Goal: Task Accomplishment & Management: Complete application form

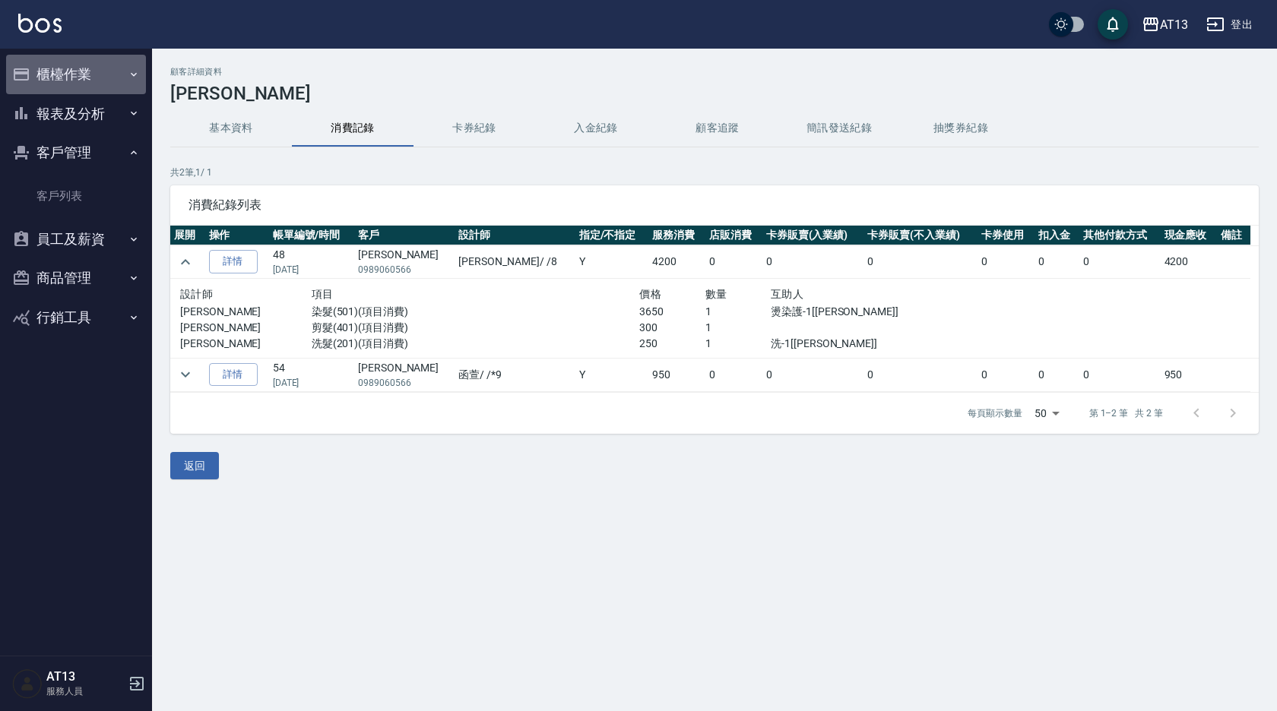
click at [74, 66] on button "櫃檯作業" at bounding box center [76, 75] width 140 height 40
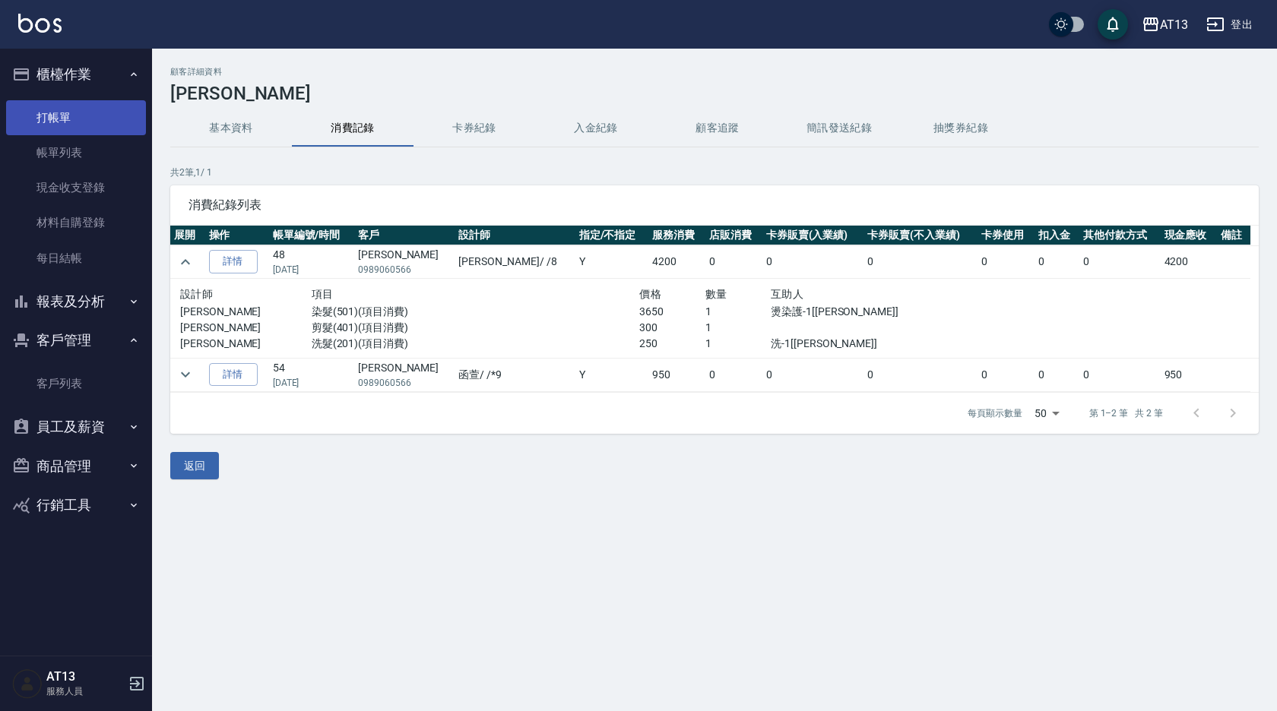
click at [71, 121] on link "打帳單" at bounding box center [76, 117] width 140 height 35
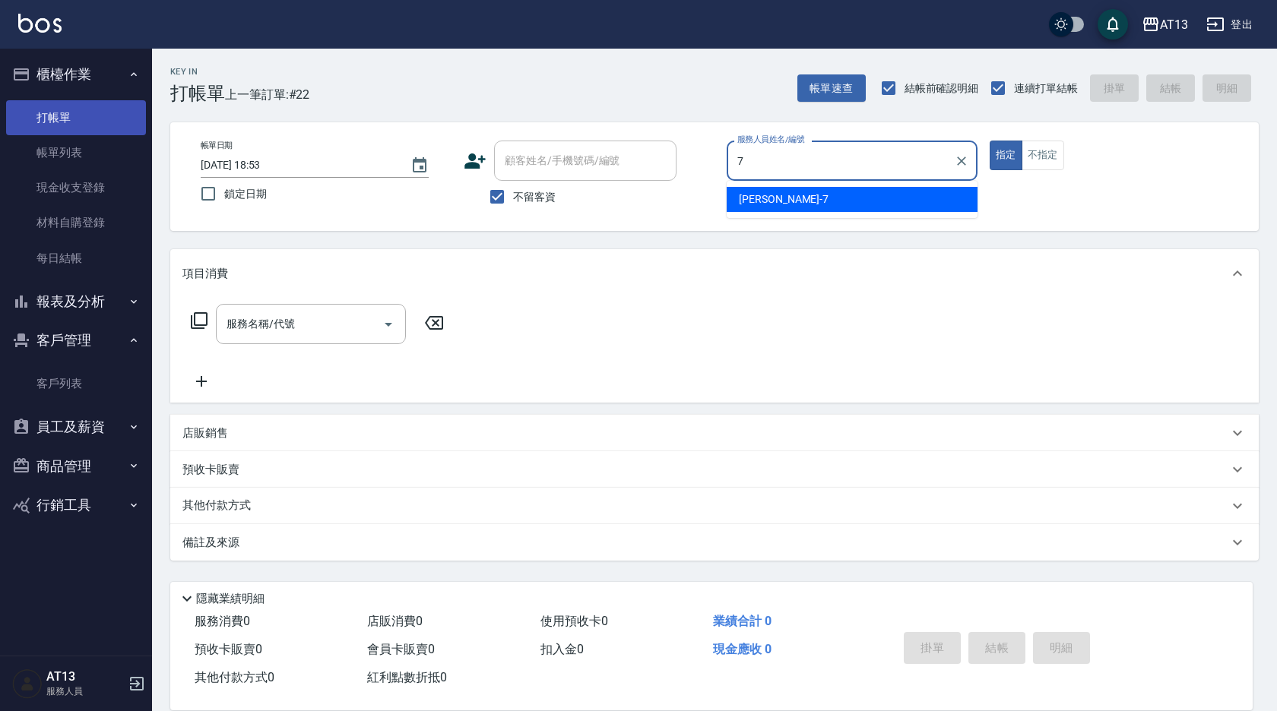
type input "7"
type button "true"
type input "[PERSON_NAME]-7"
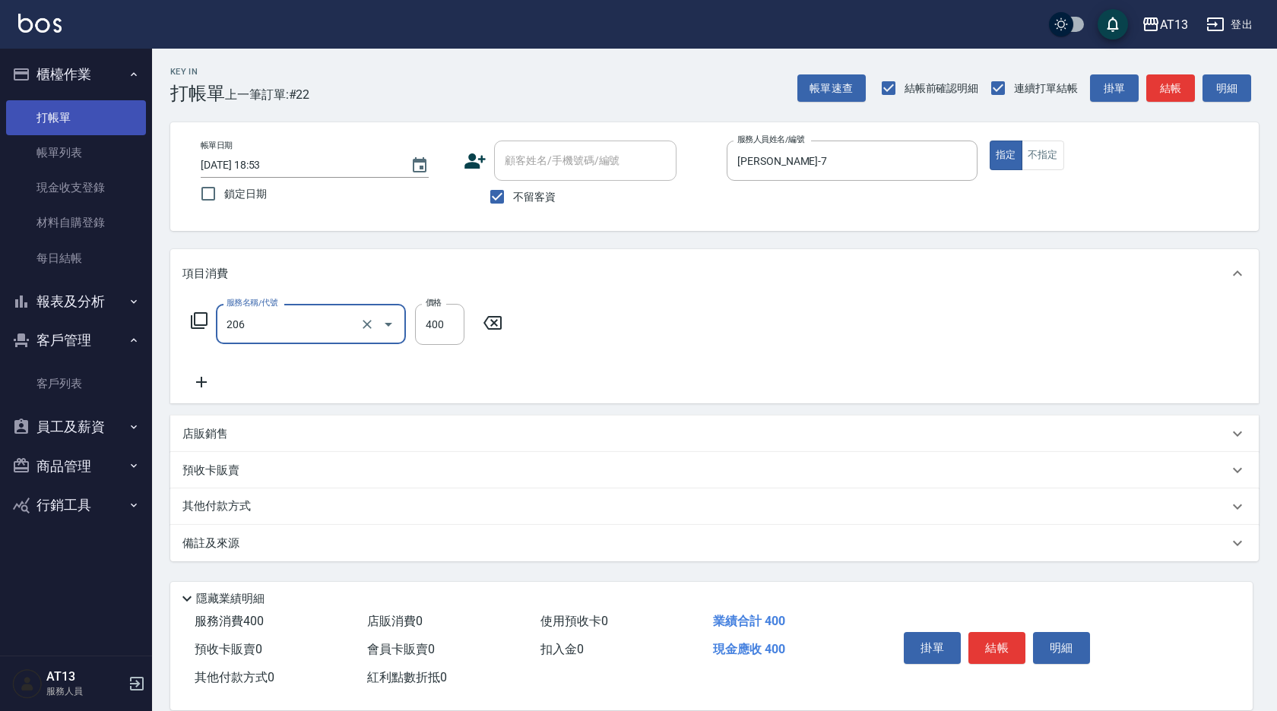
type input "健康洗(206)"
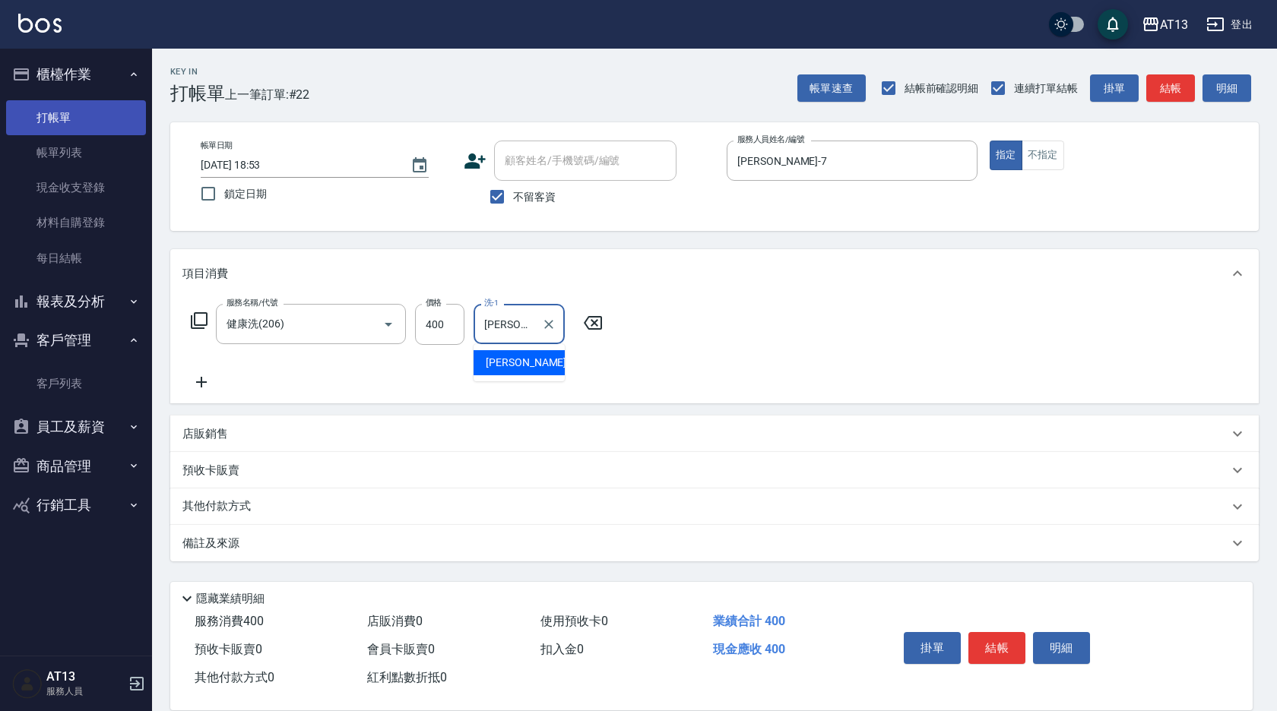
type input "[PERSON_NAME]-11"
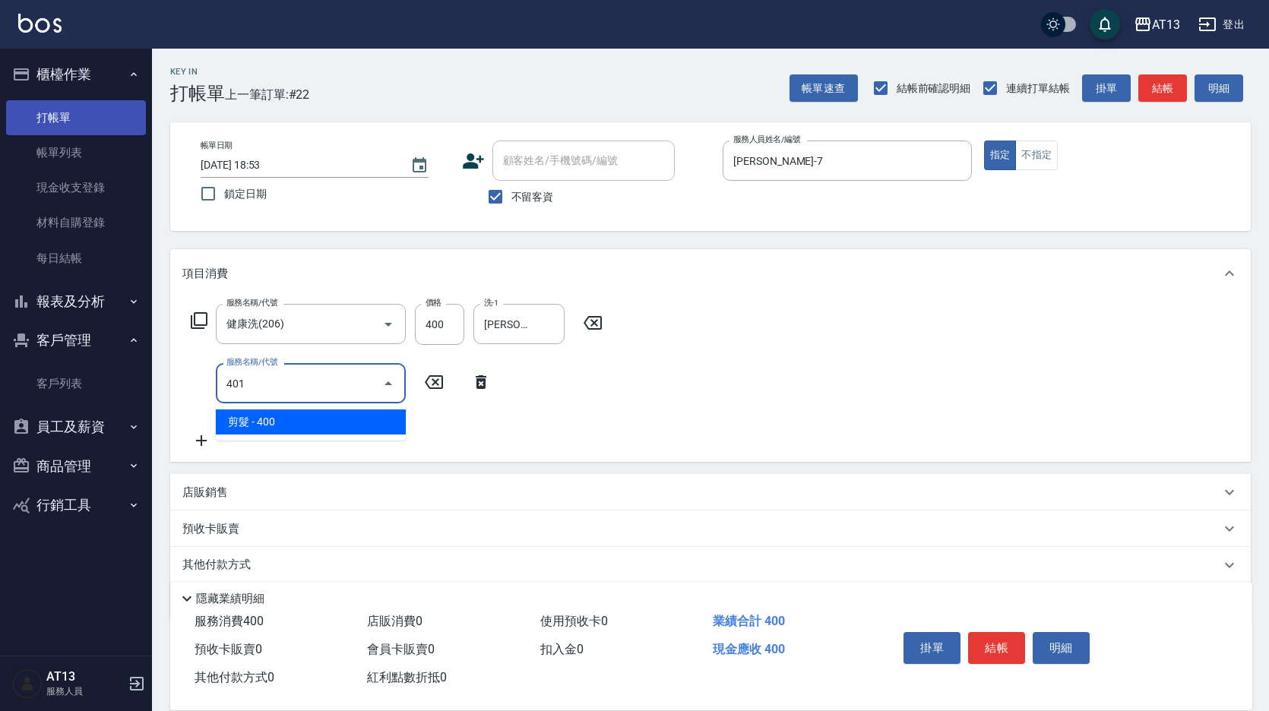
type input "剪髮(401)"
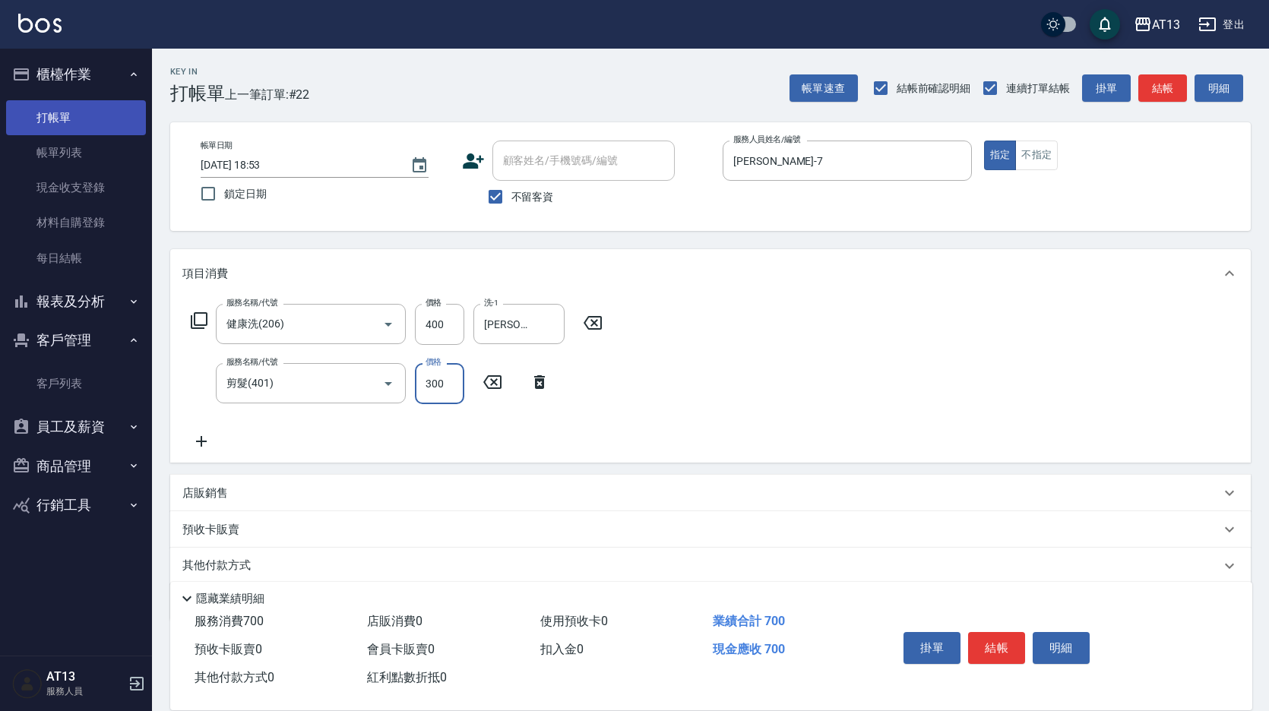
type input "300"
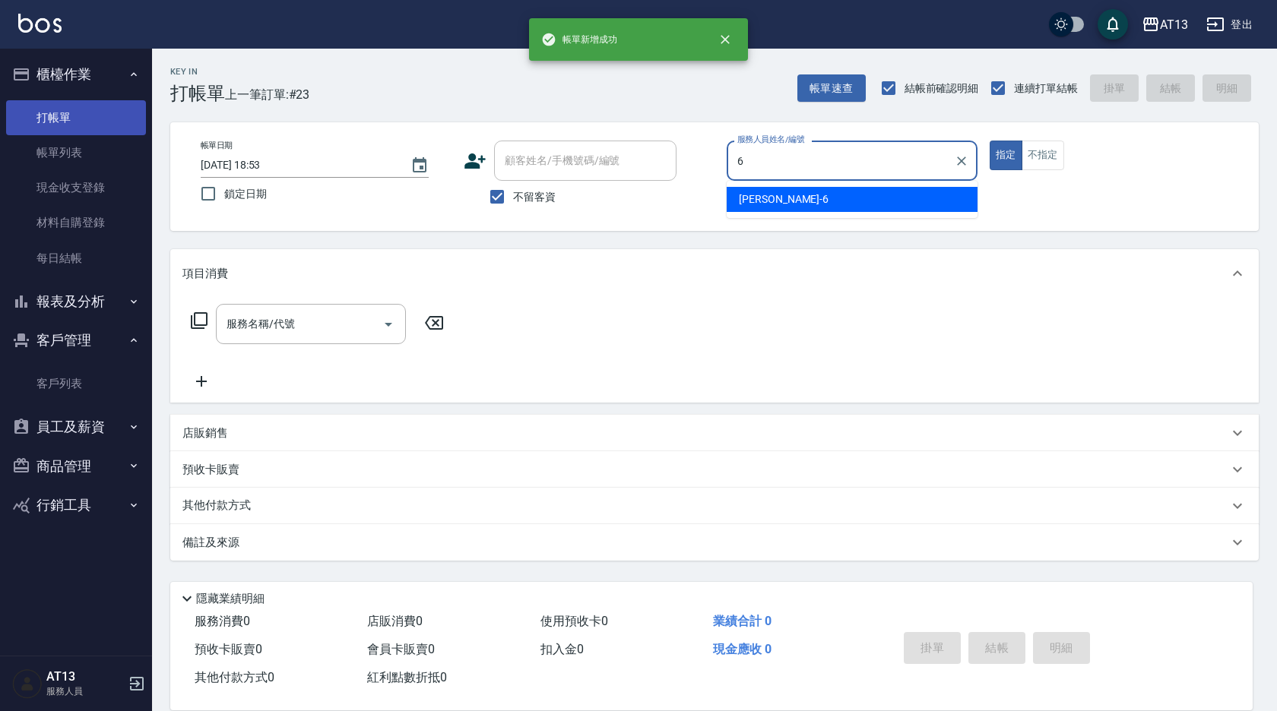
type input "[PERSON_NAME]-6"
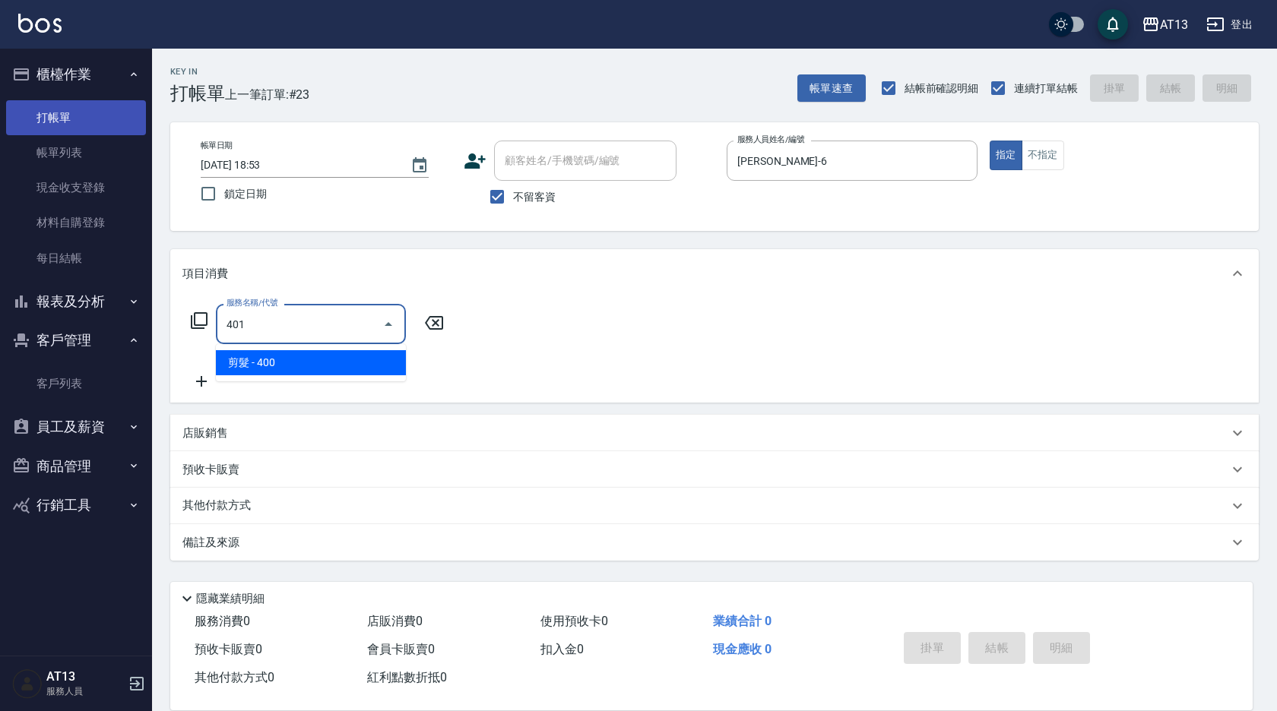
type input "剪髮(401)"
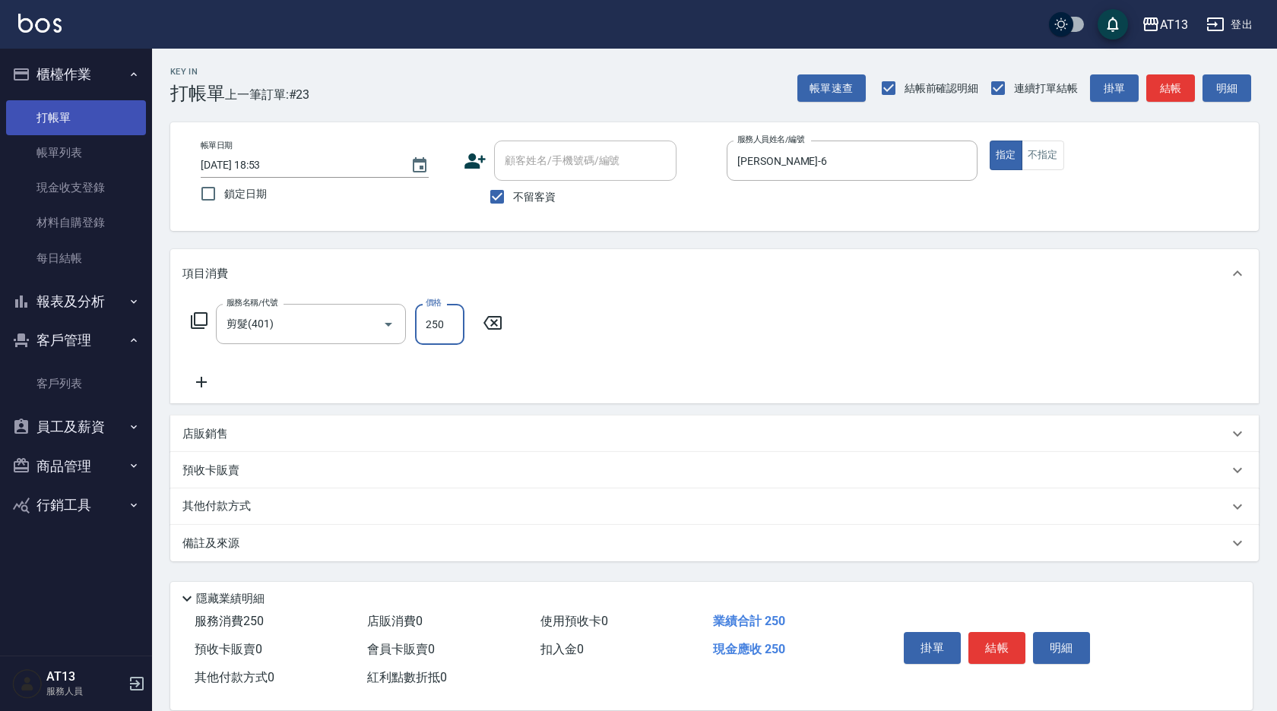
type input "250"
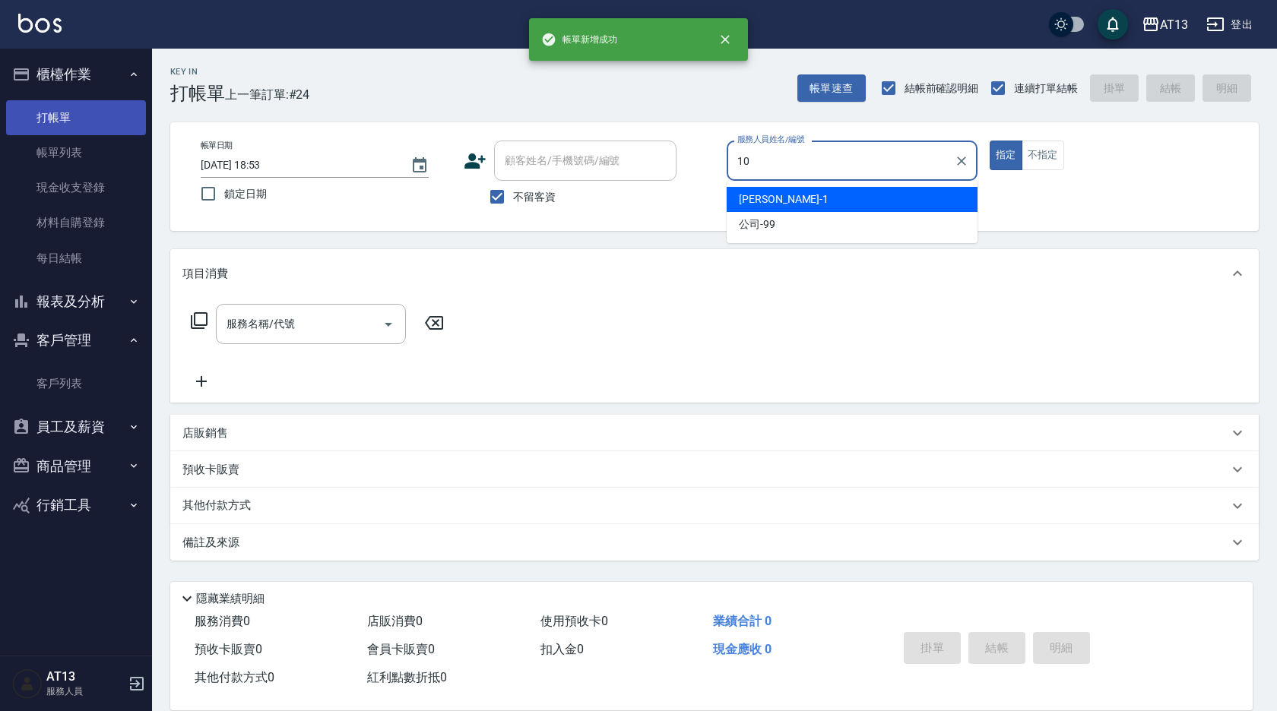
type input "[PERSON_NAME]-10"
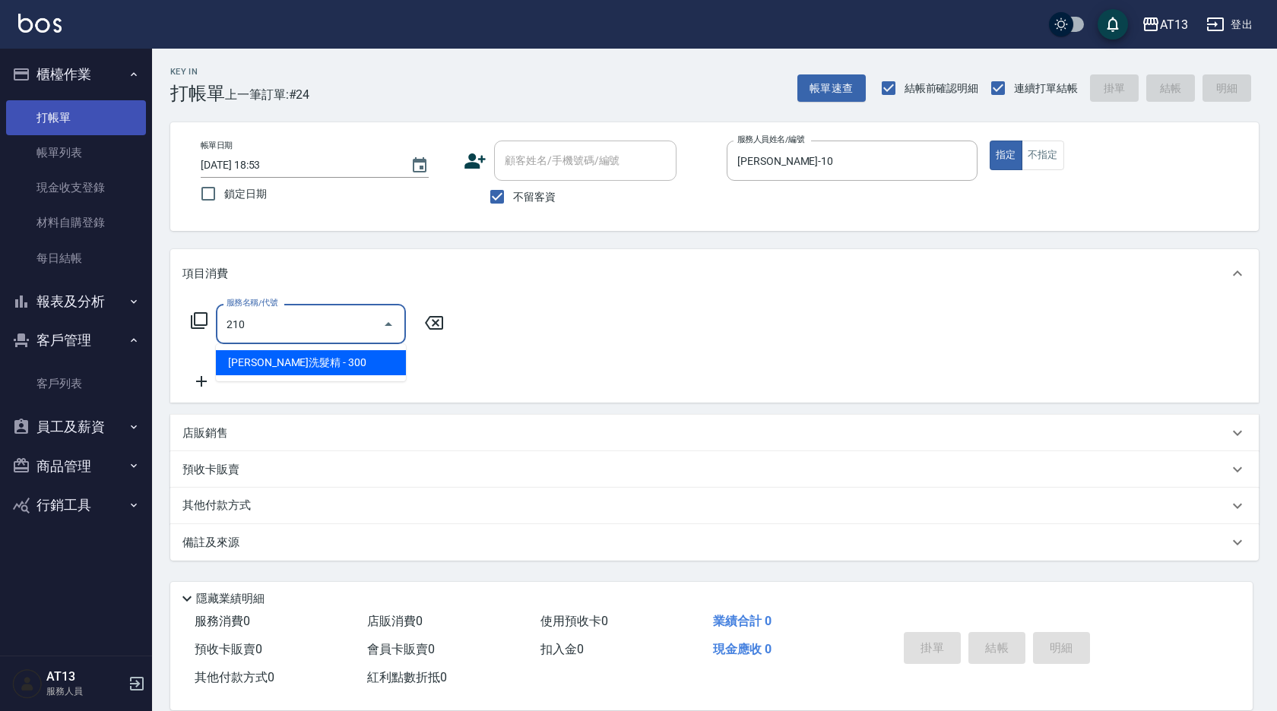
type input "[PERSON_NAME]洗髮精(210)"
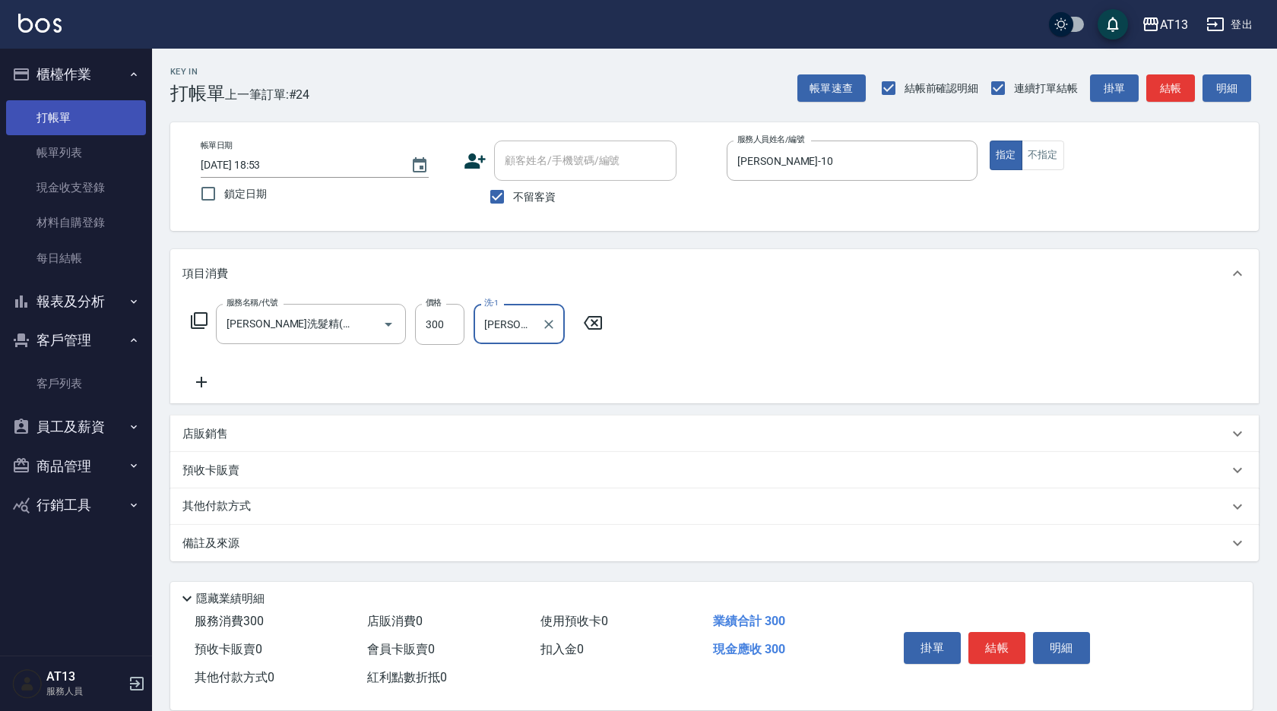
type input "[PERSON_NAME]-31"
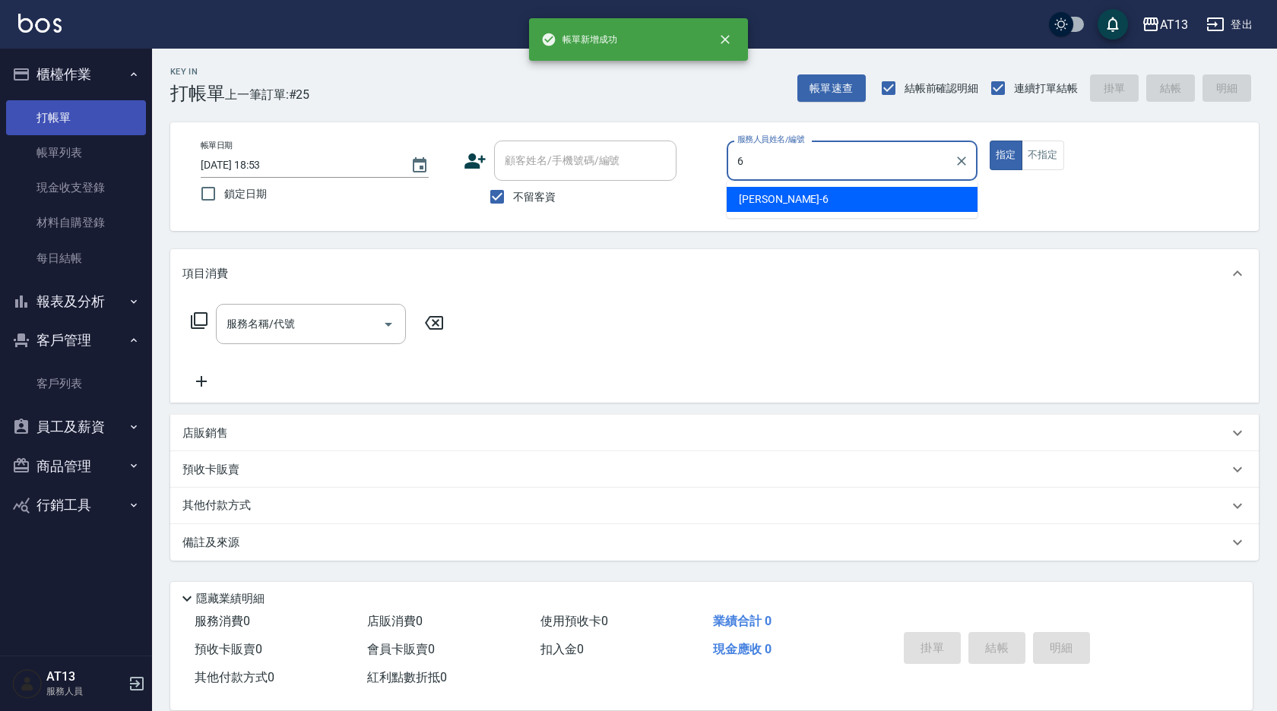
type input "[PERSON_NAME]-6"
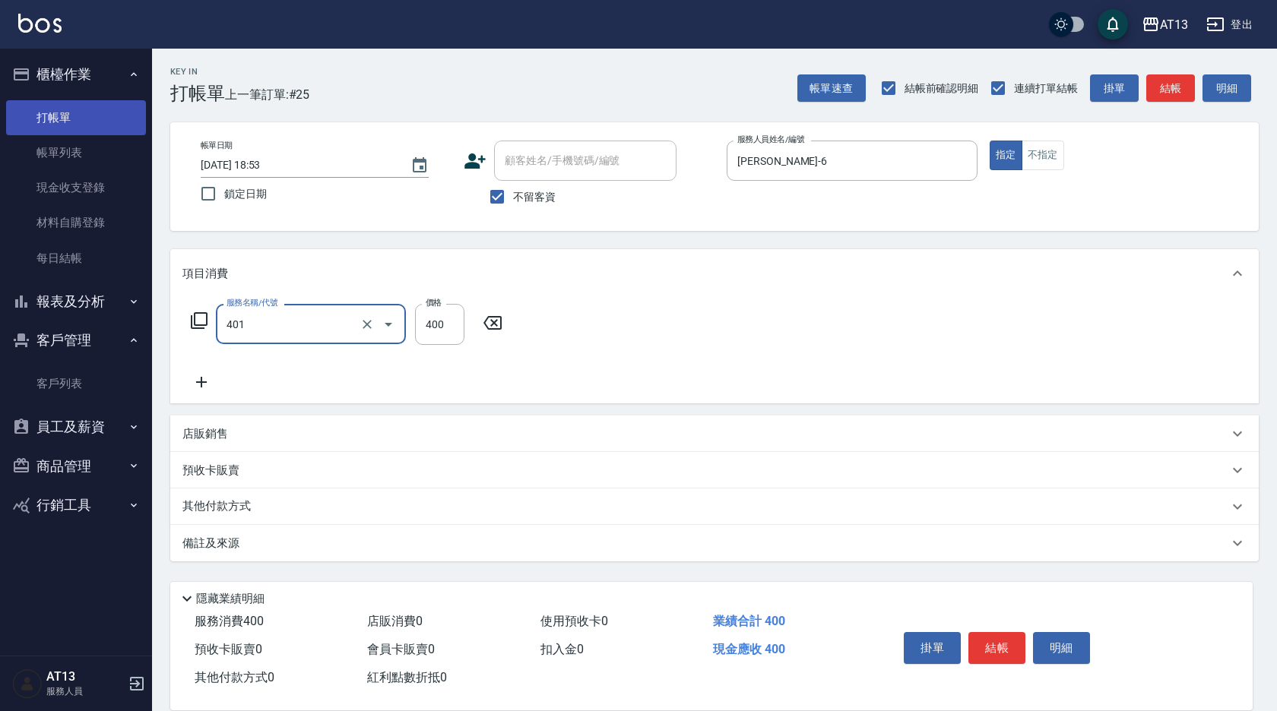
type input "剪髮(401)"
type input "350"
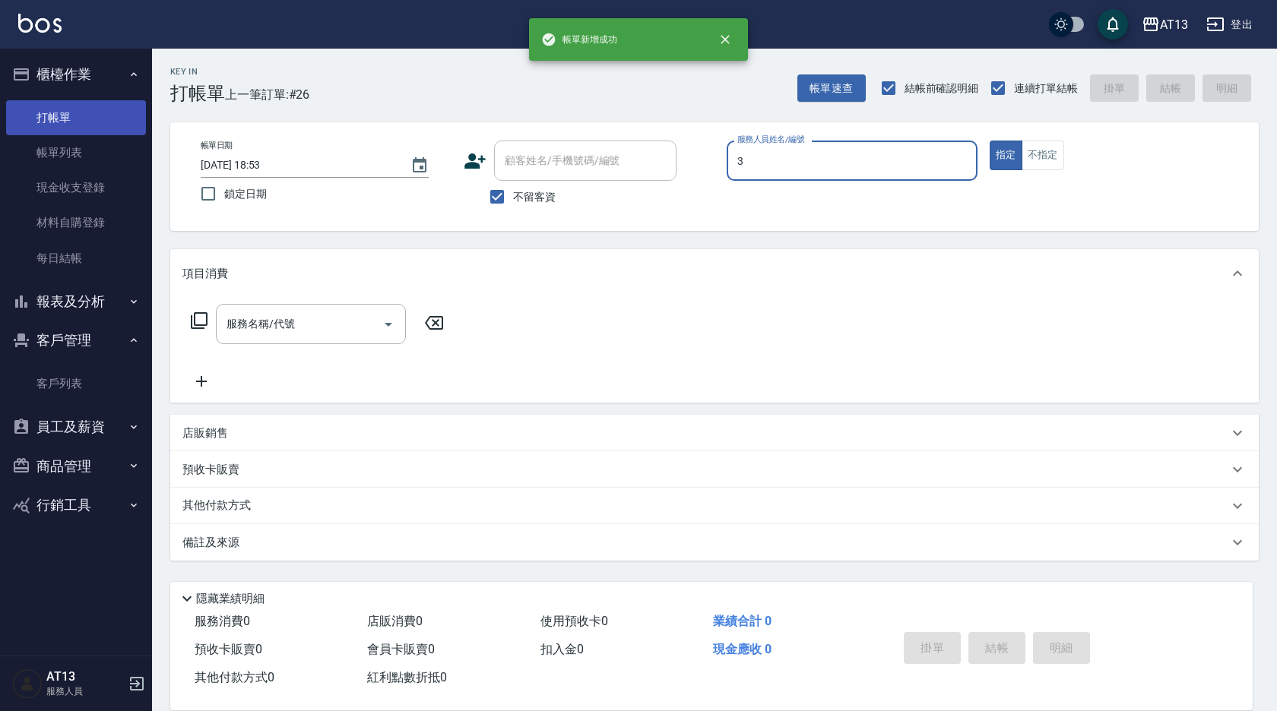
type input "[PERSON_NAME]-3"
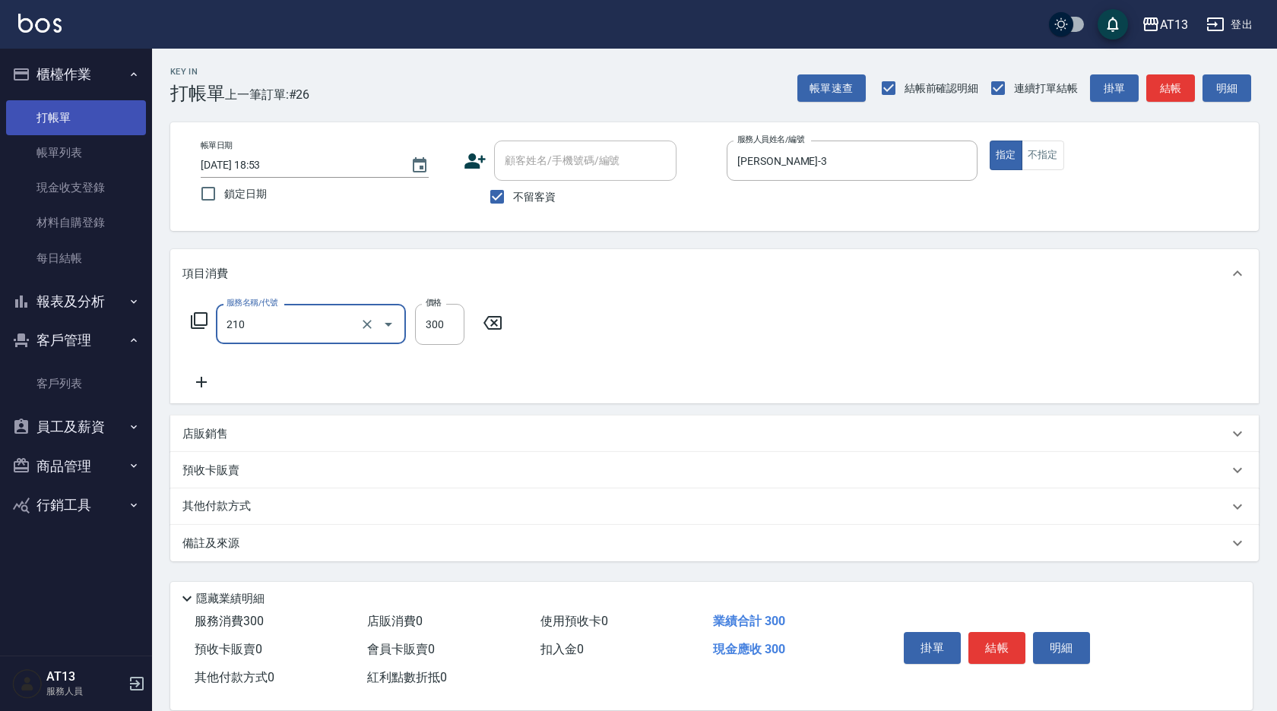
type input "[PERSON_NAME]洗髮精(210)"
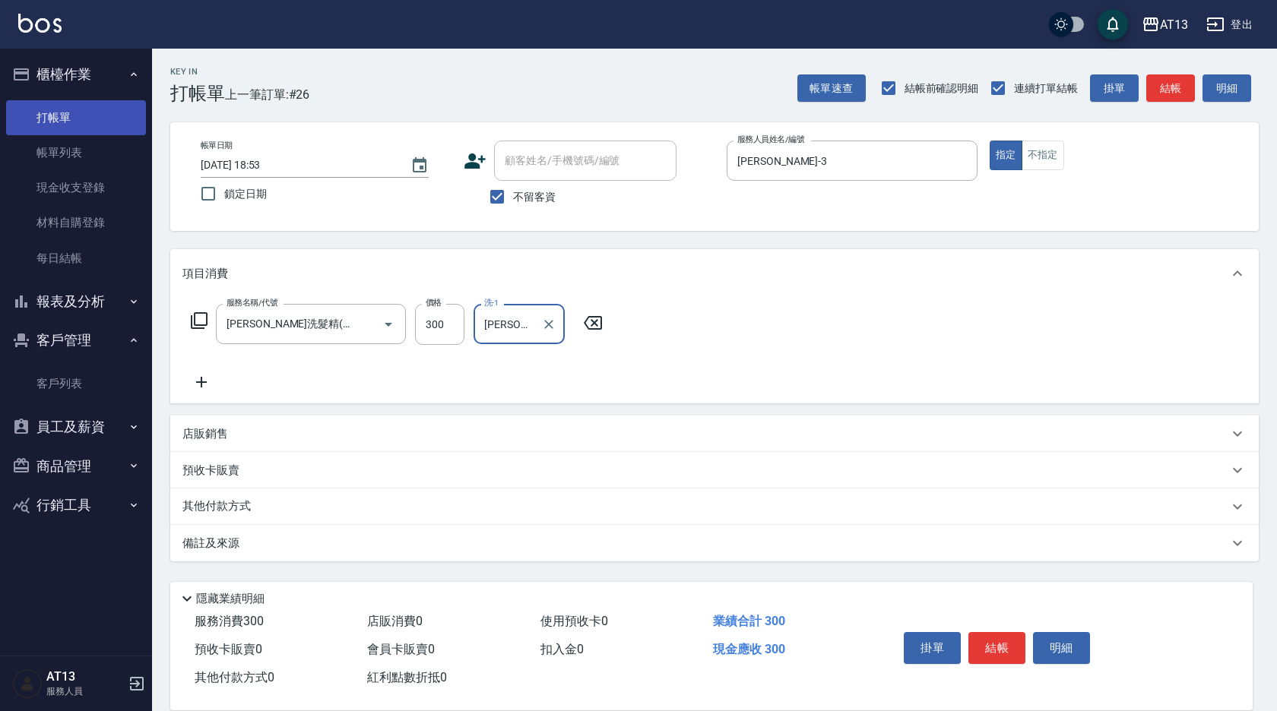
type input "[PERSON_NAME]-29"
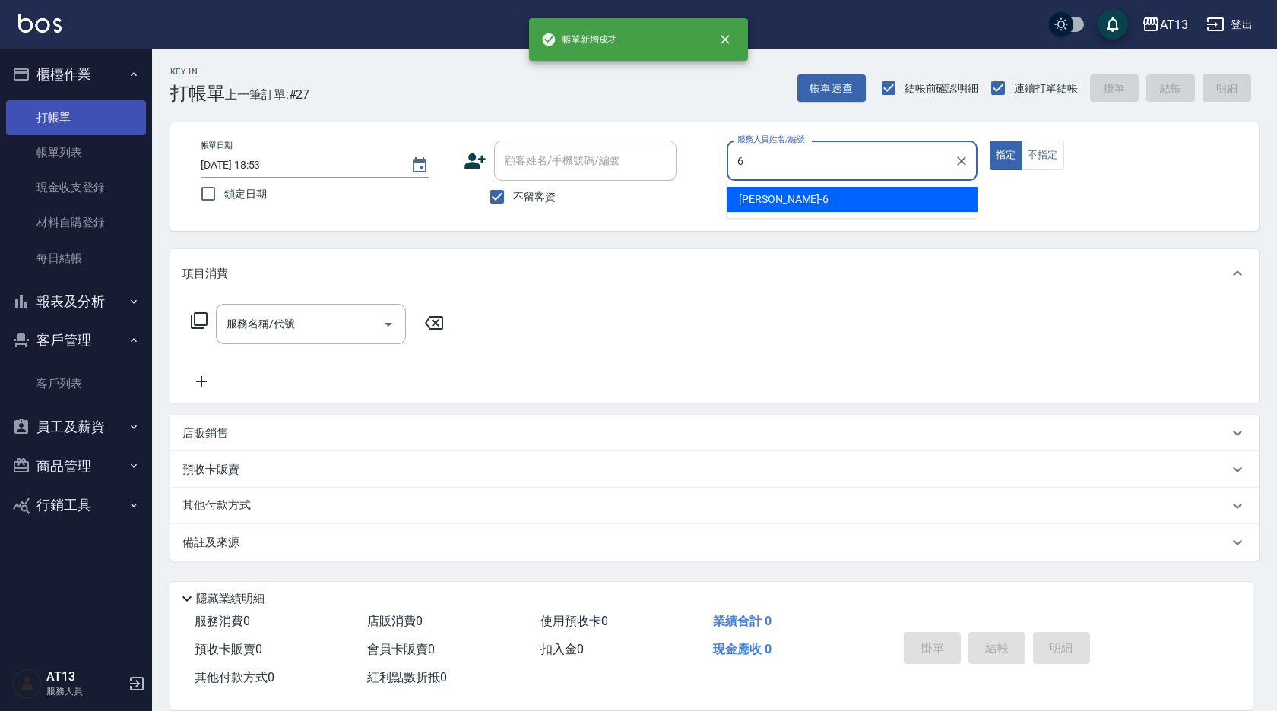
type input "[PERSON_NAME]-6"
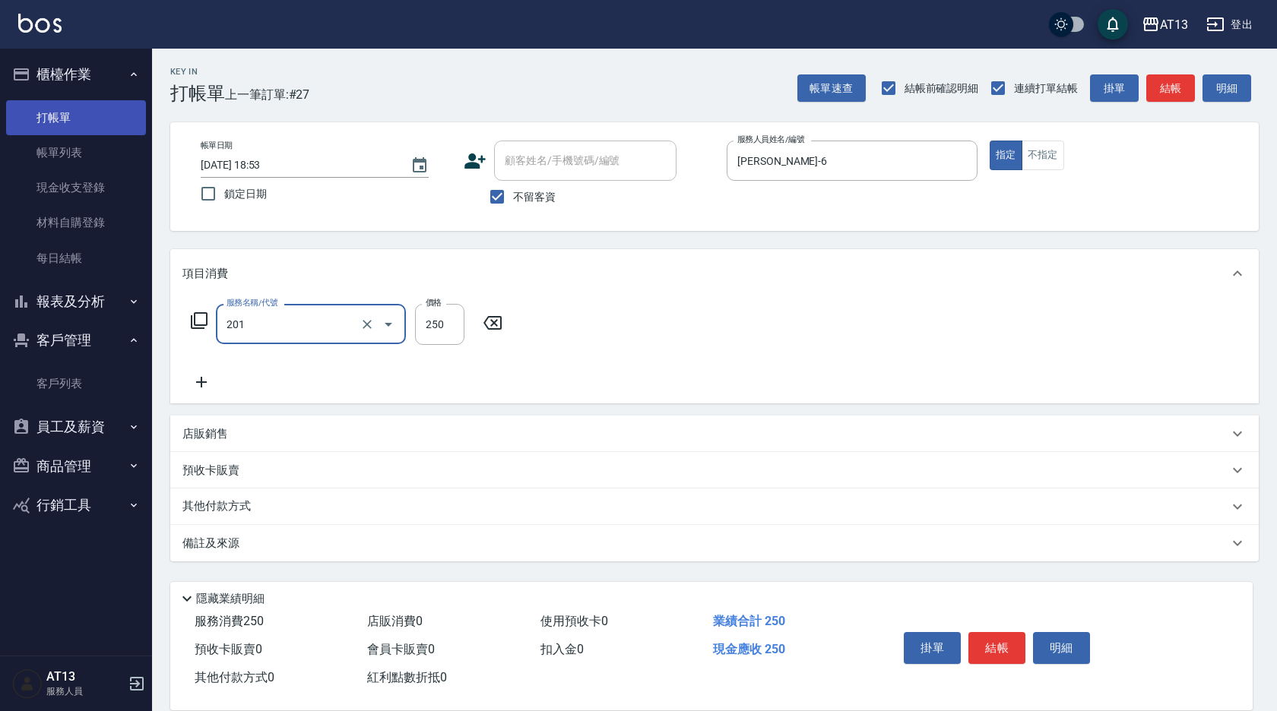
type input "洗髮(201)"
type input "[PERSON_NAME]-33"
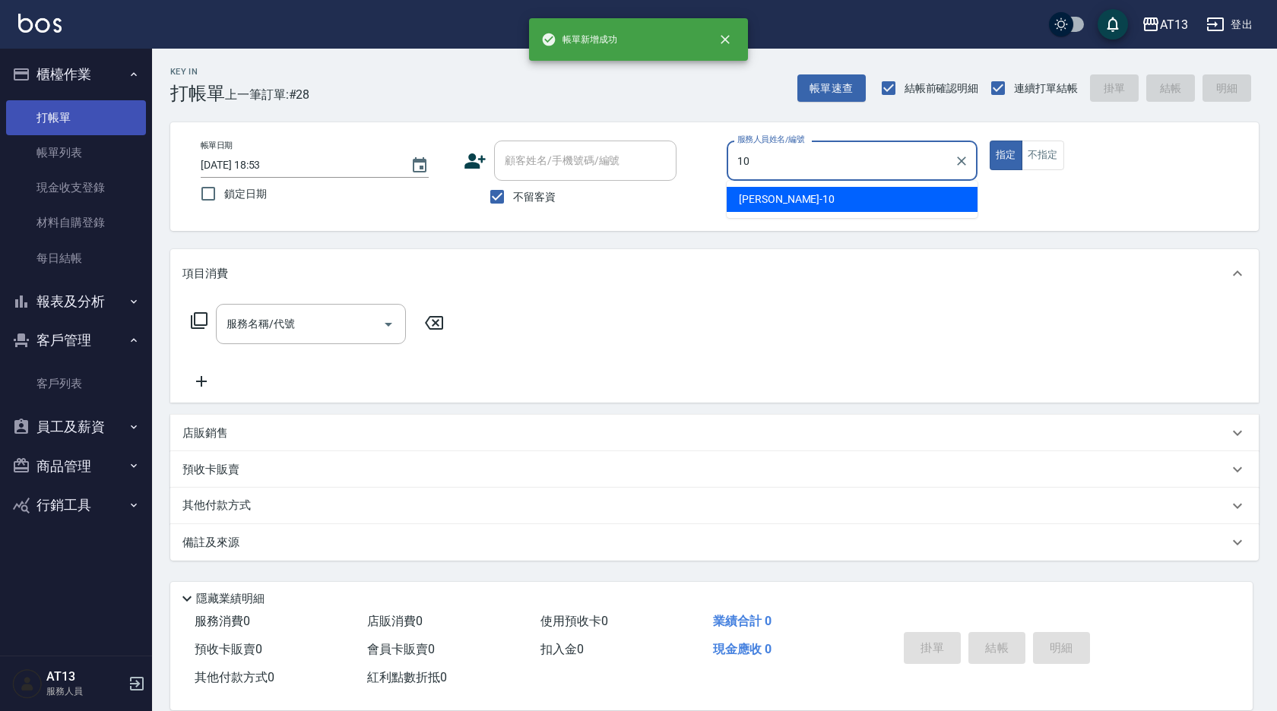
type input "[PERSON_NAME]-10"
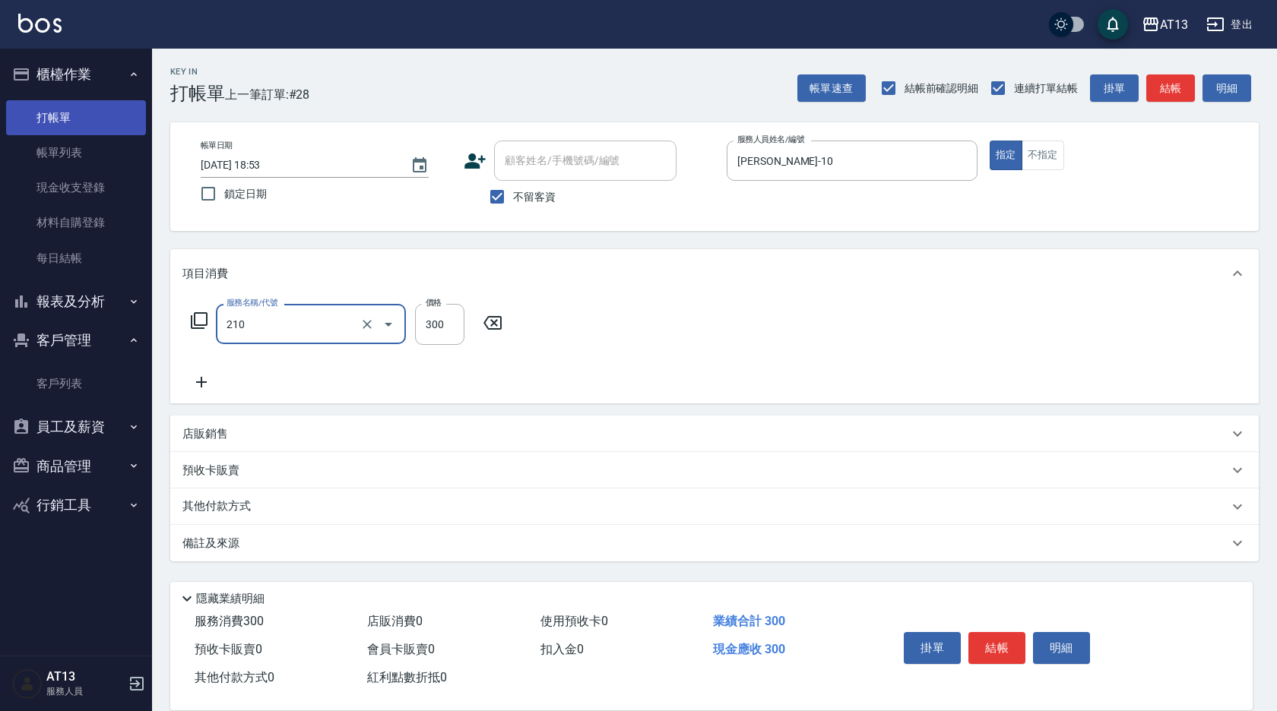
type input "[PERSON_NAME]洗髮精(210)"
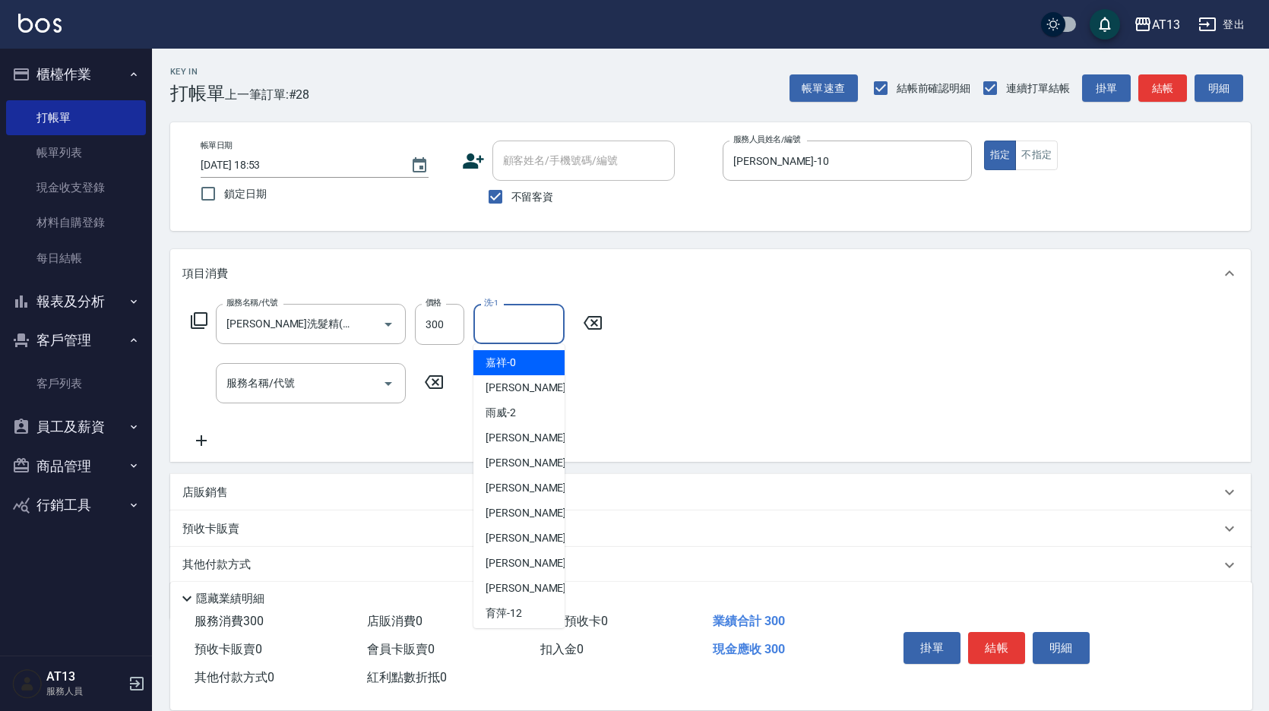
click at [510, 328] on input "洗-1" at bounding box center [519, 324] width 78 height 27
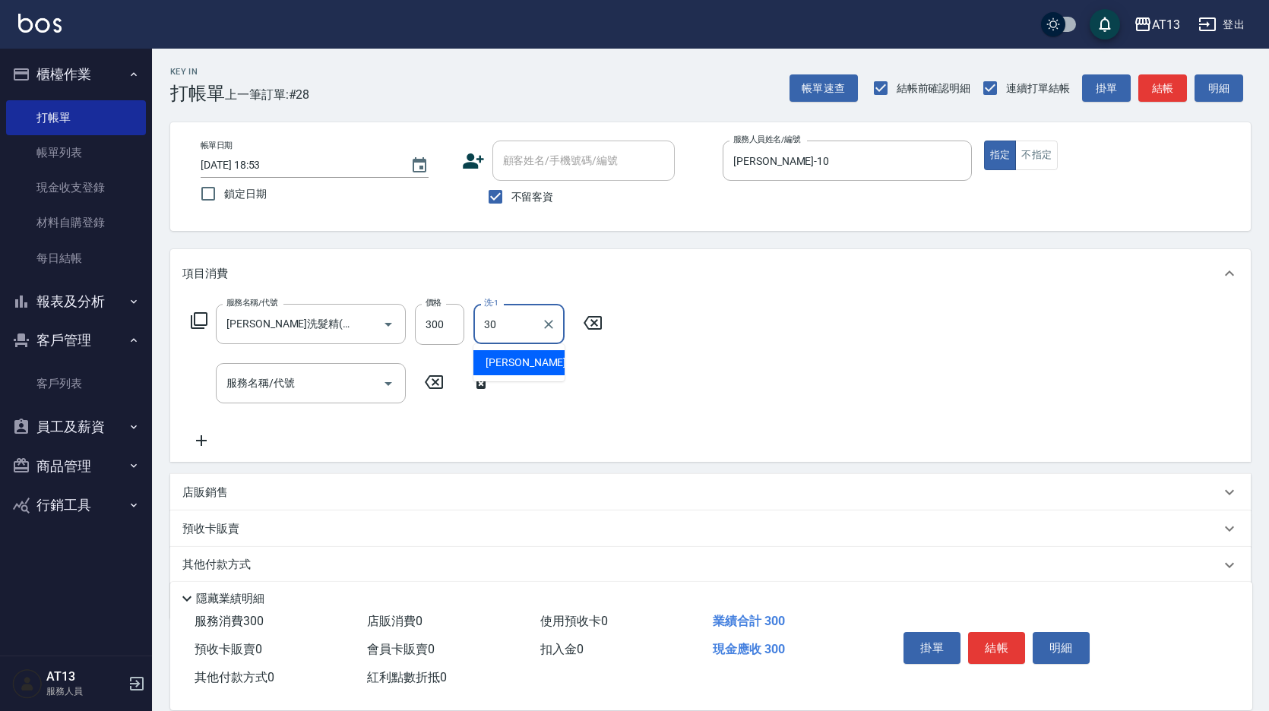
type input "[PERSON_NAME]妡-30"
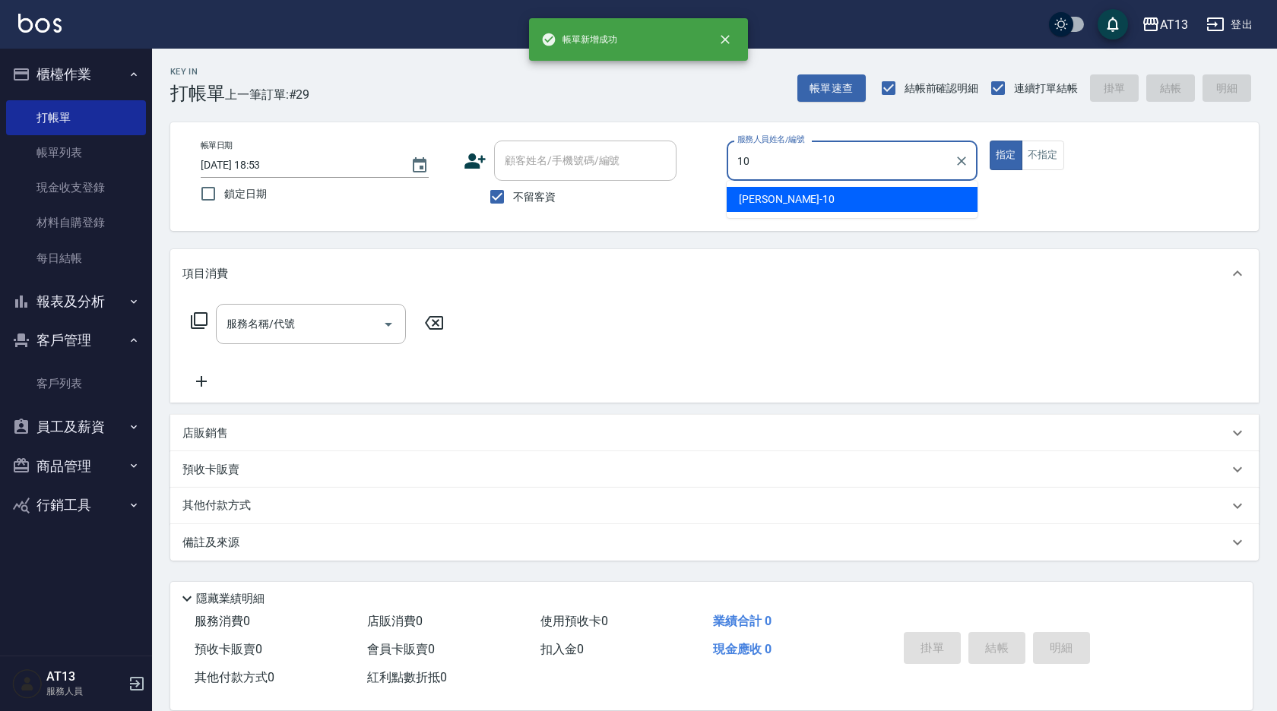
type input "[PERSON_NAME]-10"
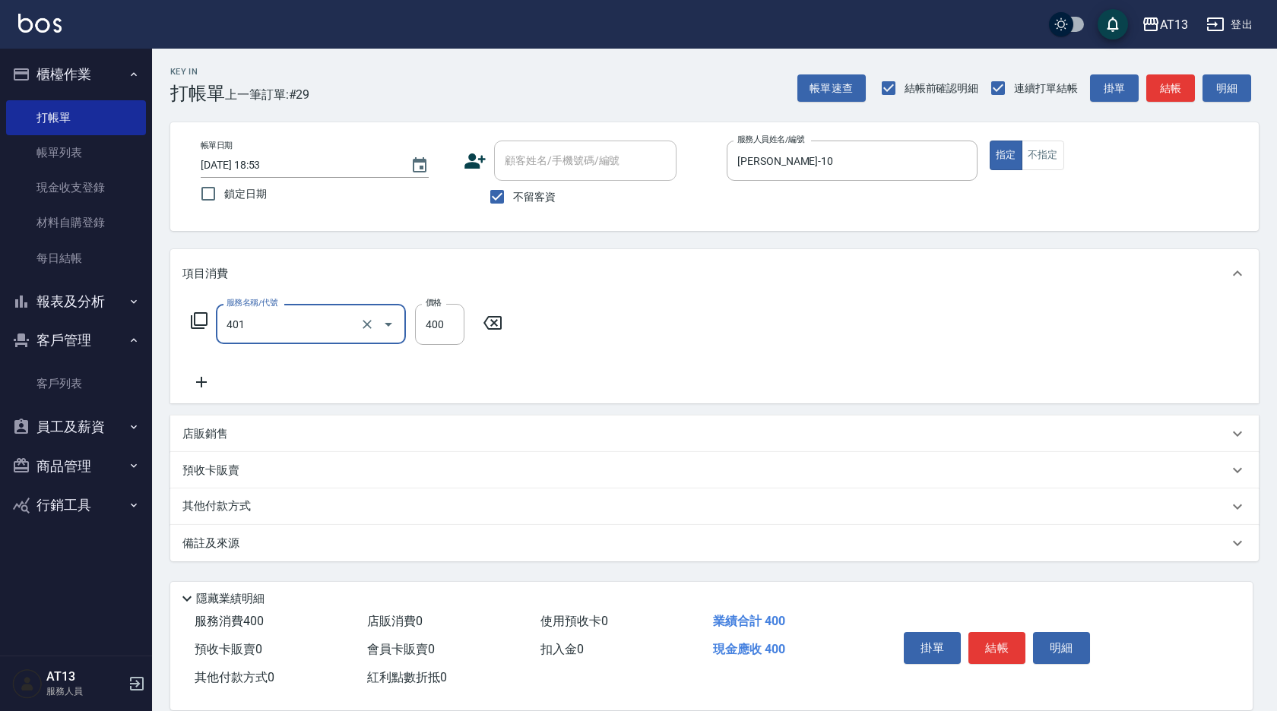
type input "剪髮(401)"
type input "300"
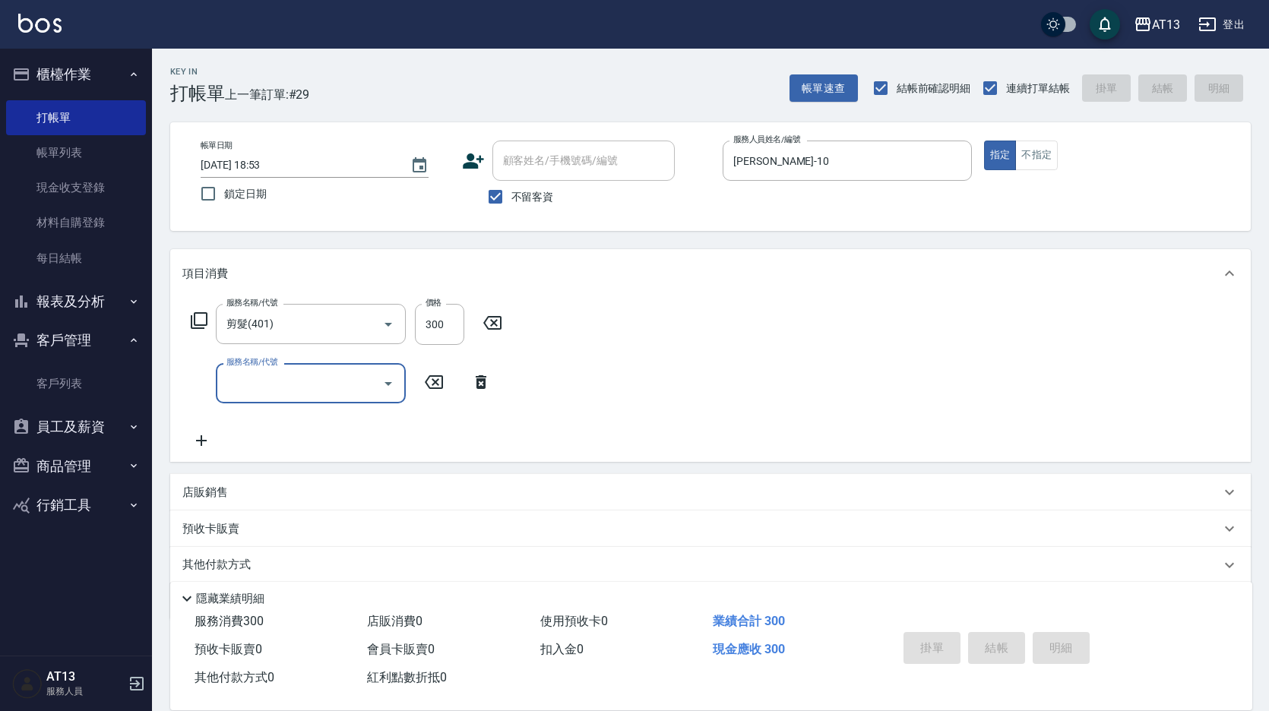
type input "[DATE] 18:54"
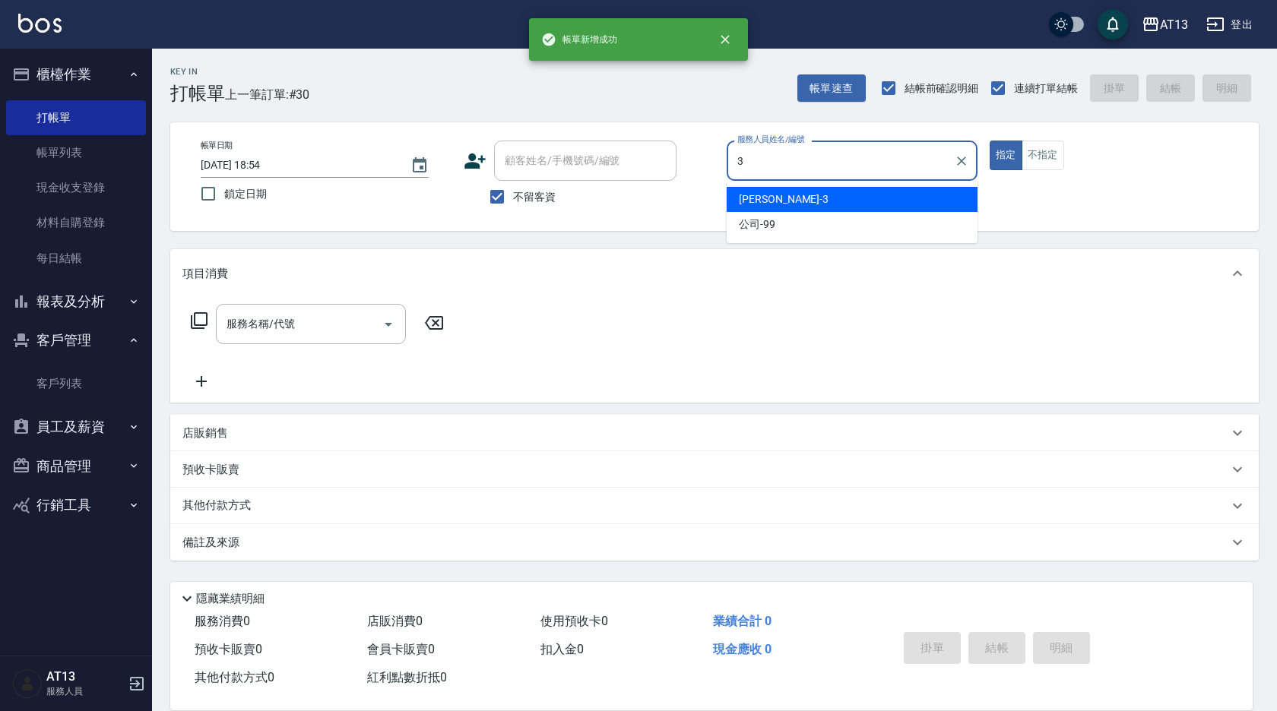
type input "[PERSON_NAME]-3"
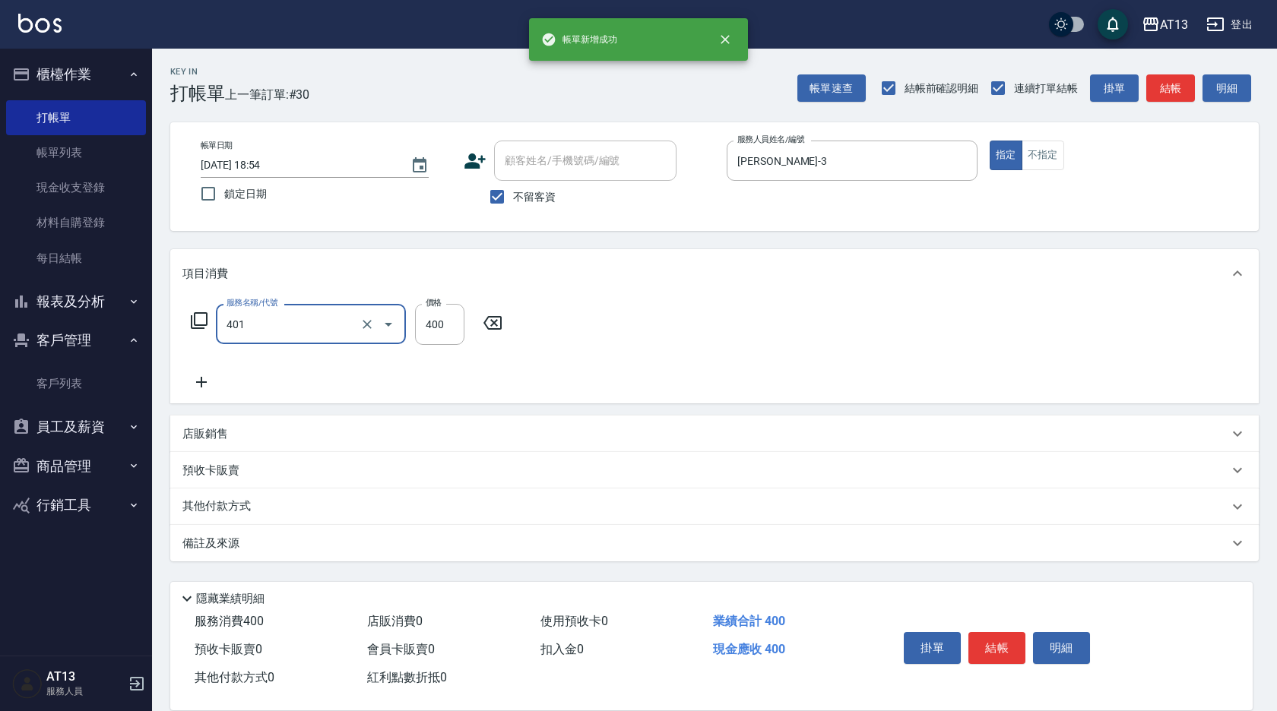
type input "剪髮(401)"
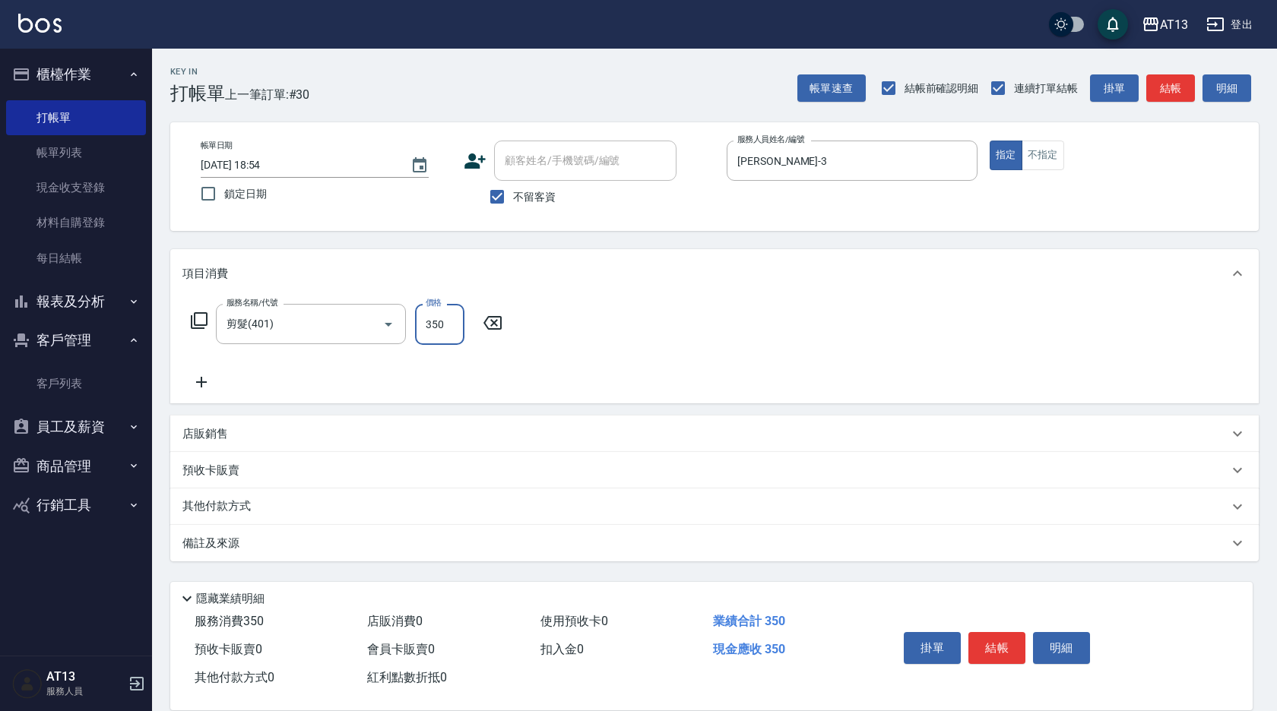
type input "350"
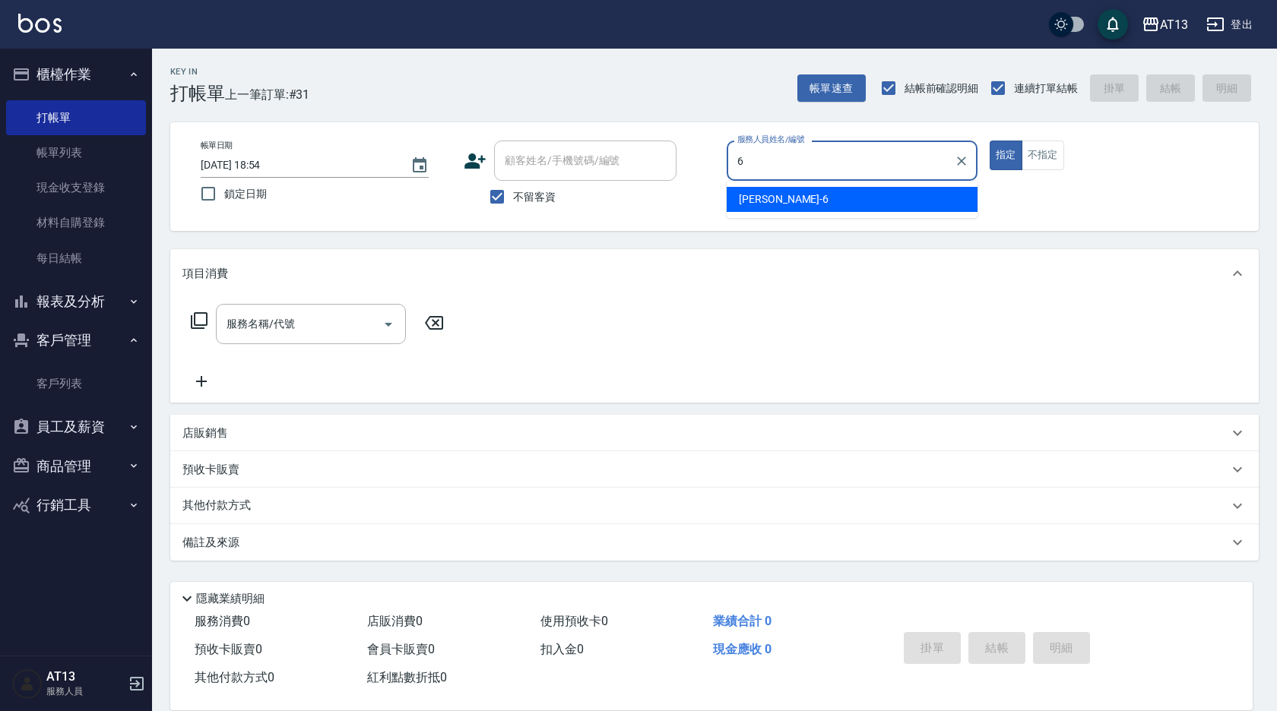
type input "[PERSON_NAME]-6"
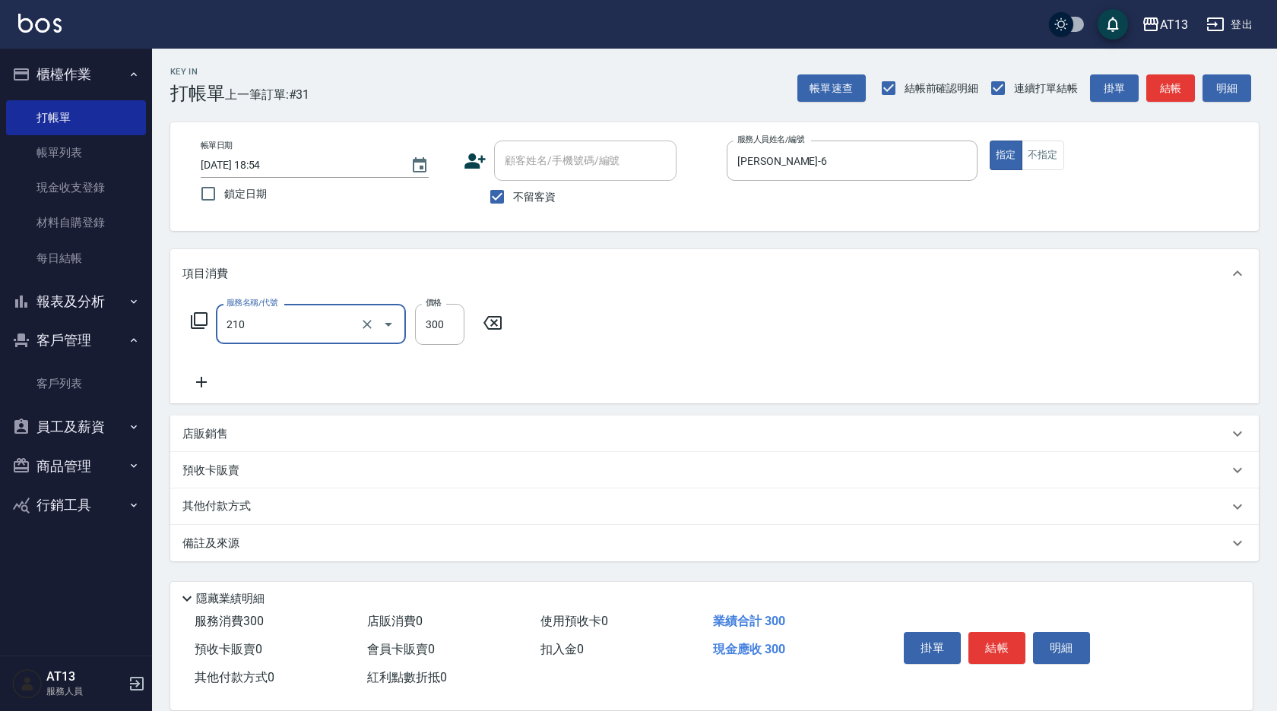
type input "[PERSON_NAME]洗髮精(210)"
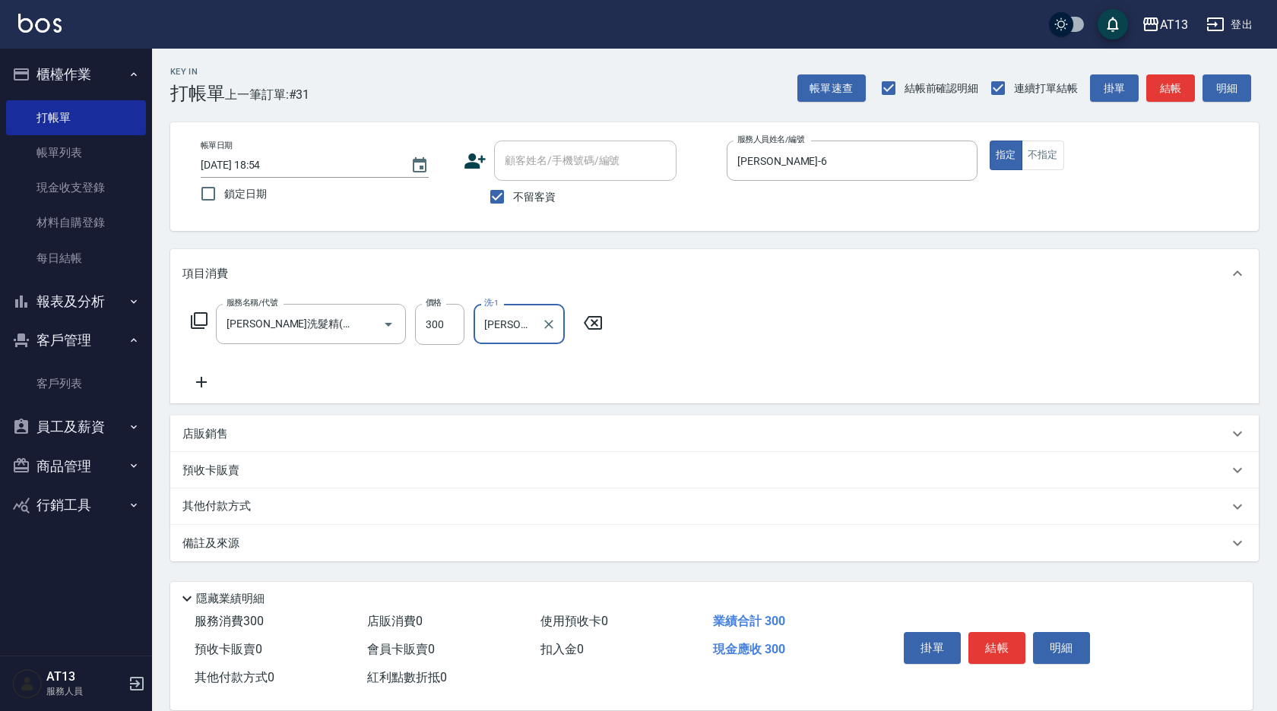
type input "[PERSON_NAME]-28"
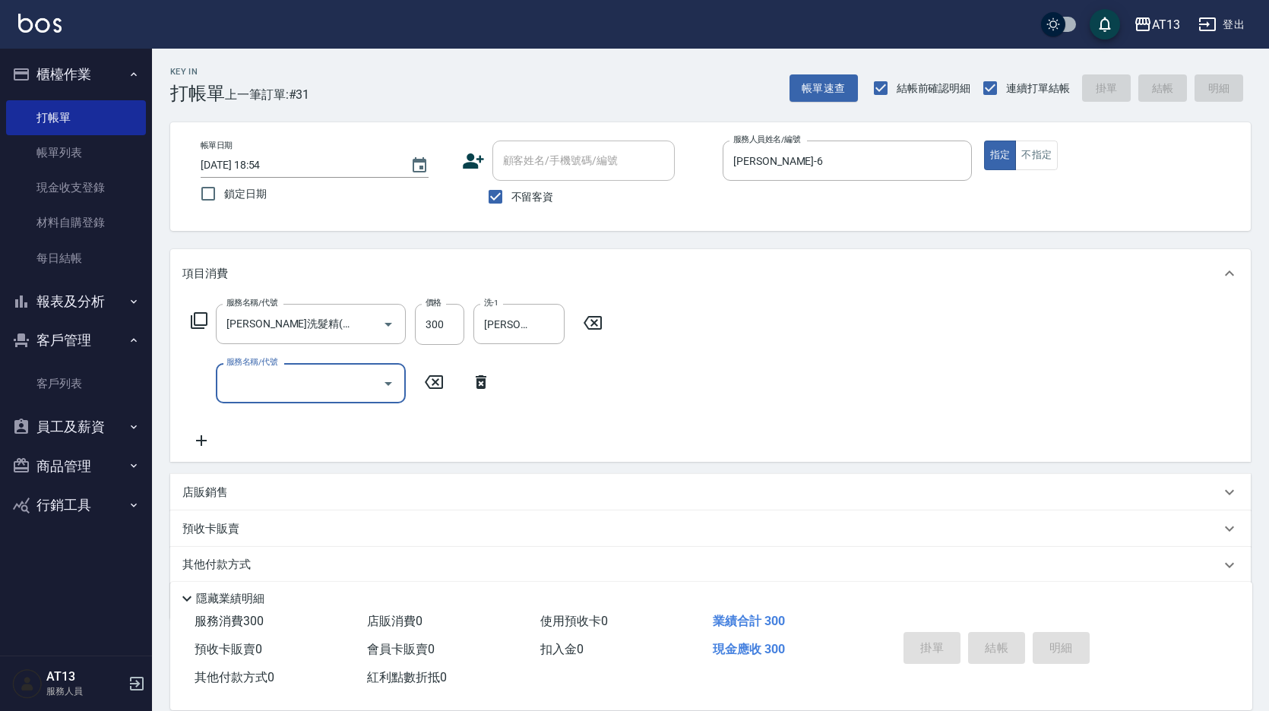
type input "[DATE] 18:56"
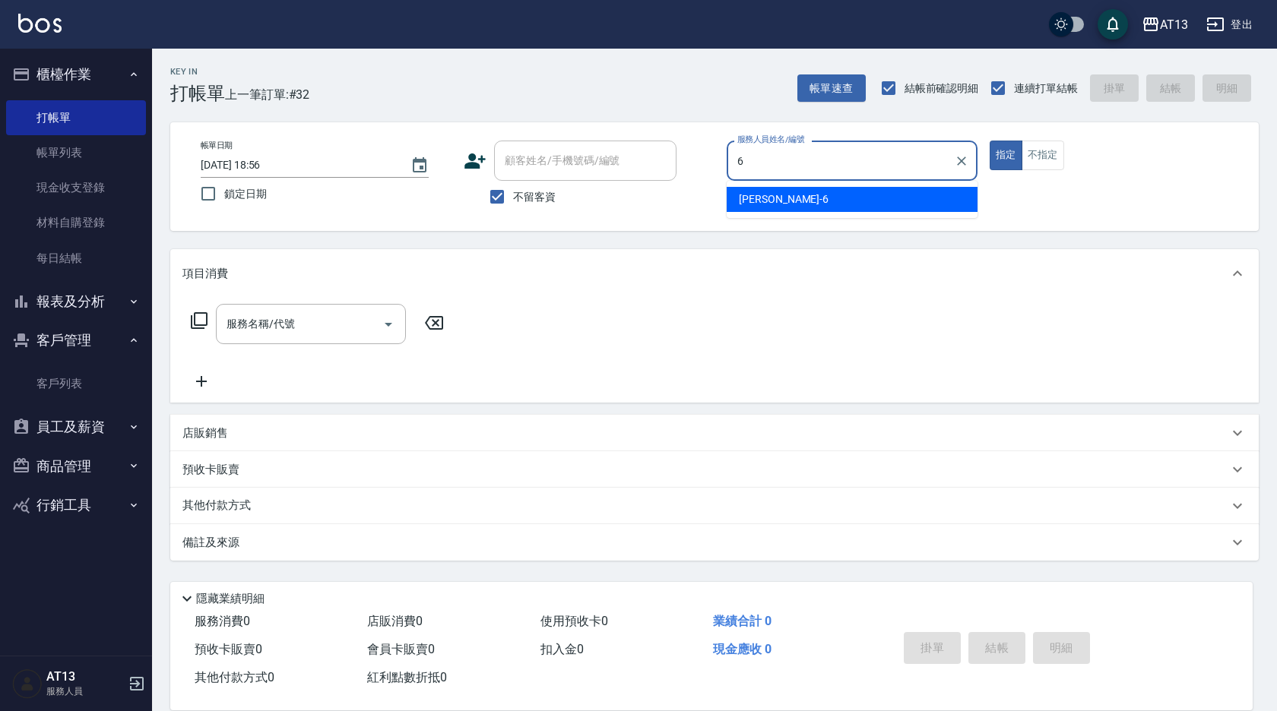
type input "[PERSON_NAME]-6"
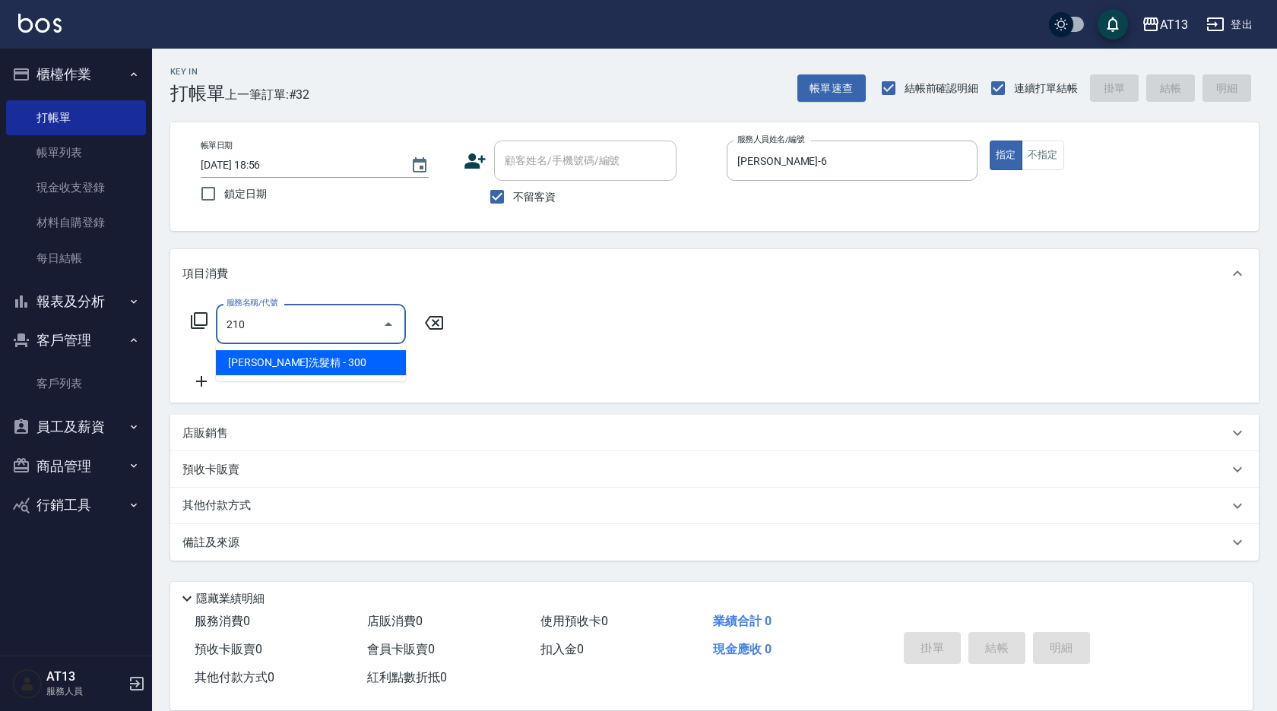
type input "[PERSON_NAME]洗髮精(210)"
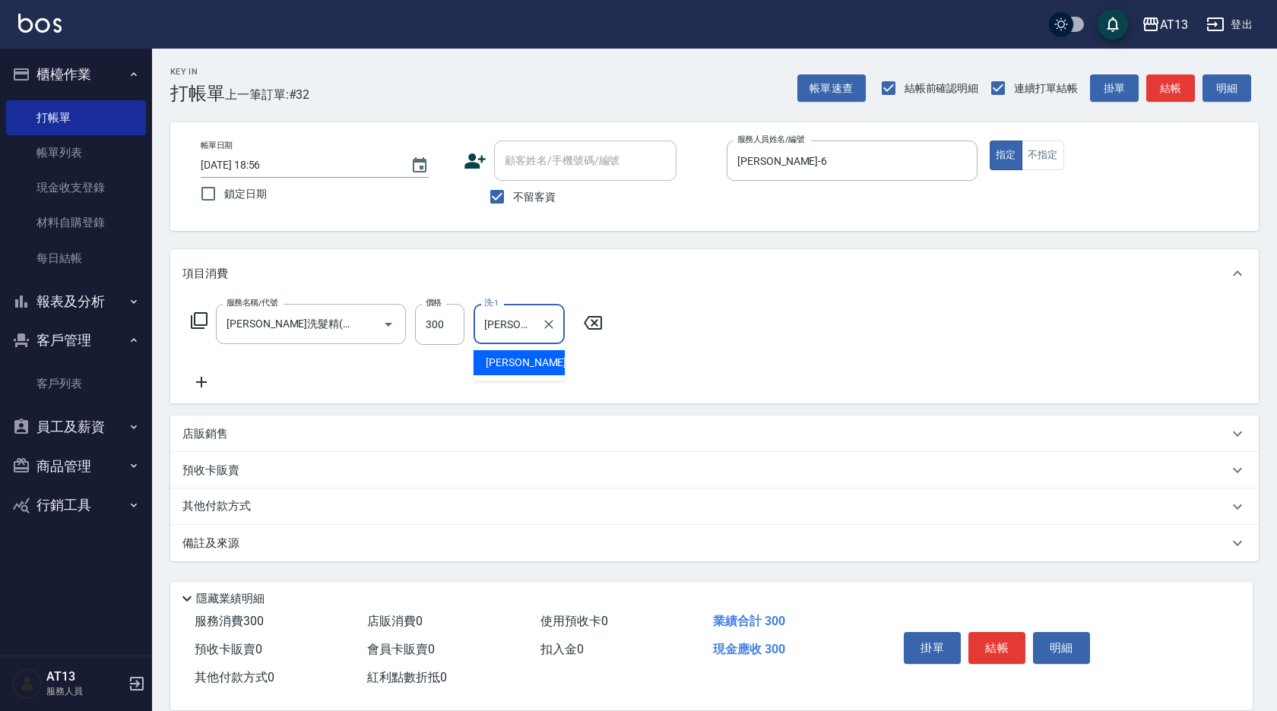
type input "[PERSON_NAME]-29"
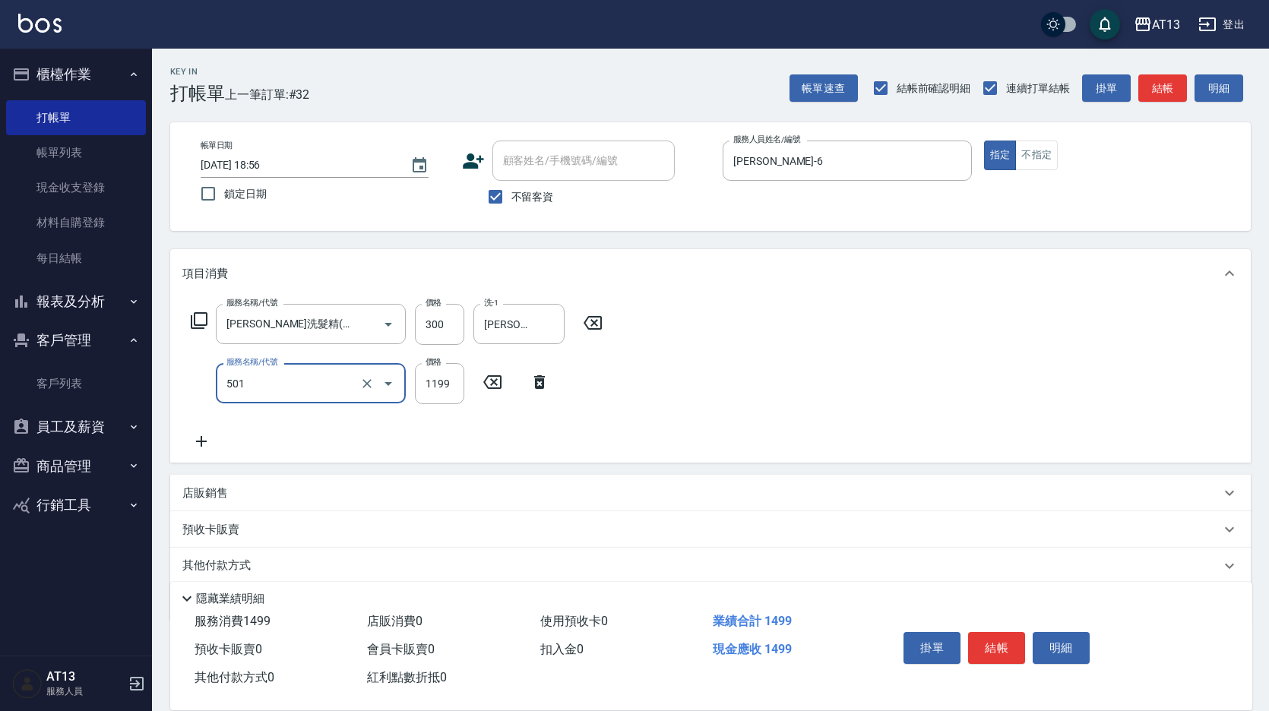
type input "染髮(501)"
type input "1000"
type input "[PERSON_NAME]-29"
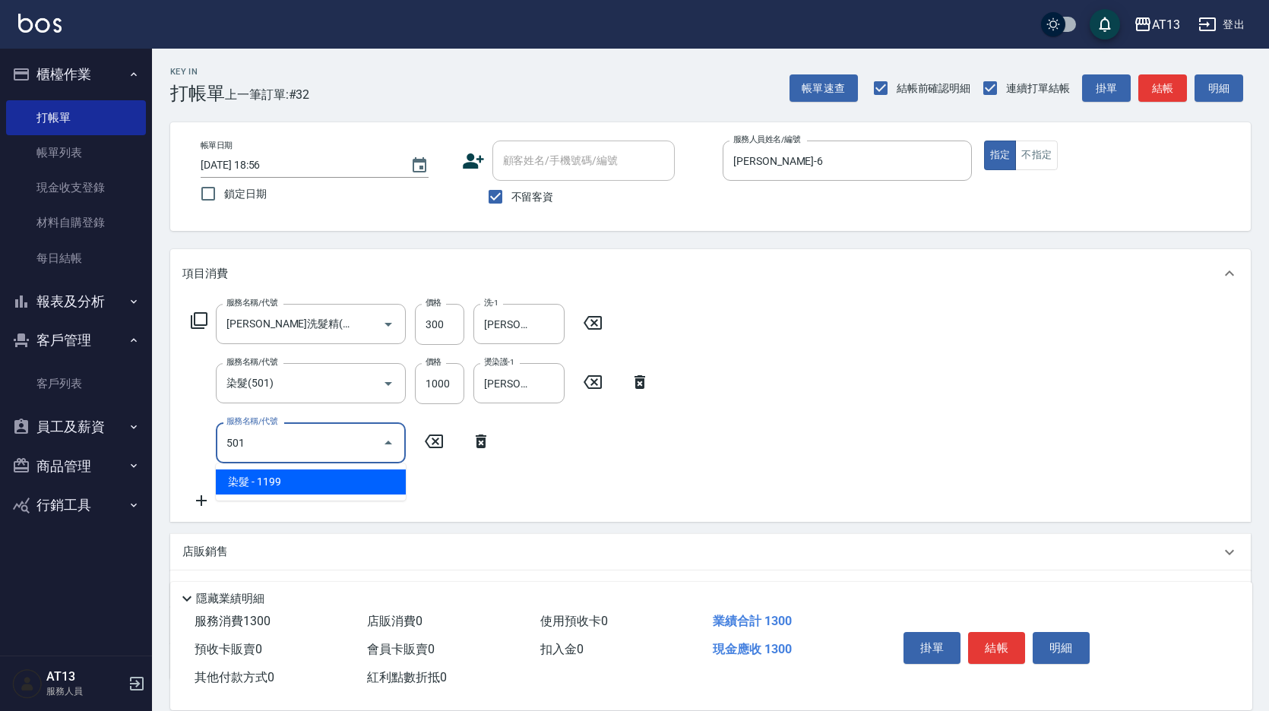
type input "染髮(501)"
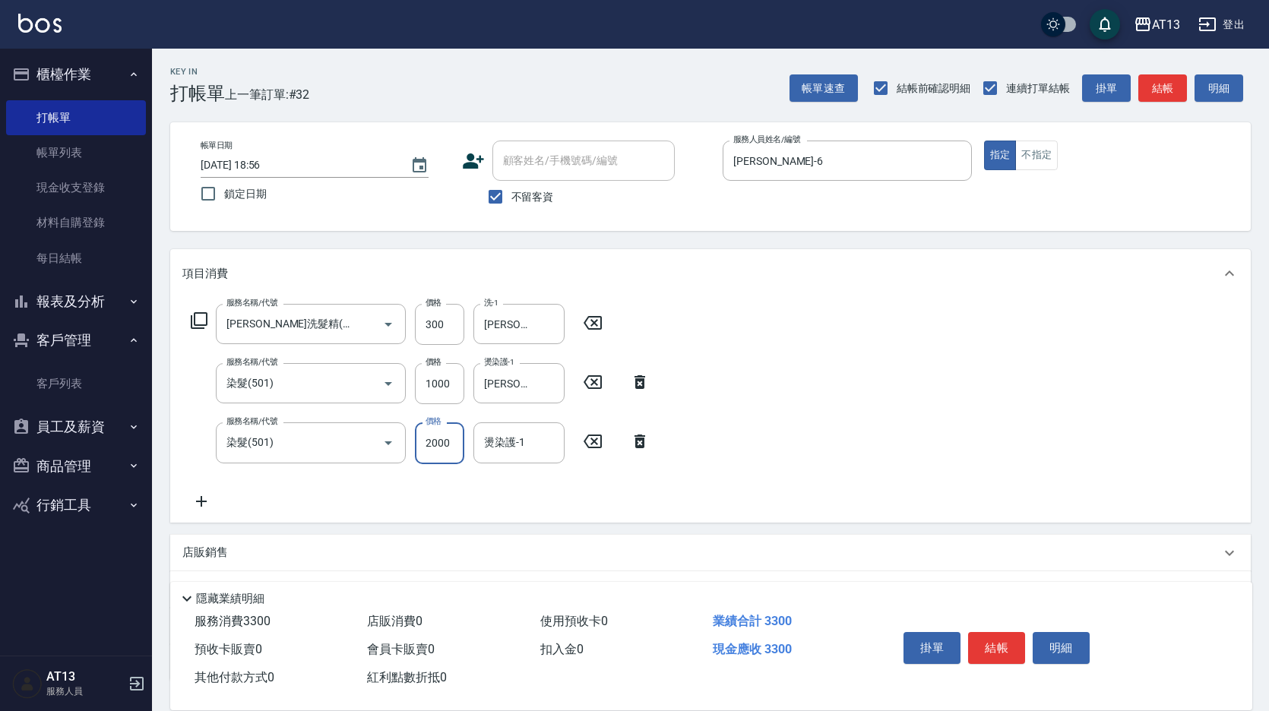
type input "2000"
type input "[PERSON_NAME]-29"
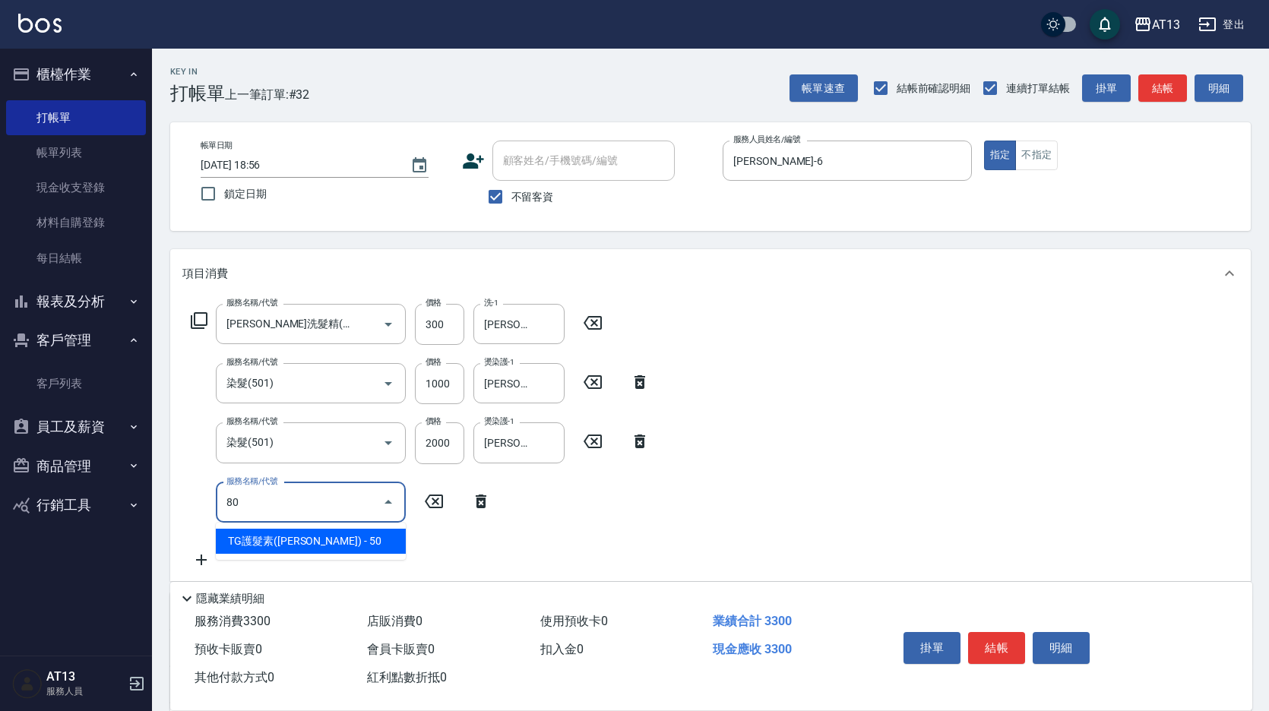
type input "8"
type input "松島舞鶴450(708)"
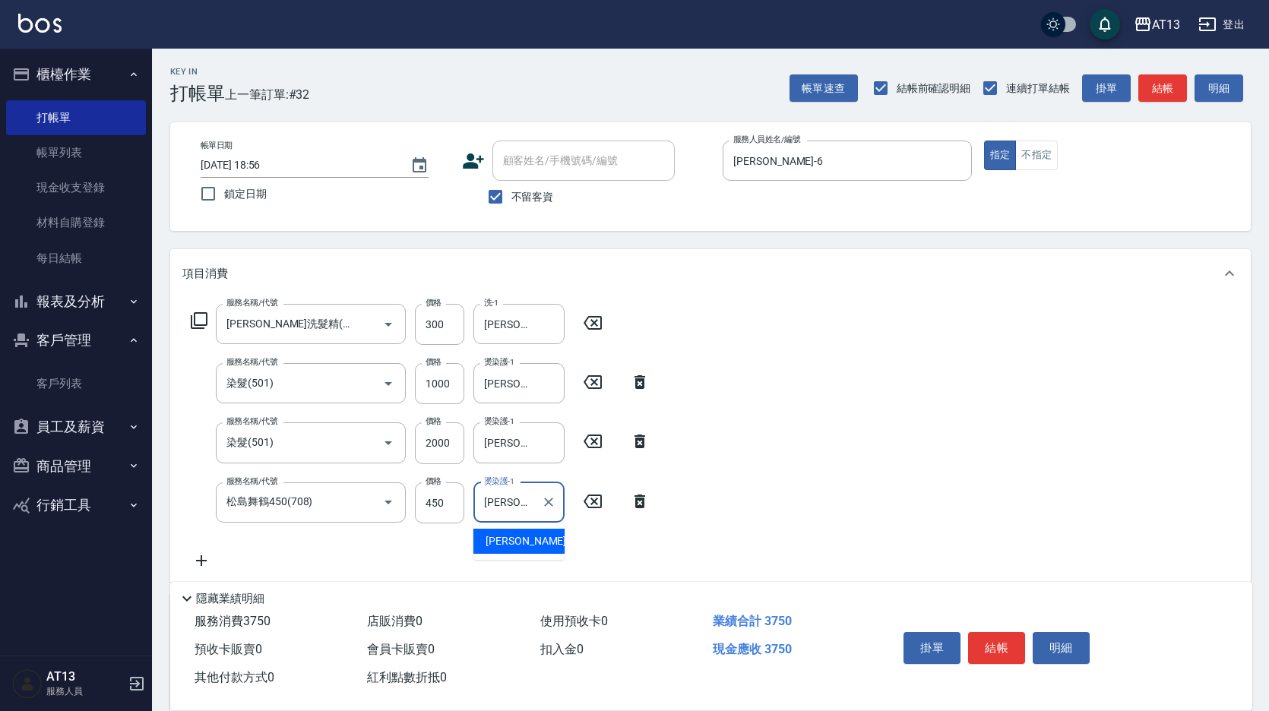
type input "[PERSON_NAME]-29"
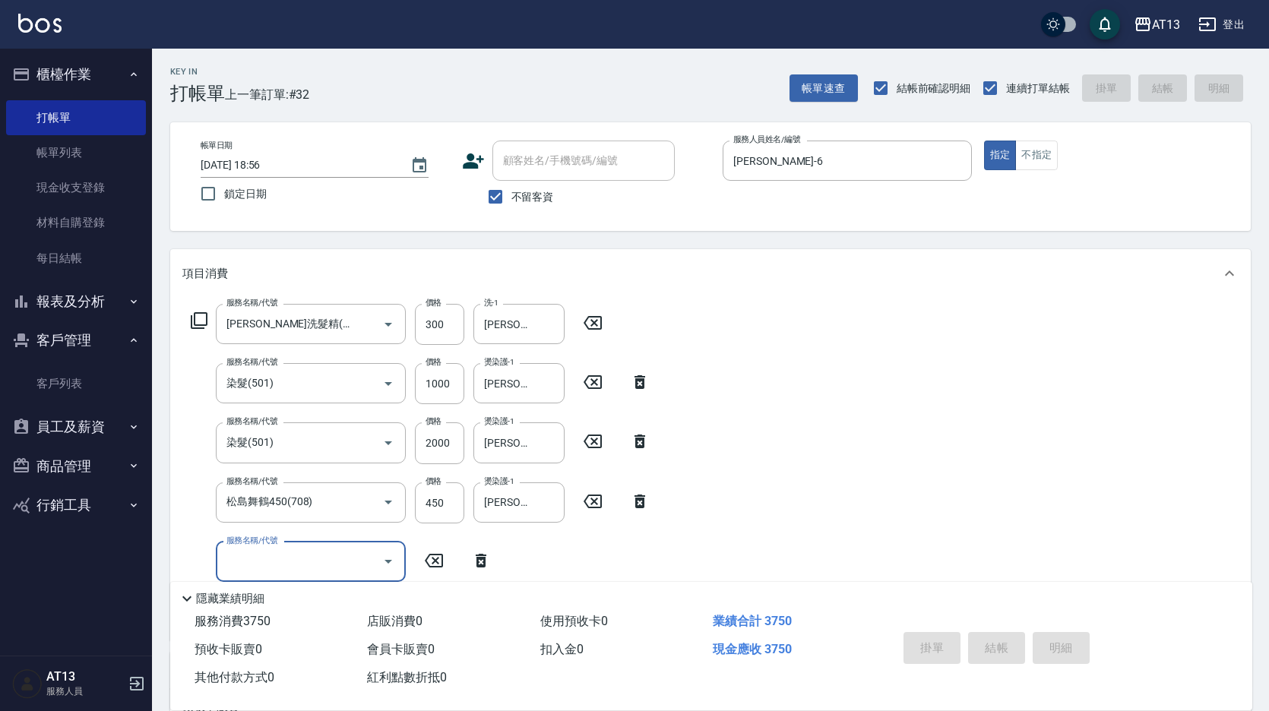
type input "[DATE] 18:57"
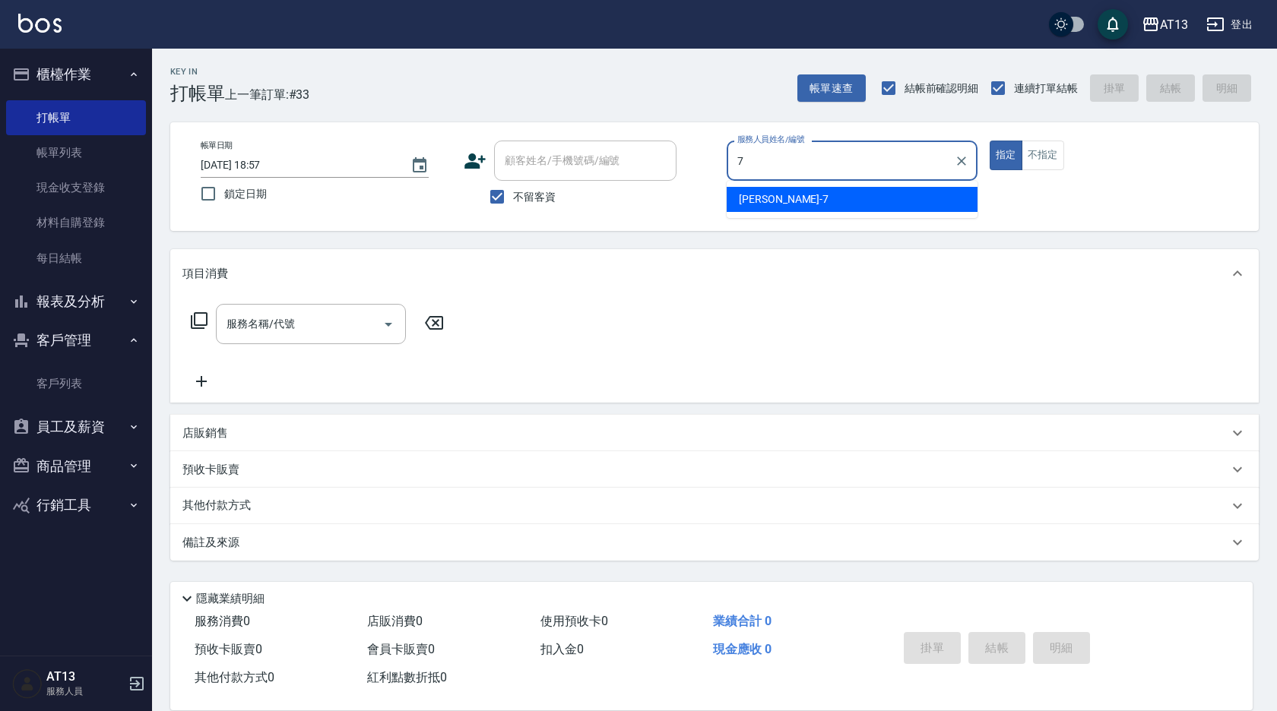
type input "[PERSON_NAME]-7"
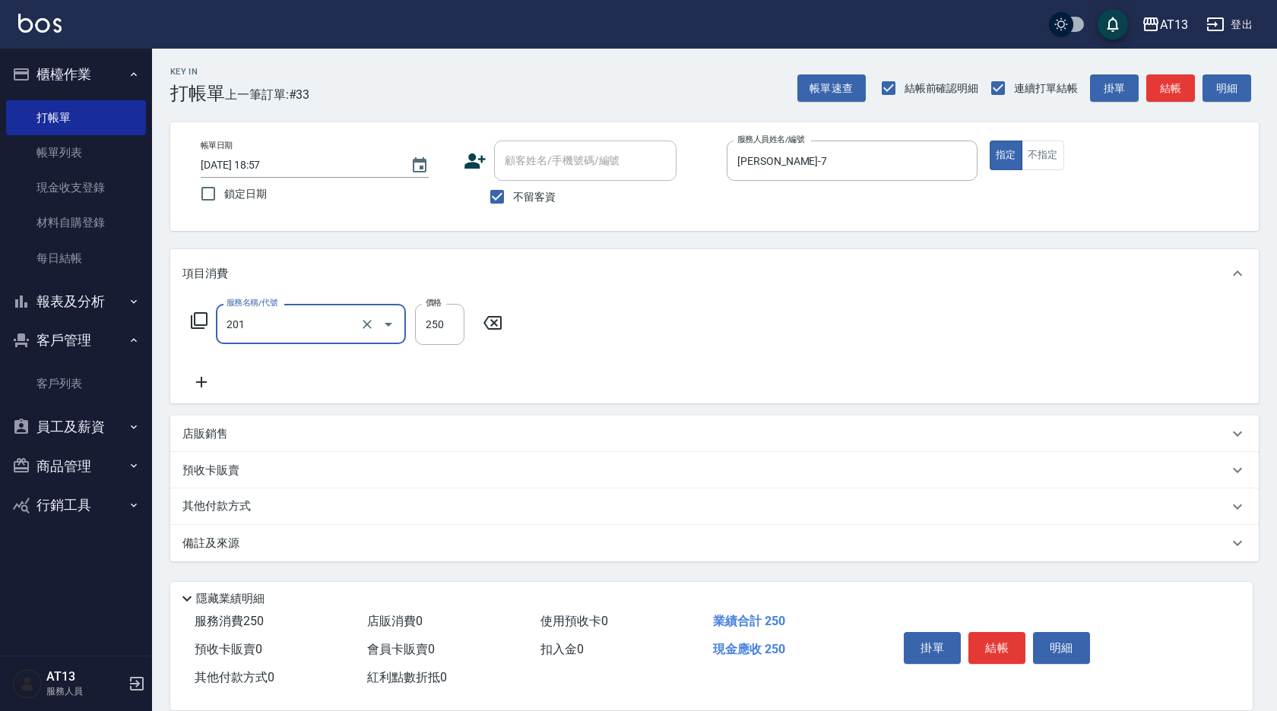
type input "洗髮(201)"
type input "[PERSON_NAME]-11"
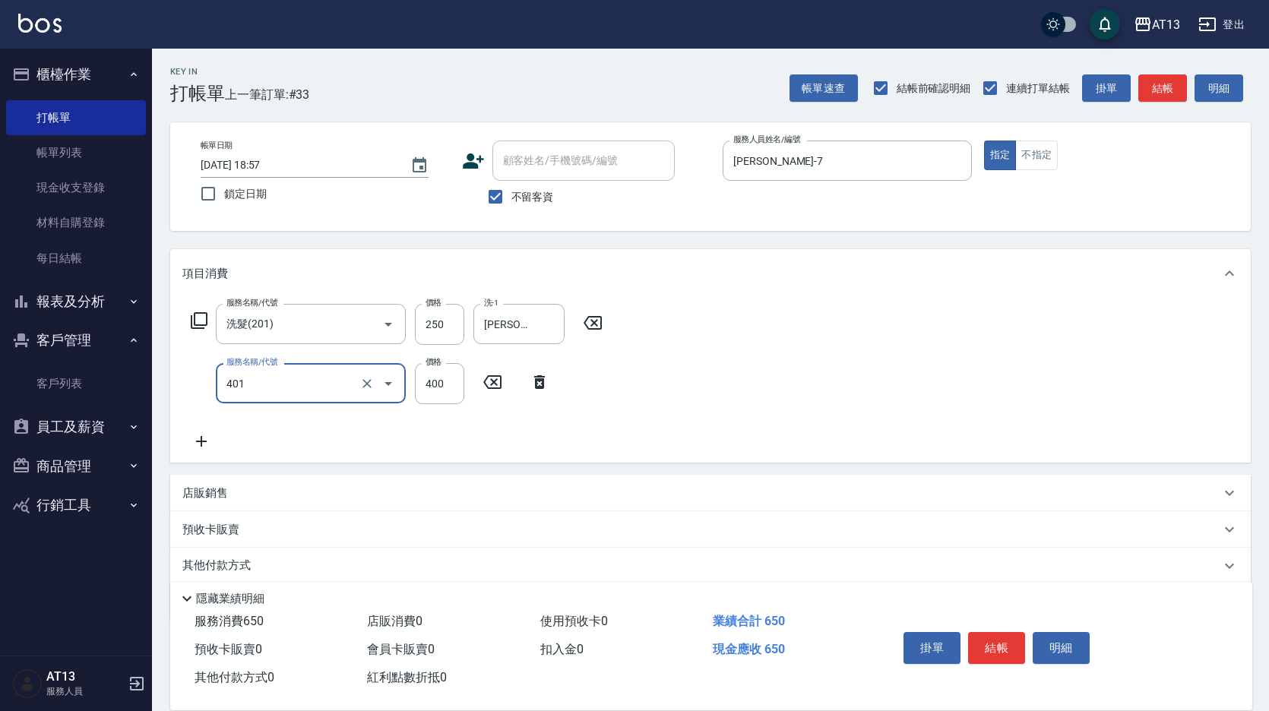
type input "剪髮(401)"
type input "250"
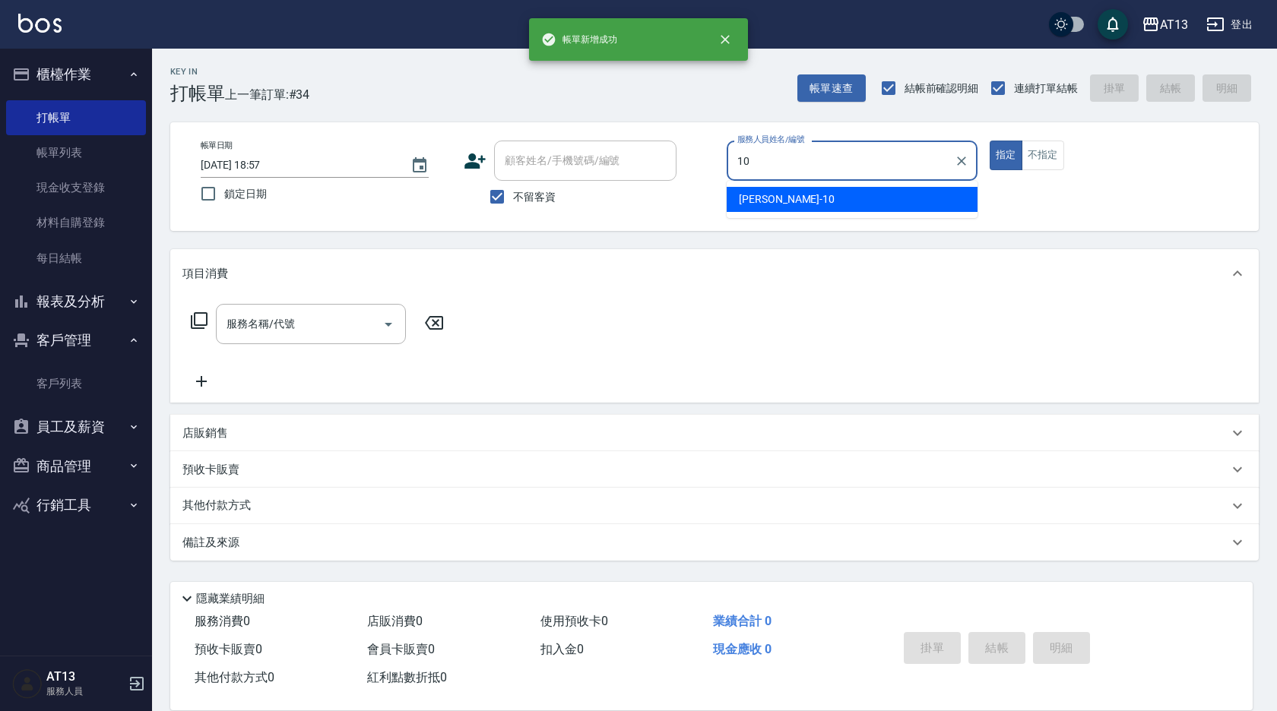
type input "[PERSON_NAME]-10"
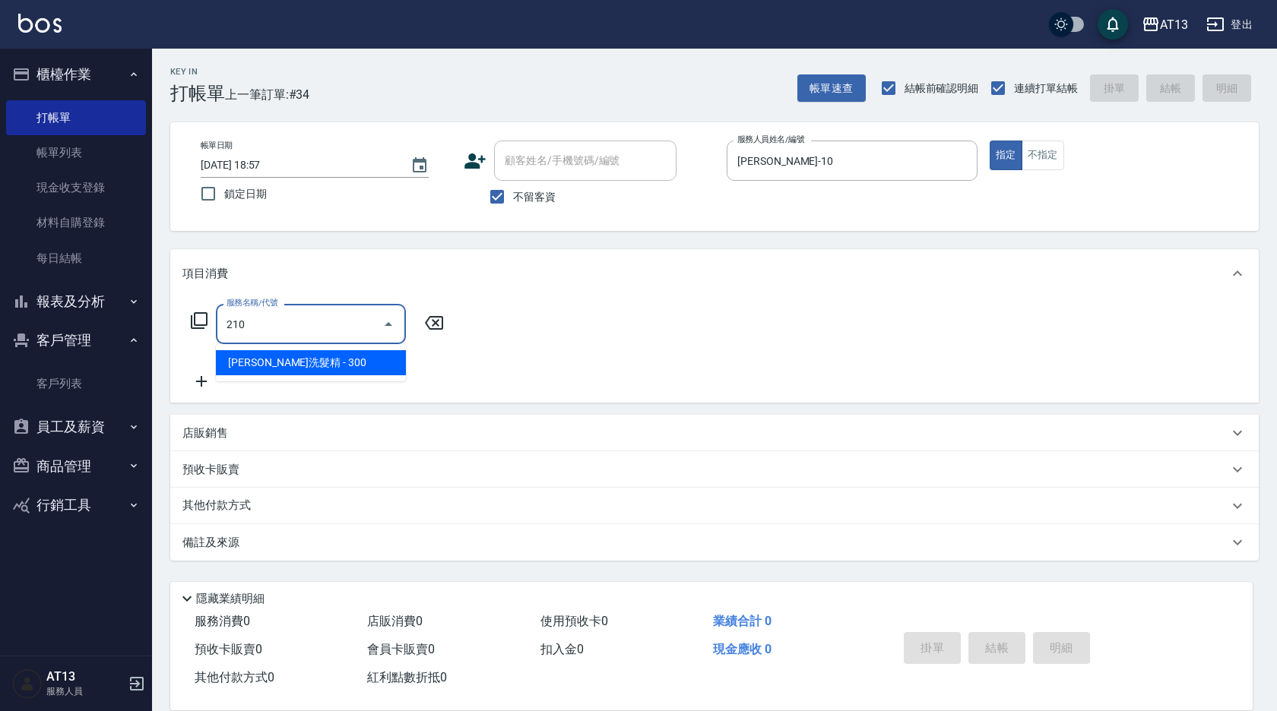
type input "[PERSON_NAME]洗髮精(210)"
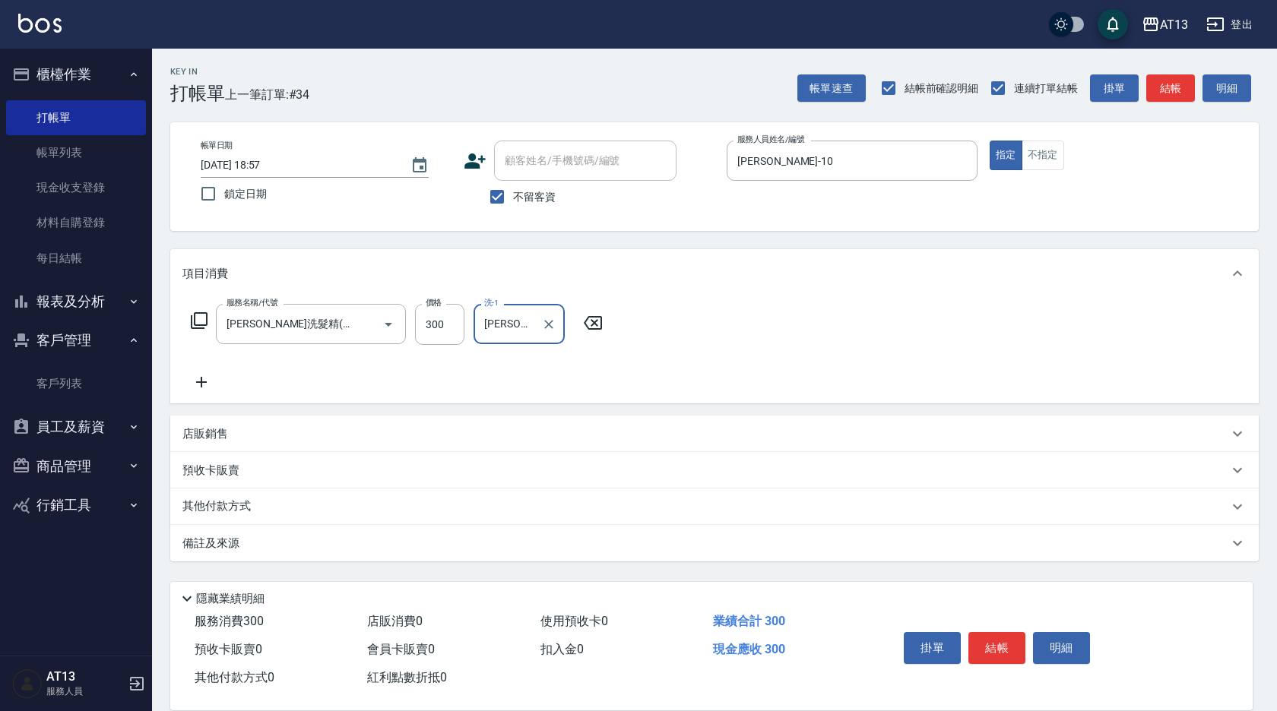
type input "[PERSON_NAME]妡-30"
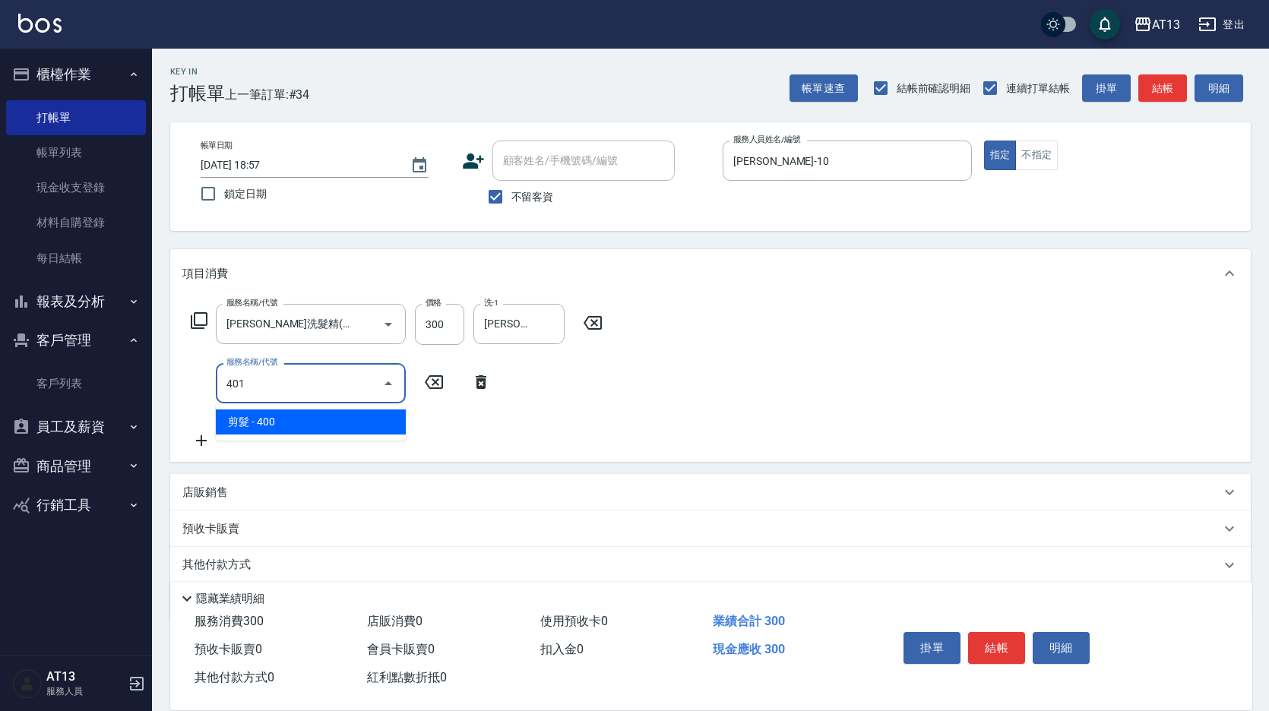
type input "剪髮(401)"
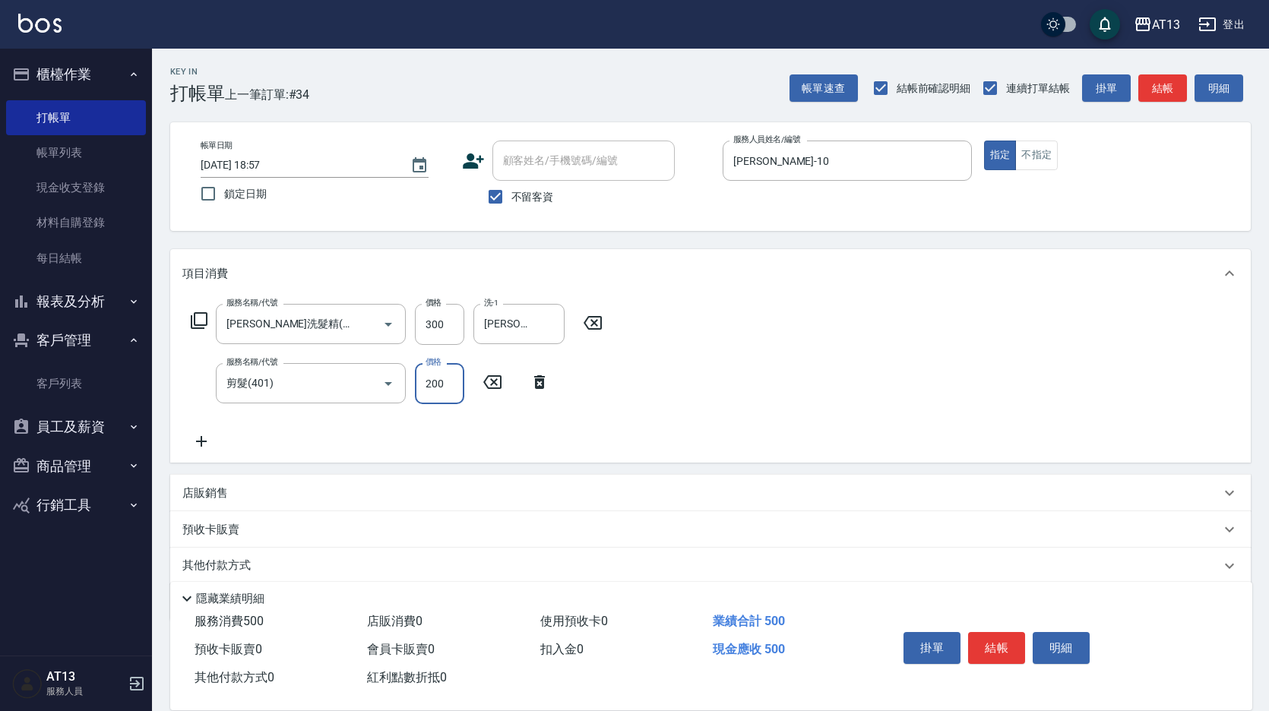
type input "200"
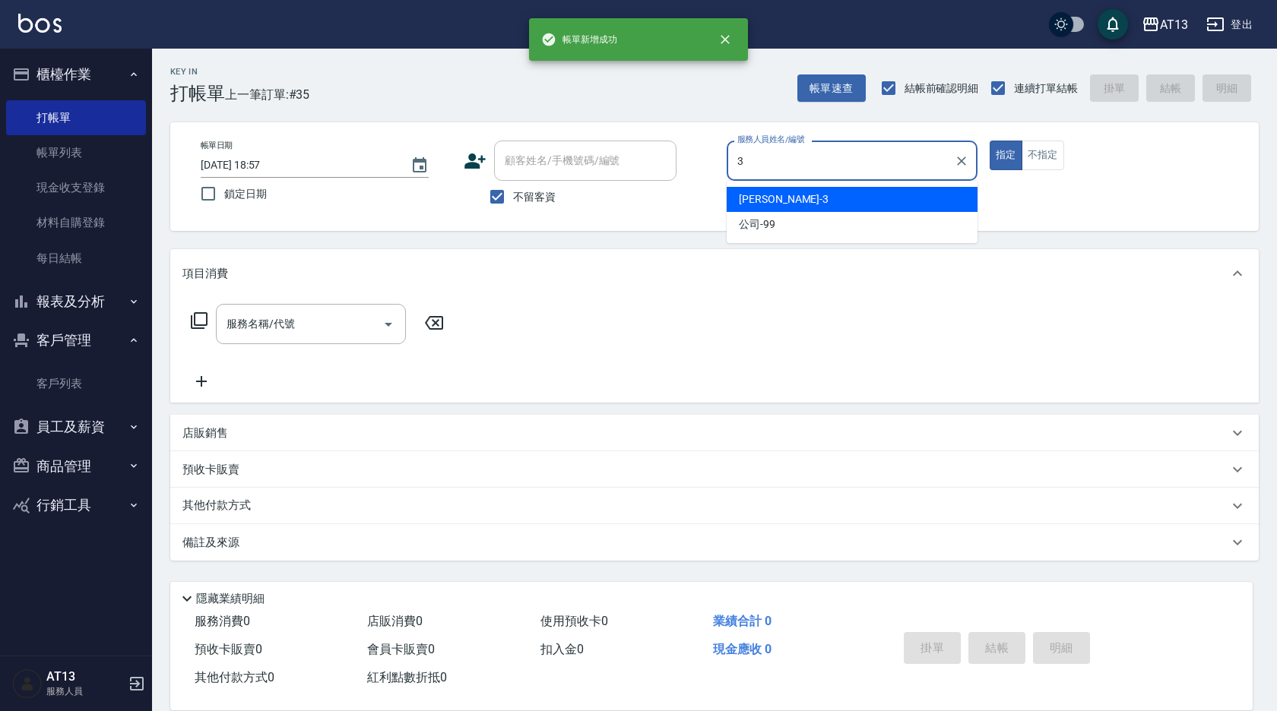
type input "[PERSON_NAME]-3"
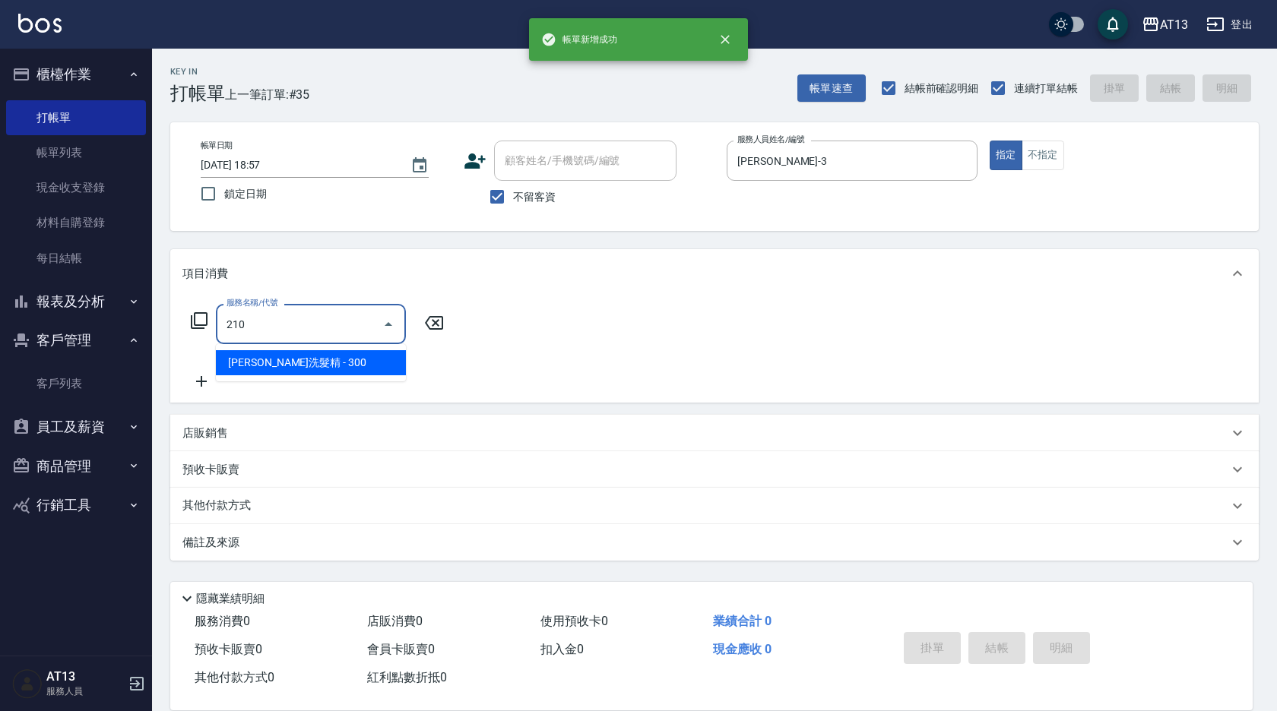
type input "[PERSON_NAME]洗髮精(210)"
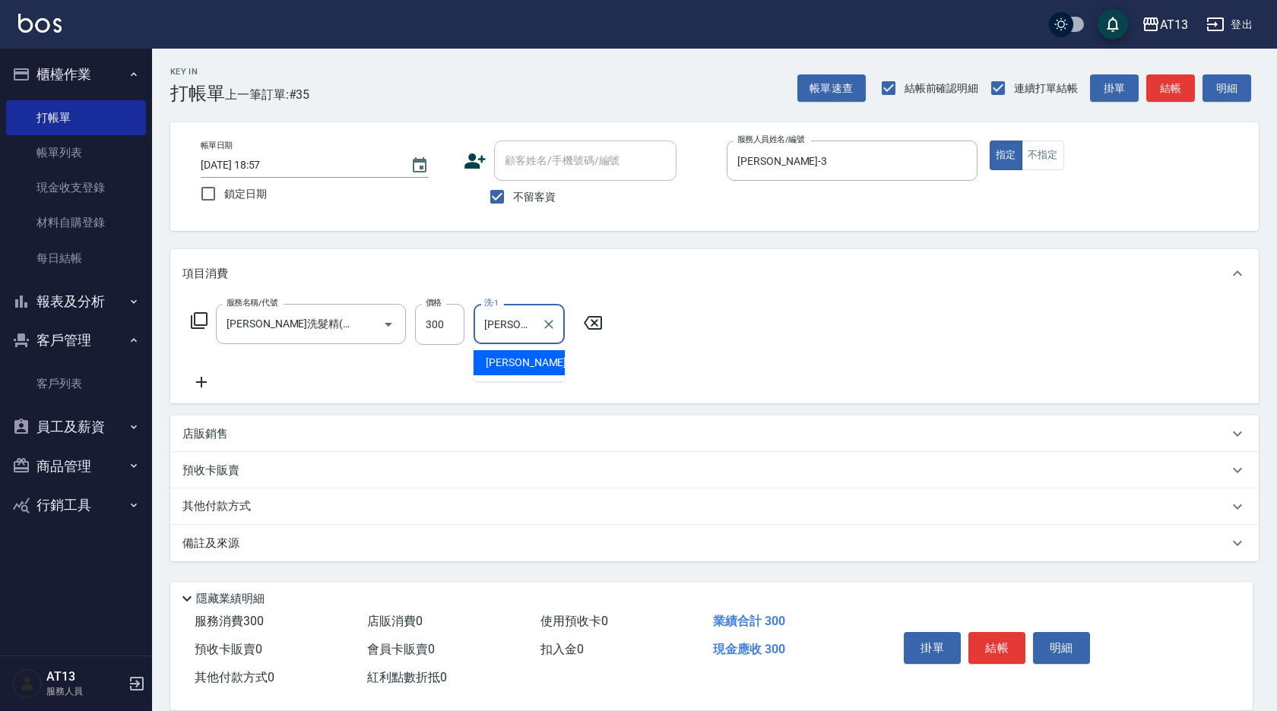
type input "[PERSON_NAME]-11"
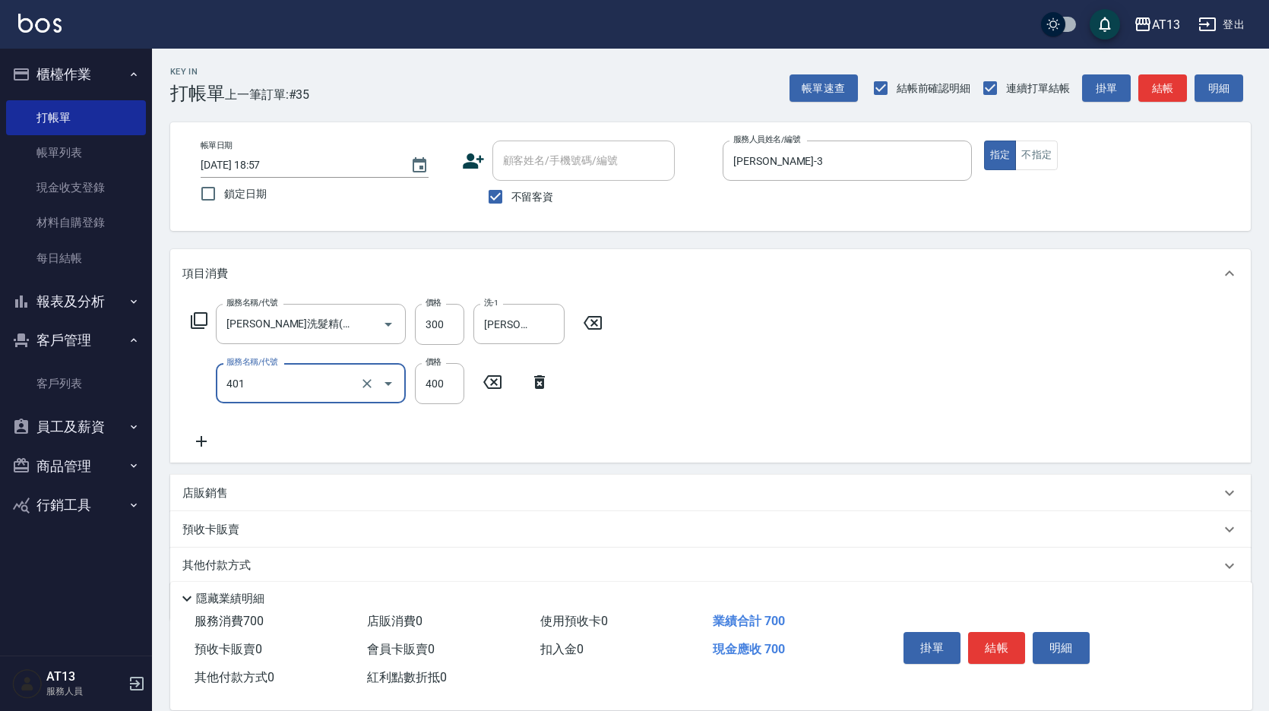
type input "剪髮(401)"
type input "350"
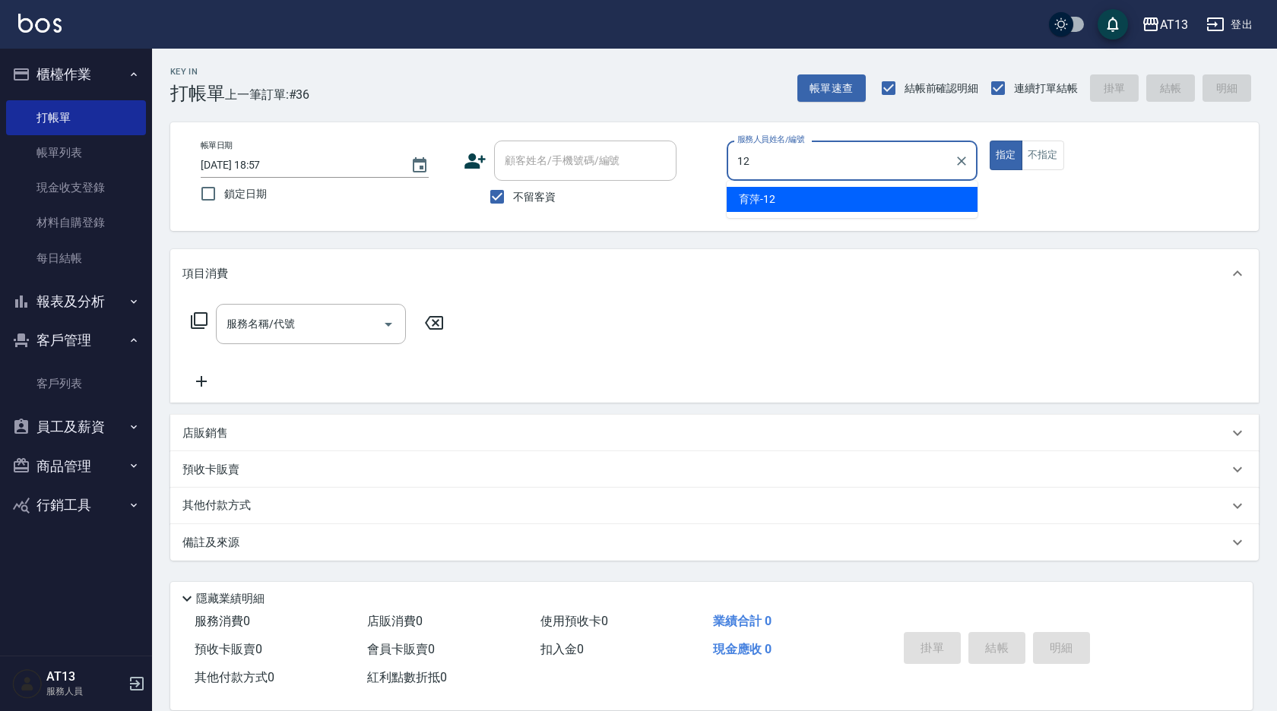
type input "育[PERSON_NAME]-12"
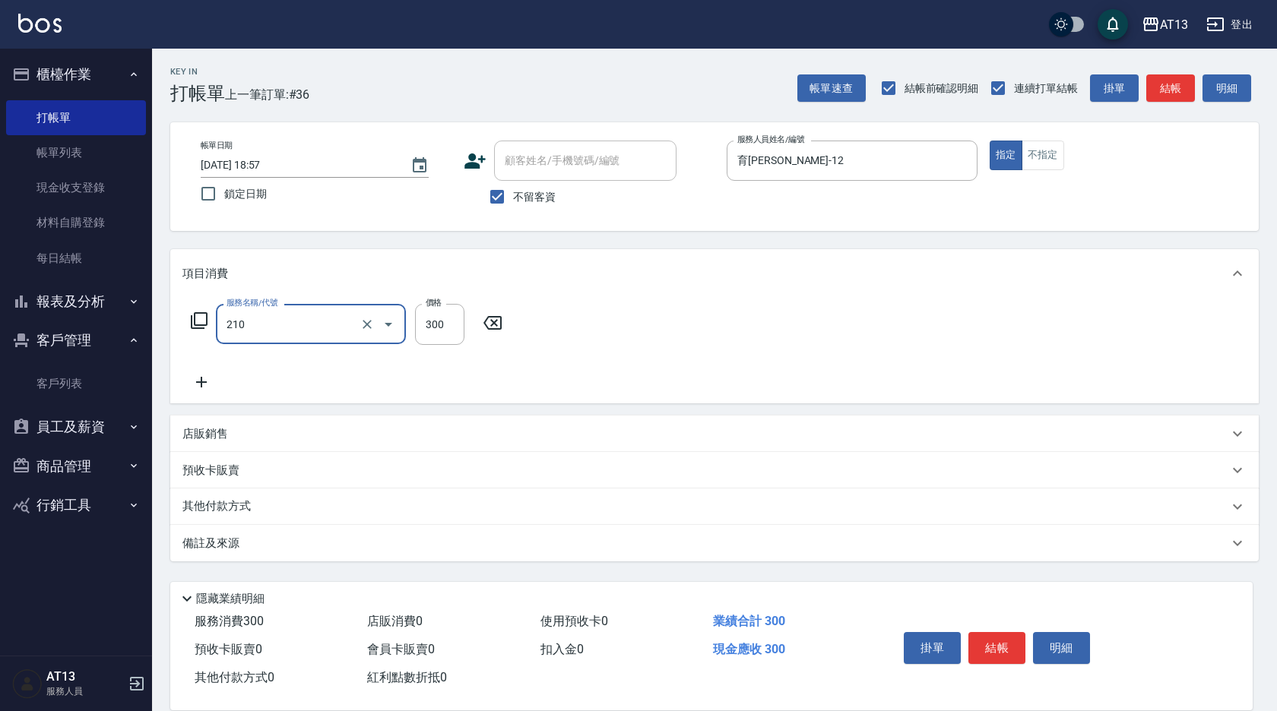
type input "[PERSON_NAME]洗髮精(210)"
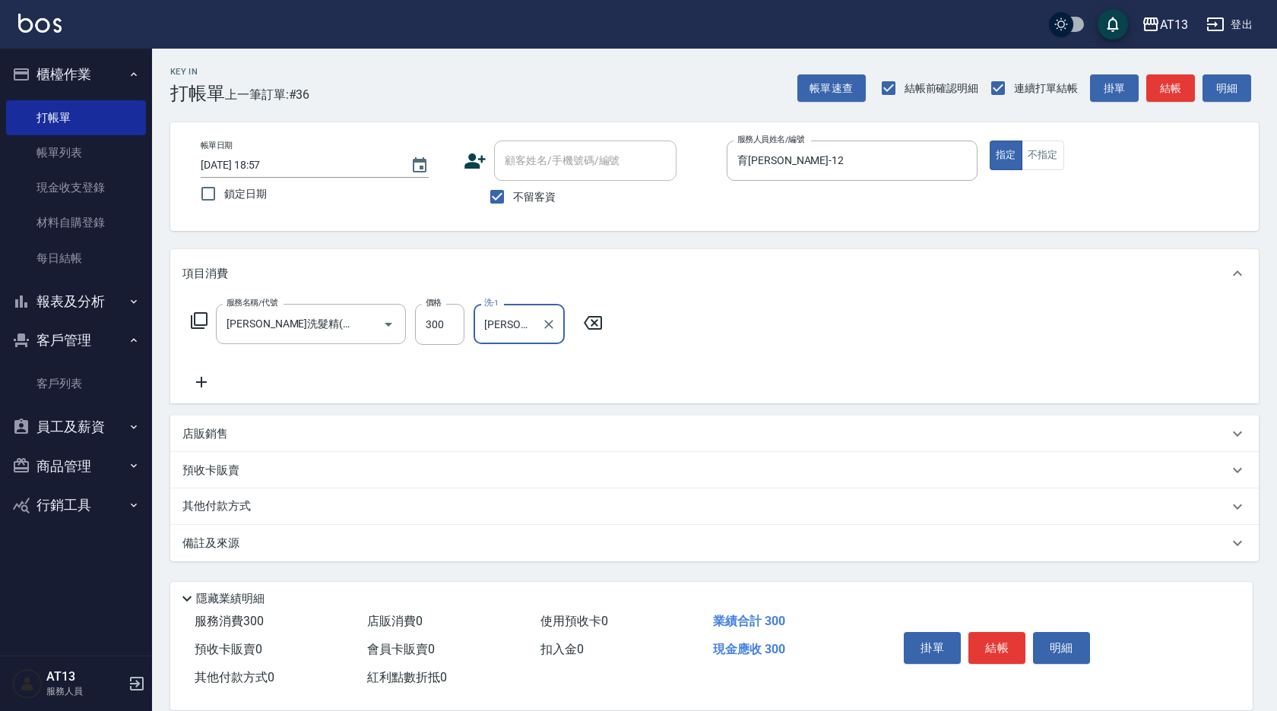
type input "[PERSON_NAME]-31"
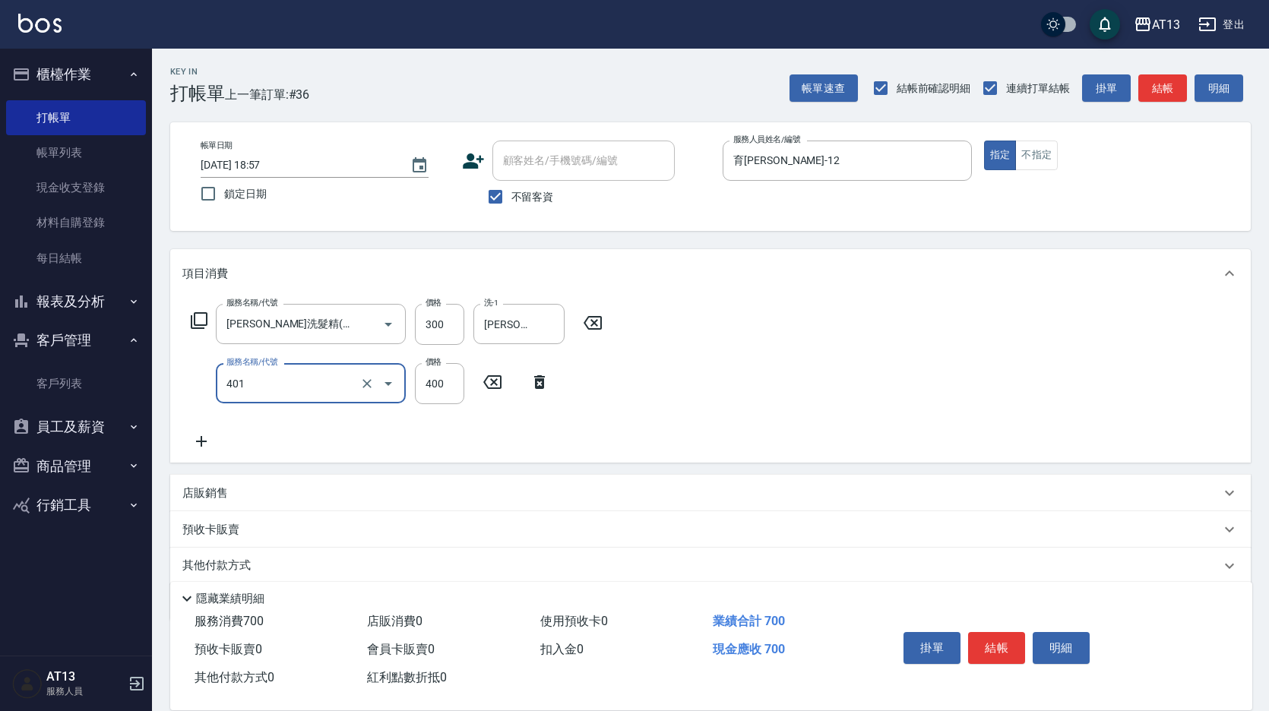
type input "剪髮(401)"
type input "500"
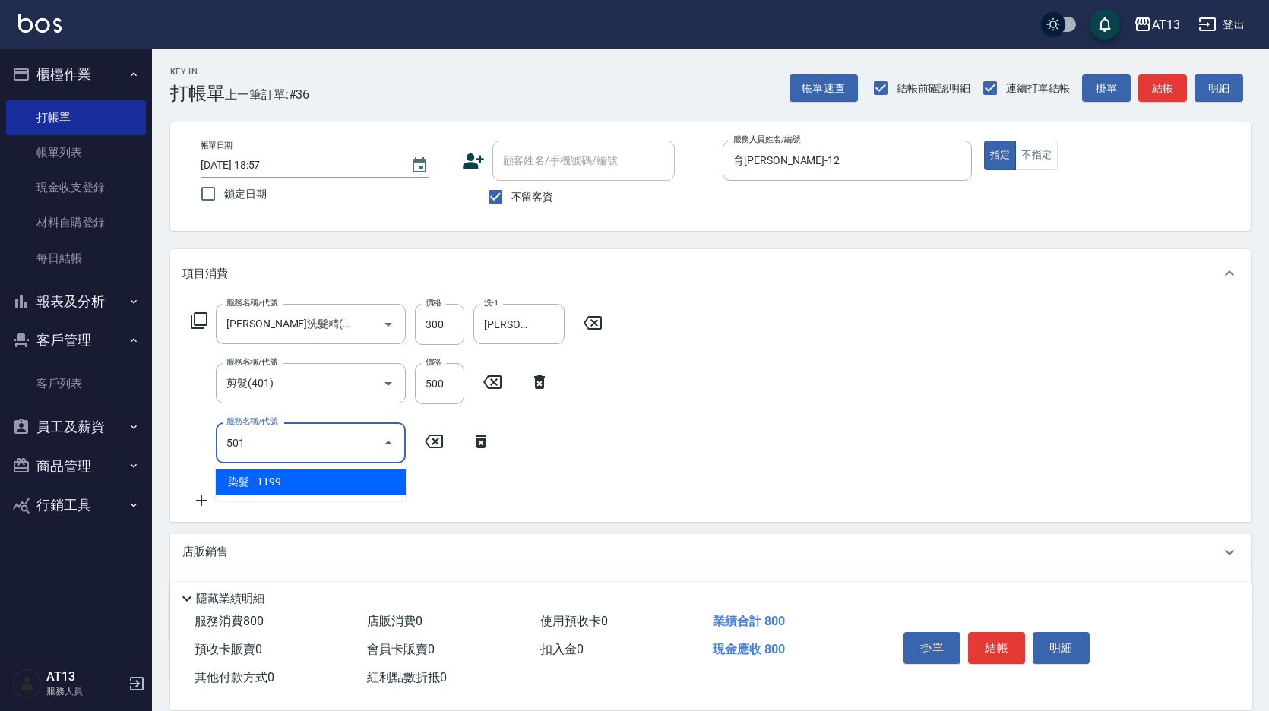
type input "染髮(501)"
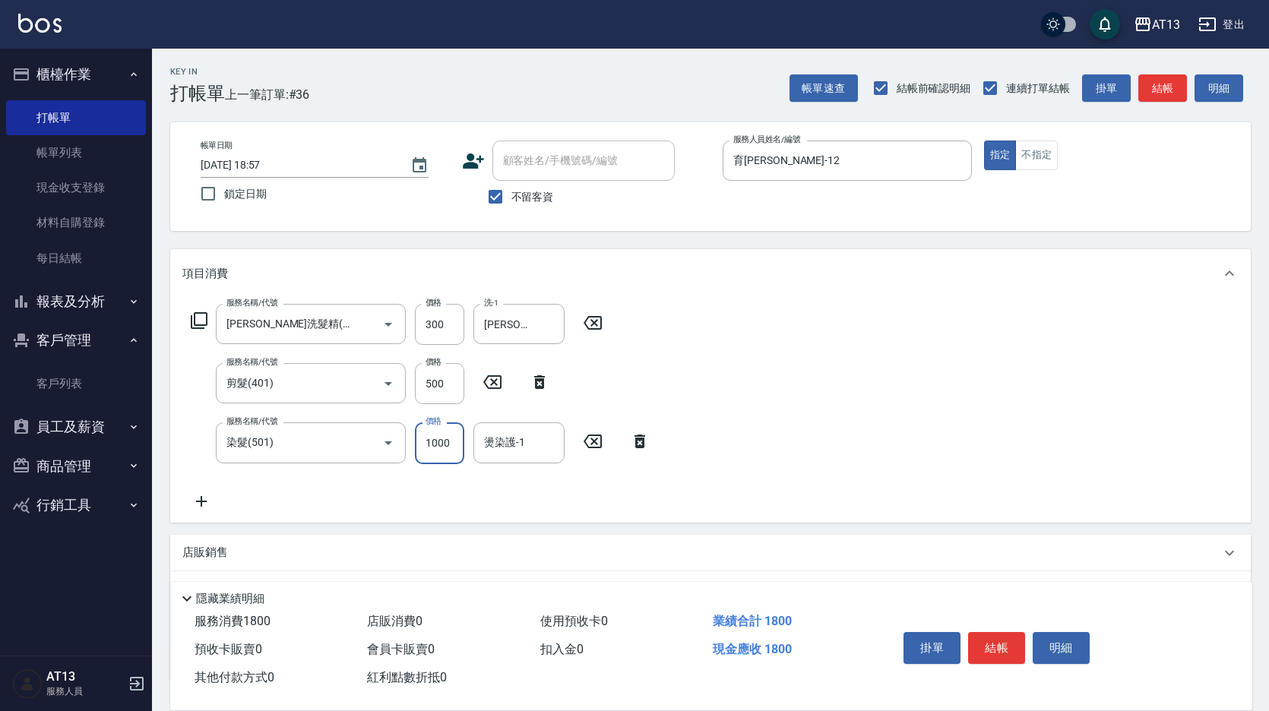
type input "1000"
type input "[PERSON_NAME]-31"
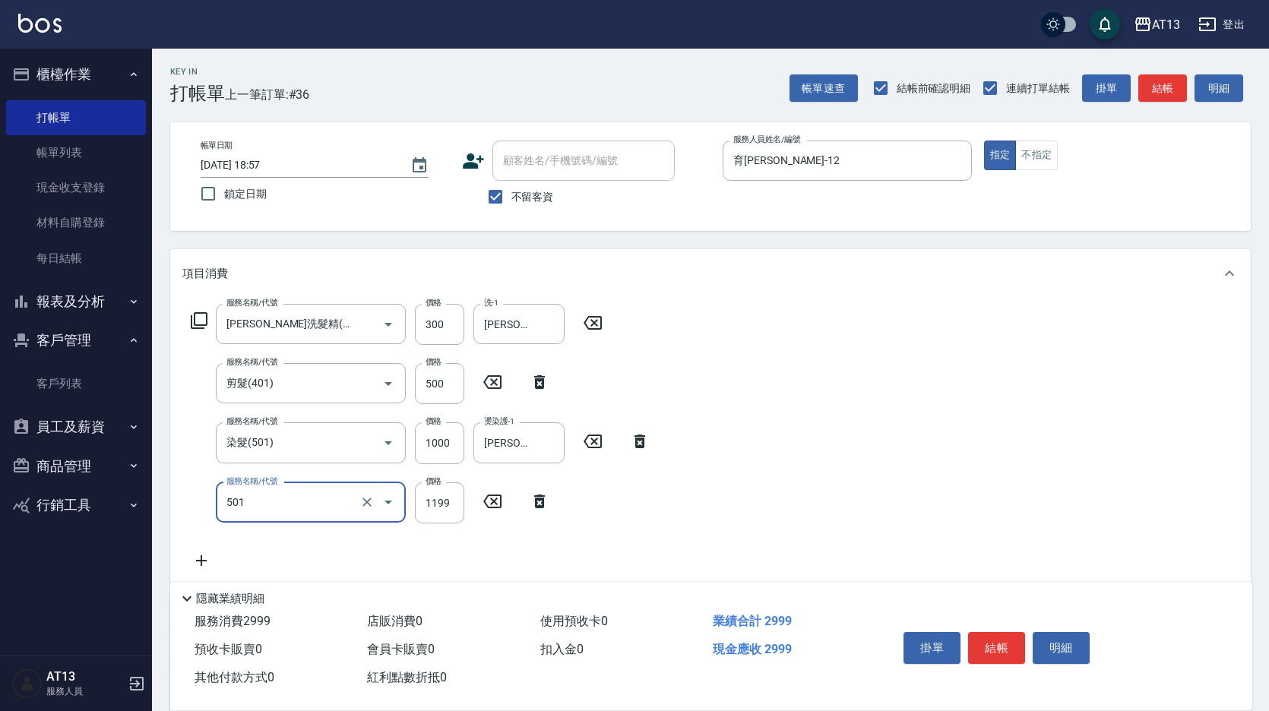
type input "染髮(501)"
type input "1300"
type input "[PERSON_NAME]-31"
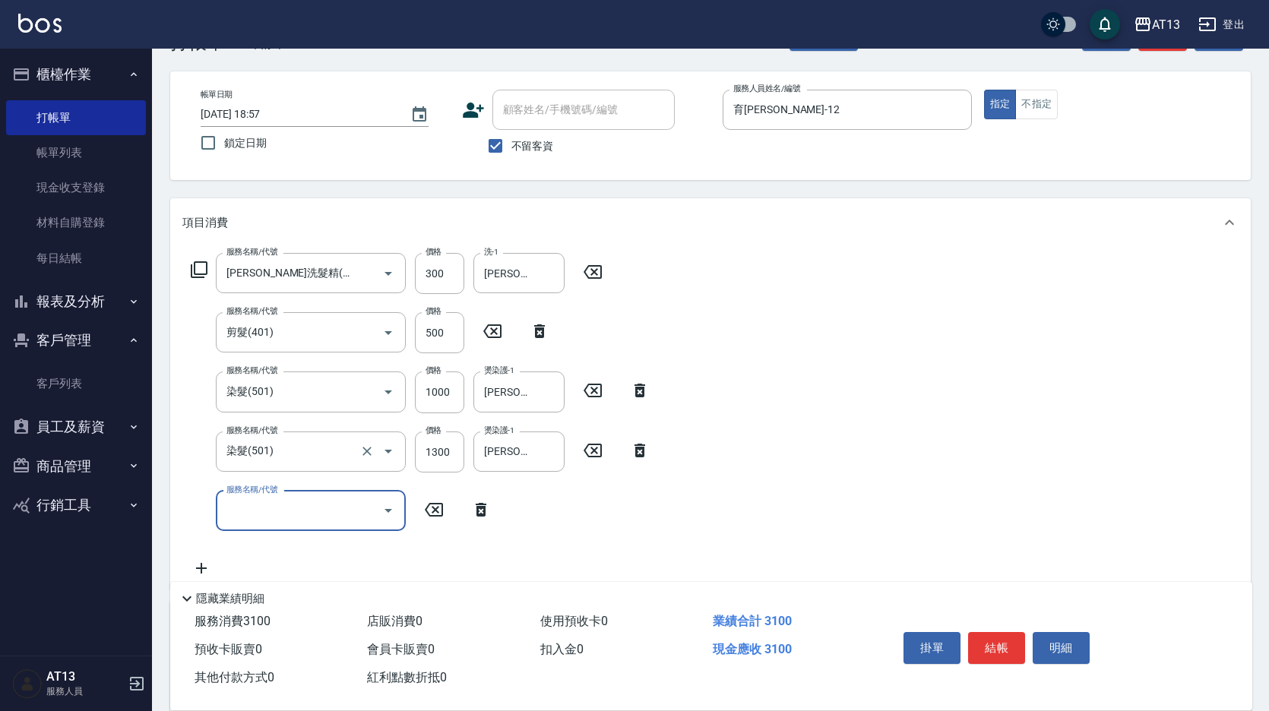
scroll to position [76, 0]
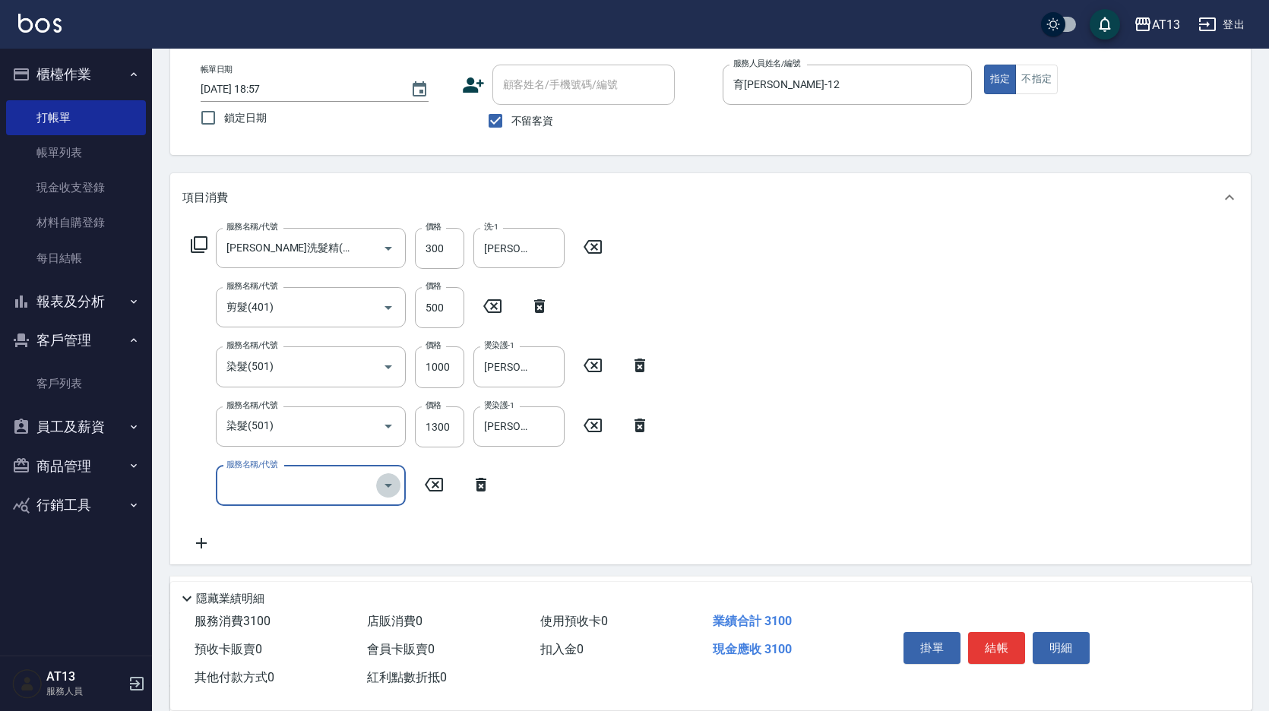
click at [382, 483] on icon "Open" at bounding box center [388, 486] width 18 height 18
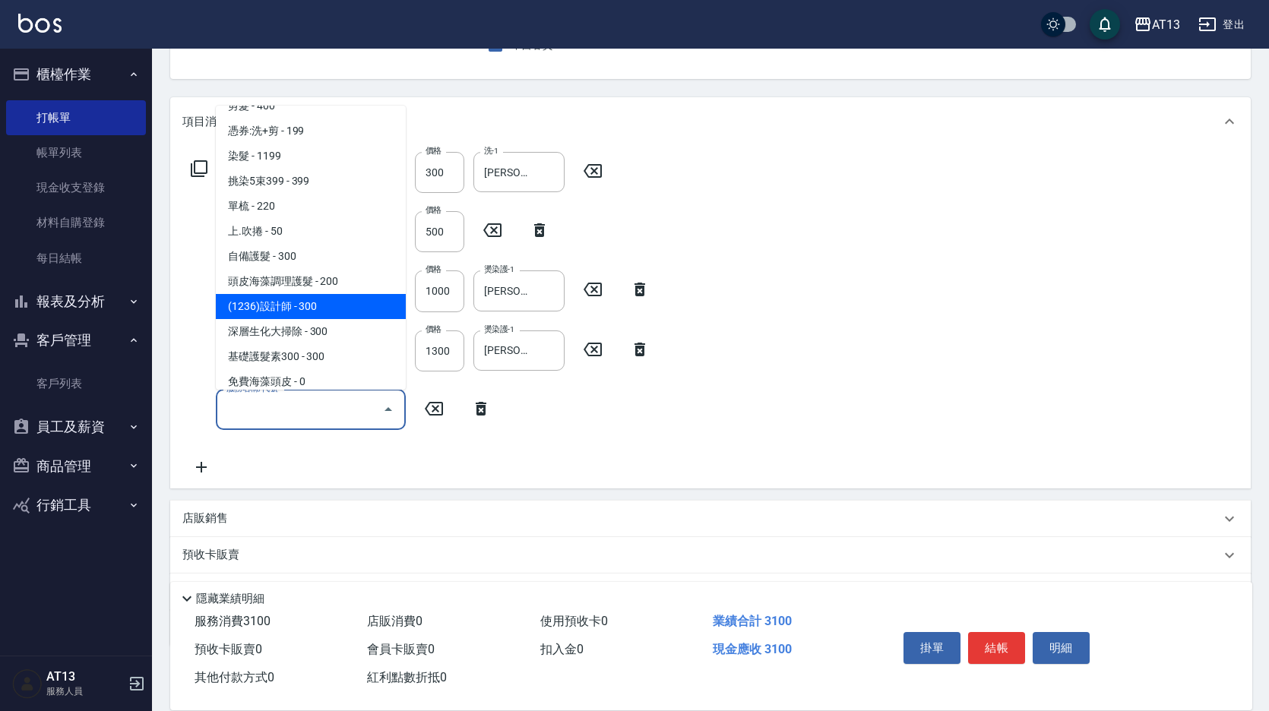
scroll to position [653, 0]
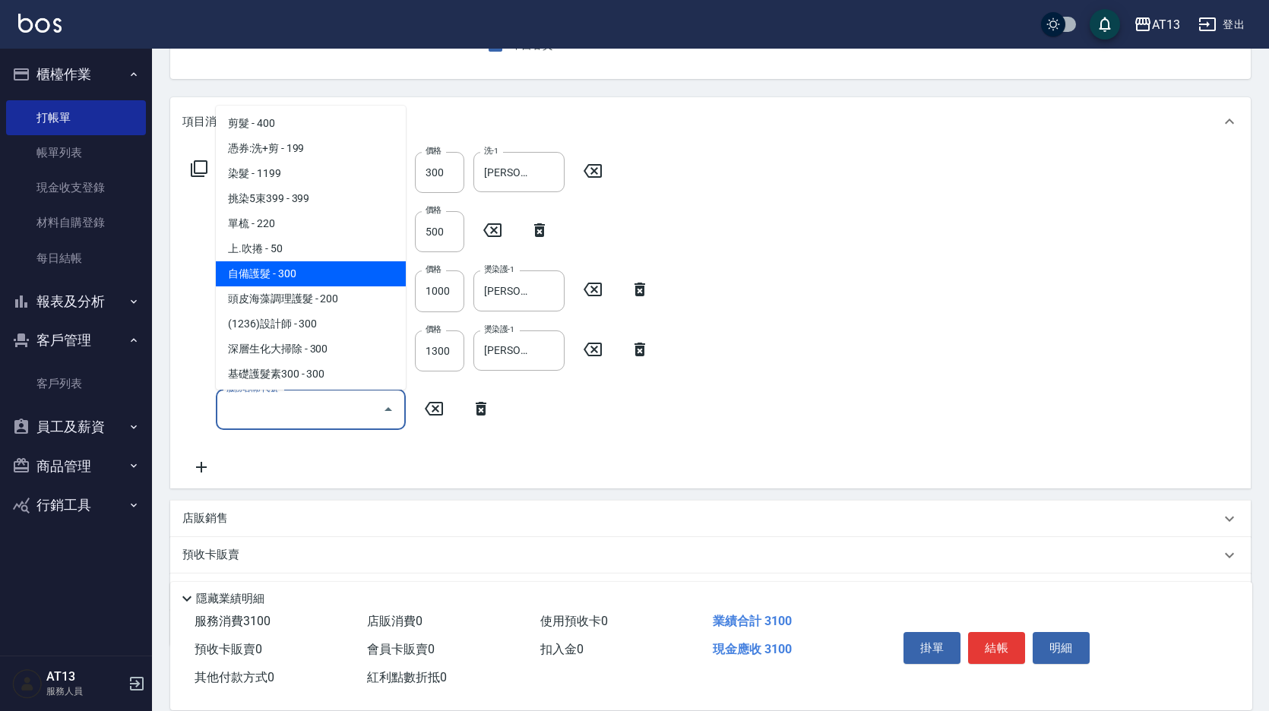
click at [315, 270] on span "自備護髮 - 300" at bounding box center [311, 273] width 190 height 25
type input "自備護髮(701)"
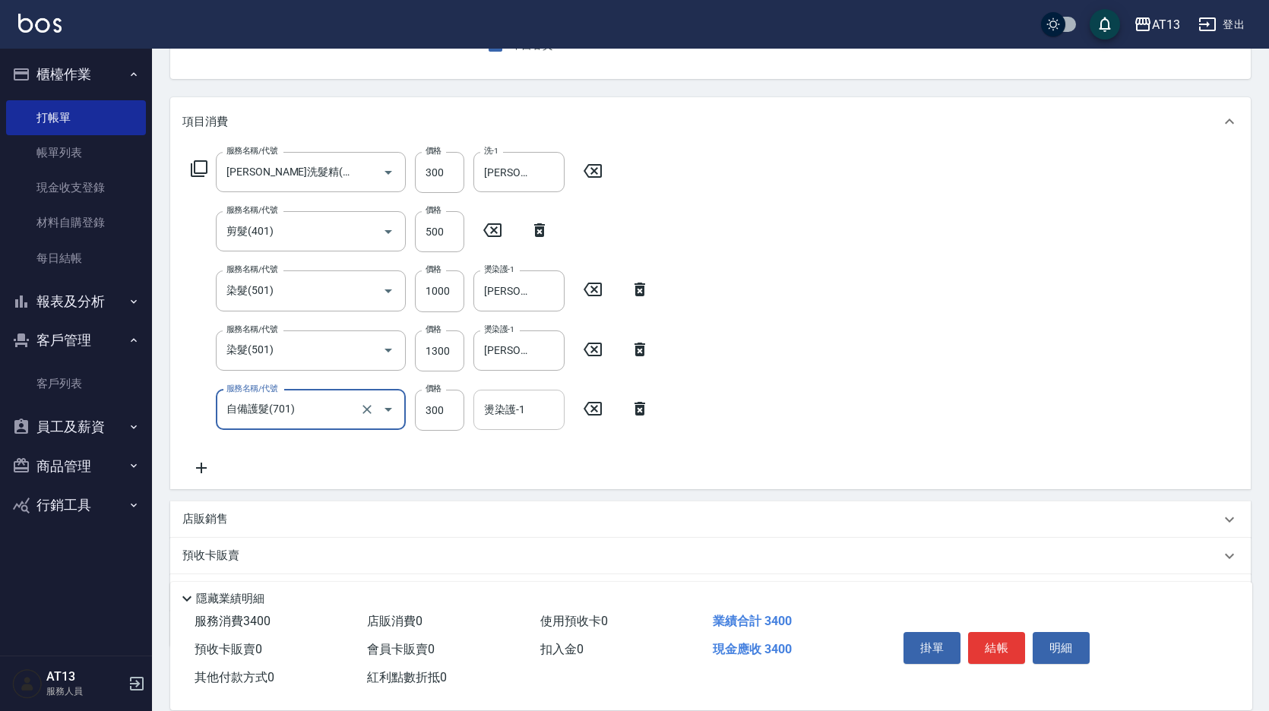
click at [502, 395] on div "燙染護-1" at bounding box center [519, 410] width 91 height 40
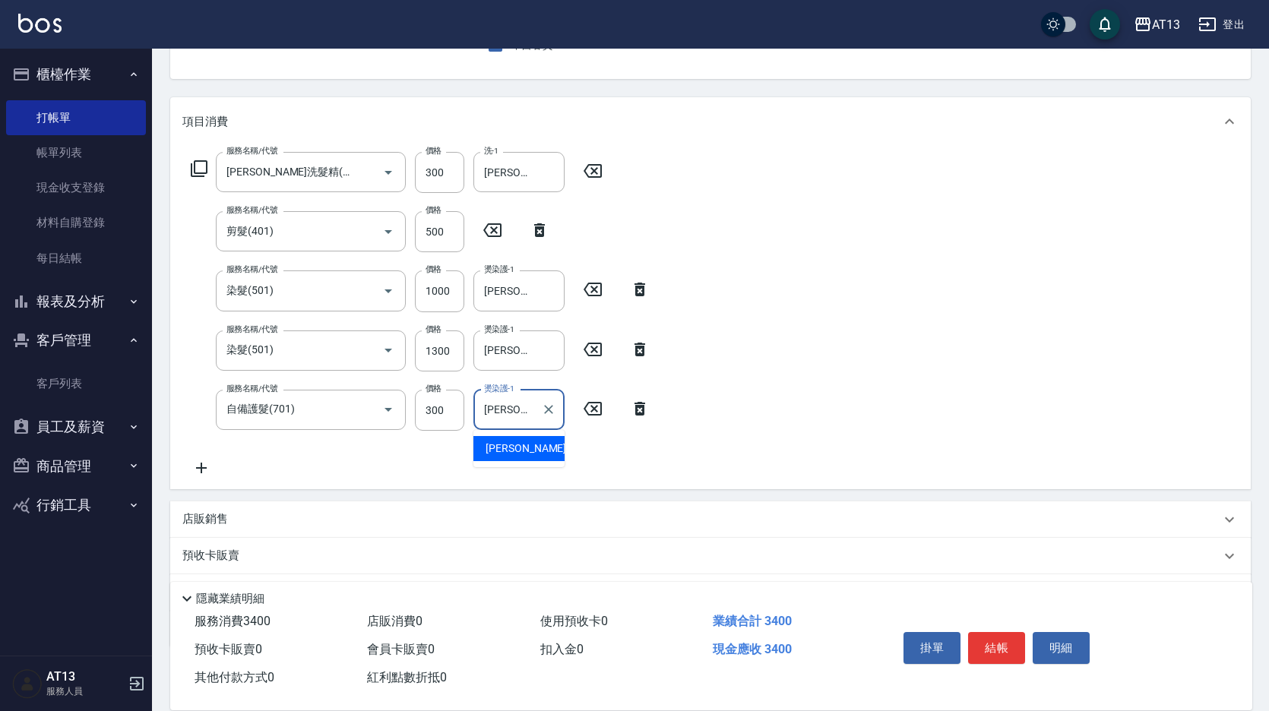
type input "[PERSON_NAME]-31"
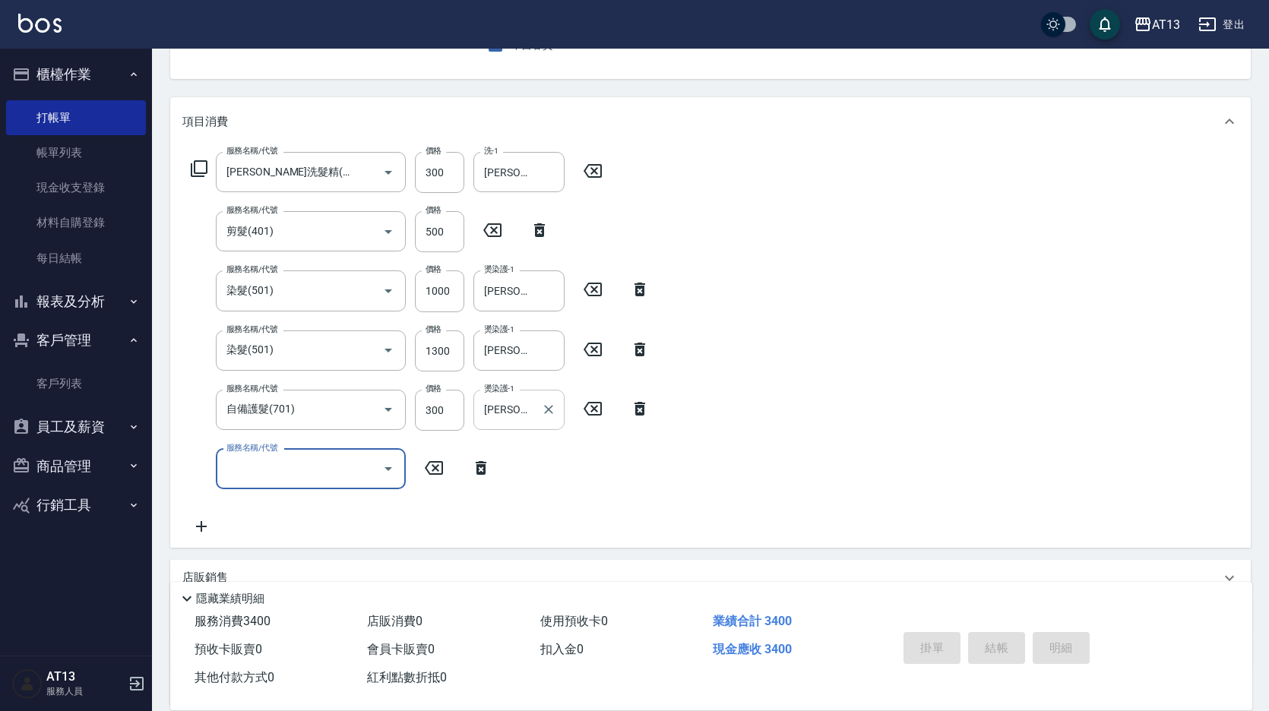
type input "[DATE] 18:58"
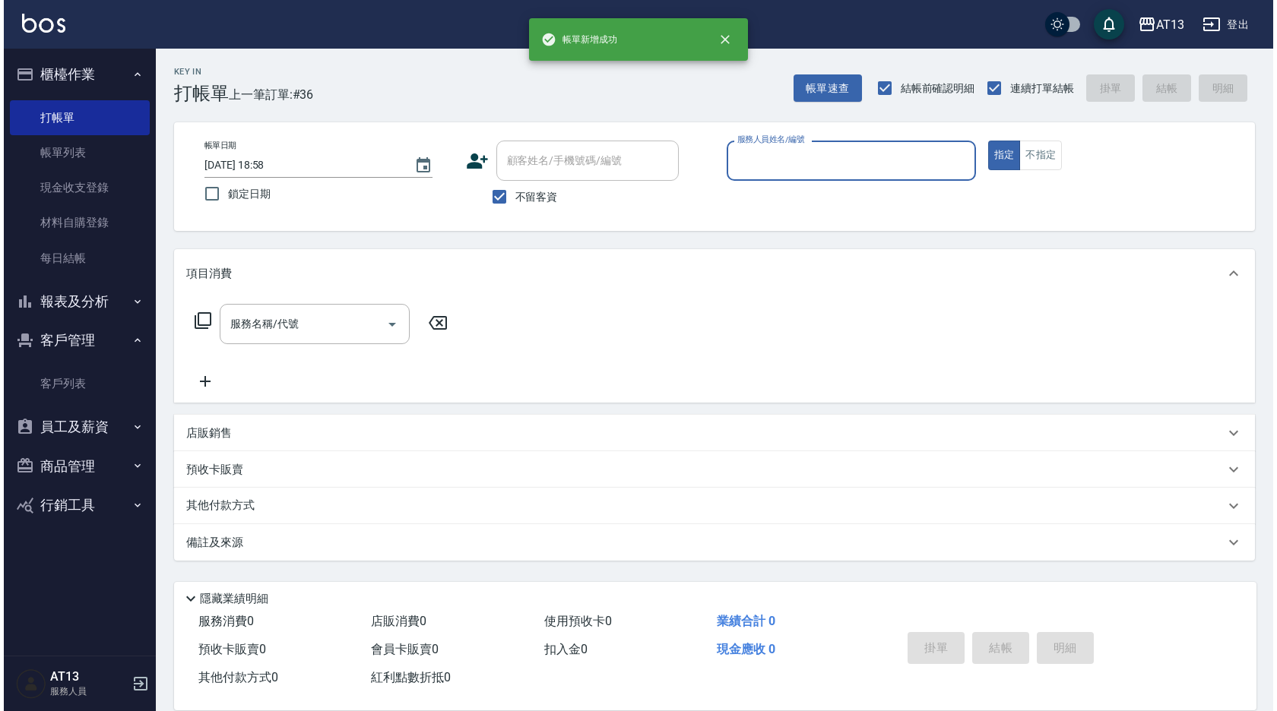
scroll to position [0, 0]
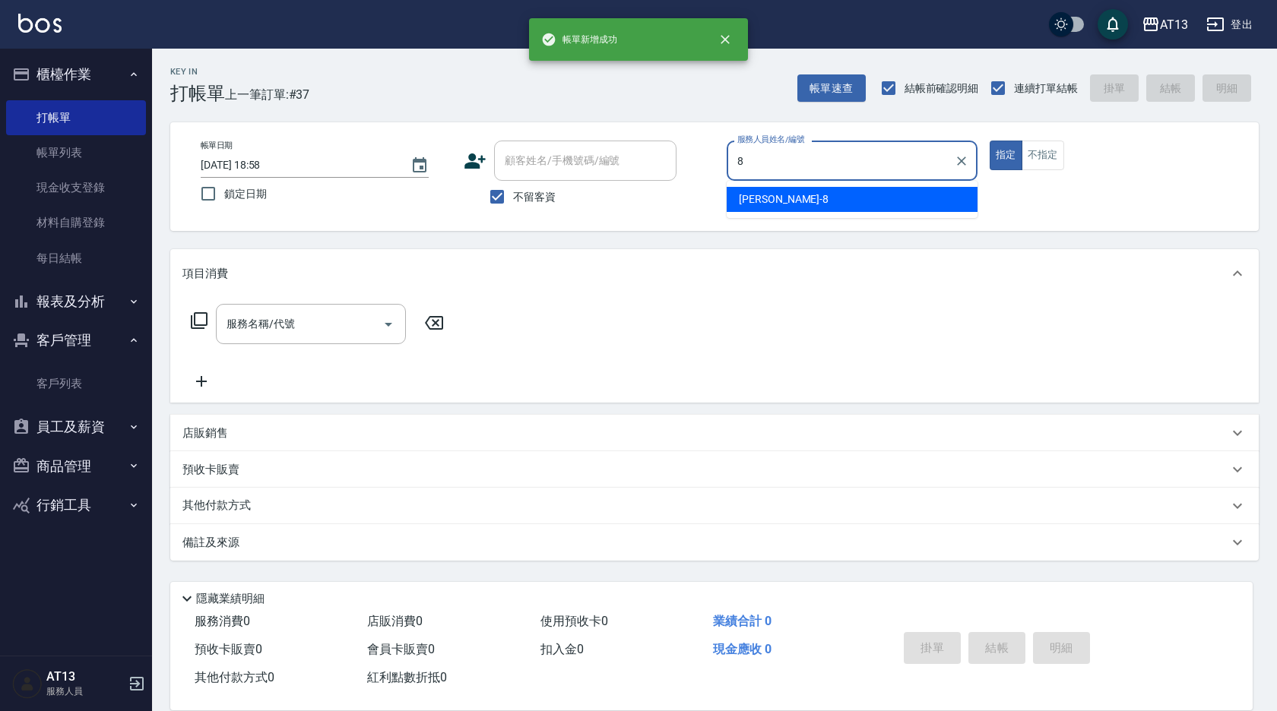
type input "[PERSON_NAME]-8"
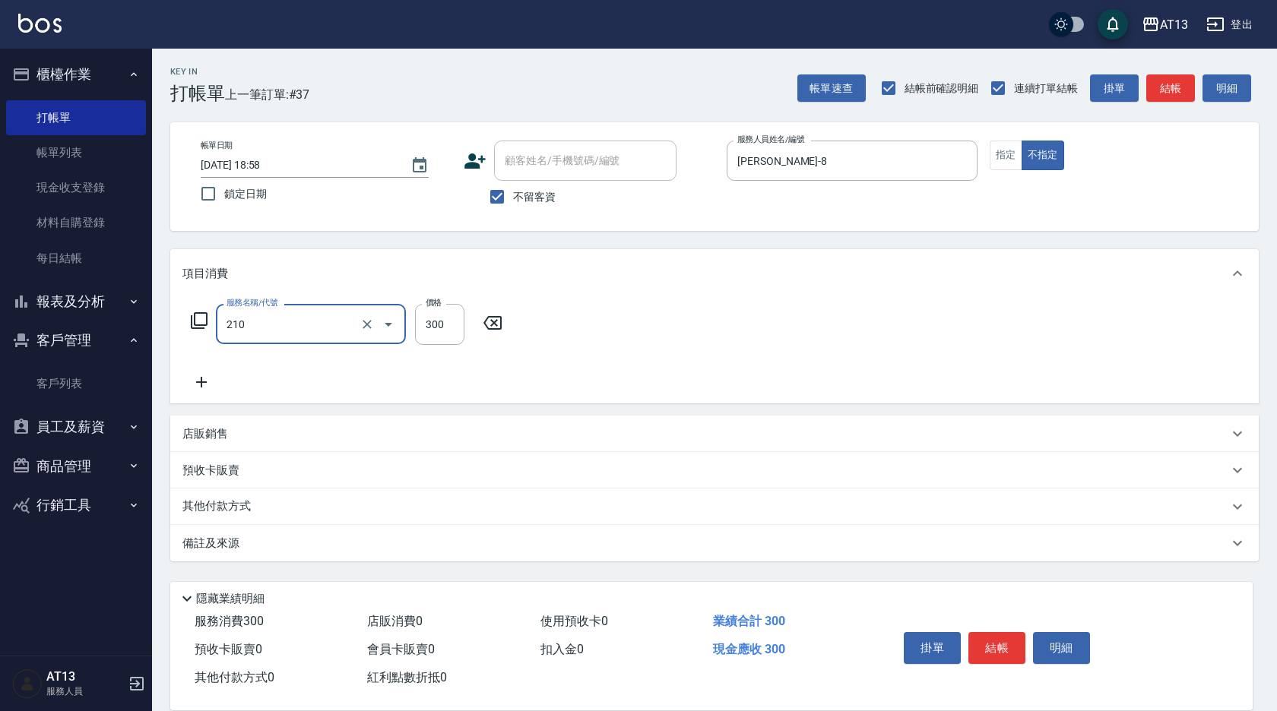
type input "[PERSON_NAME]洗髮精(210)"
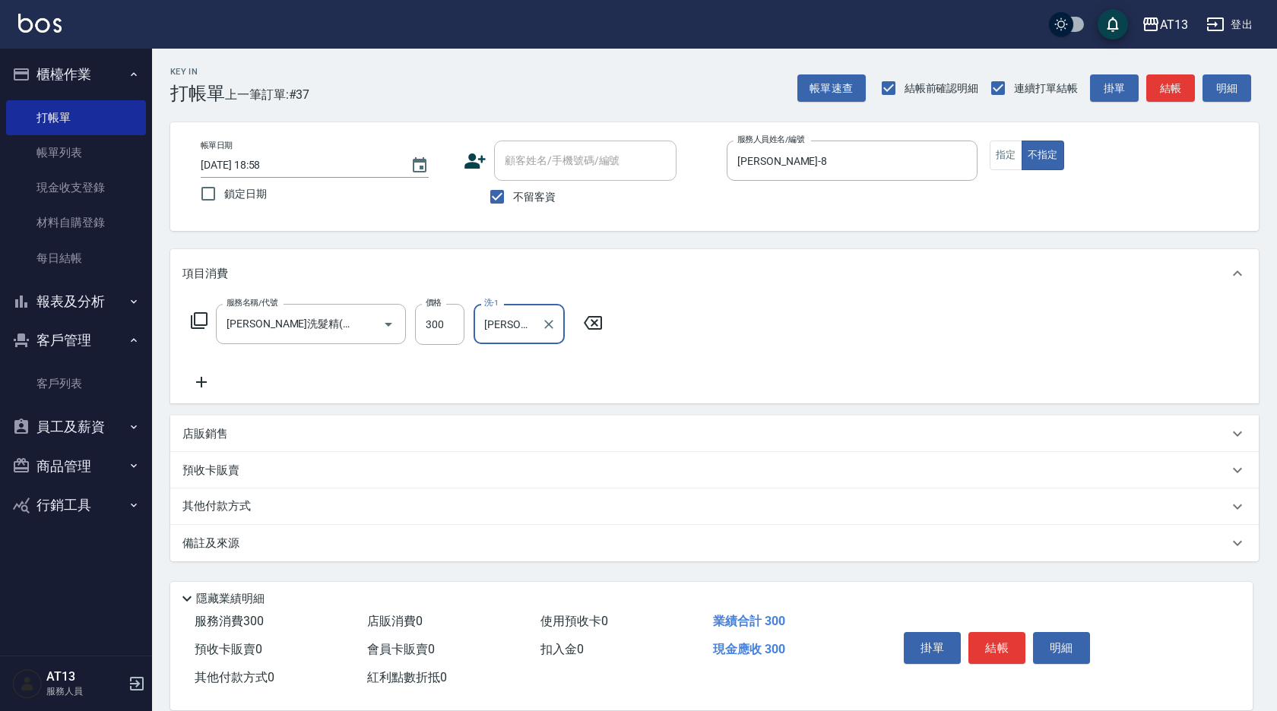
type input "[PERSON_NAME]-33"
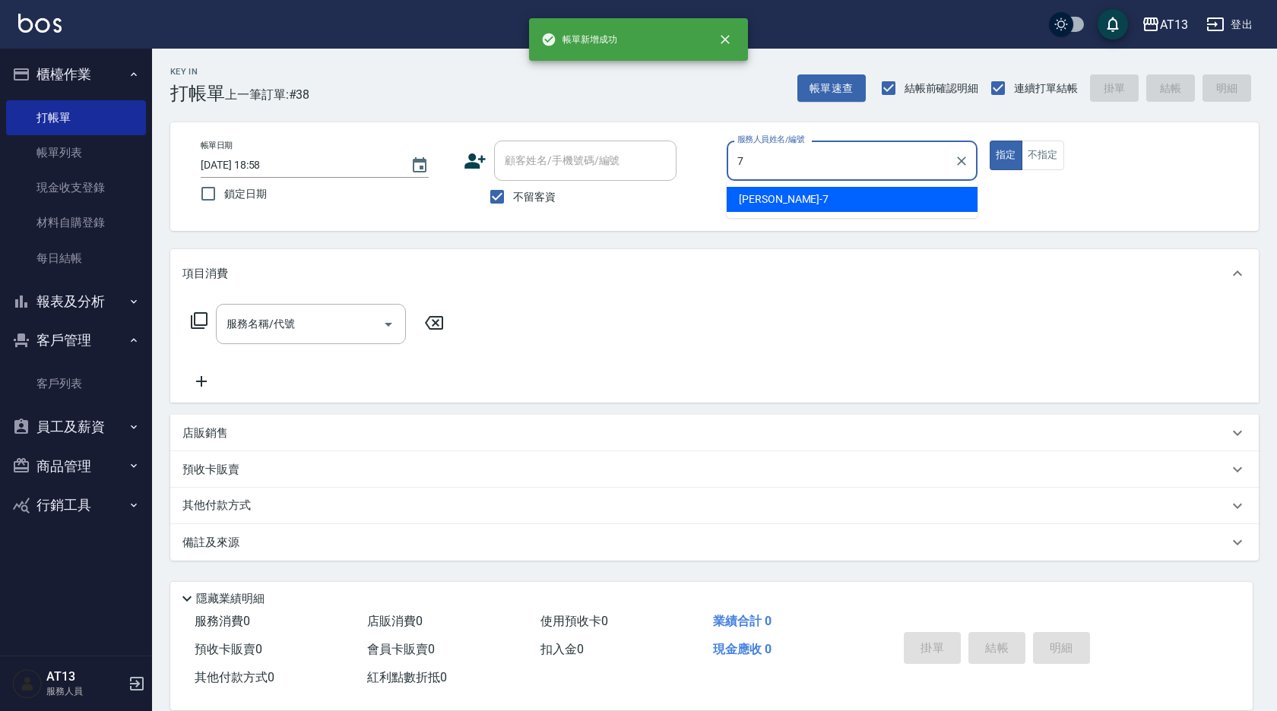
type input "[PERSON_NAME]-7"
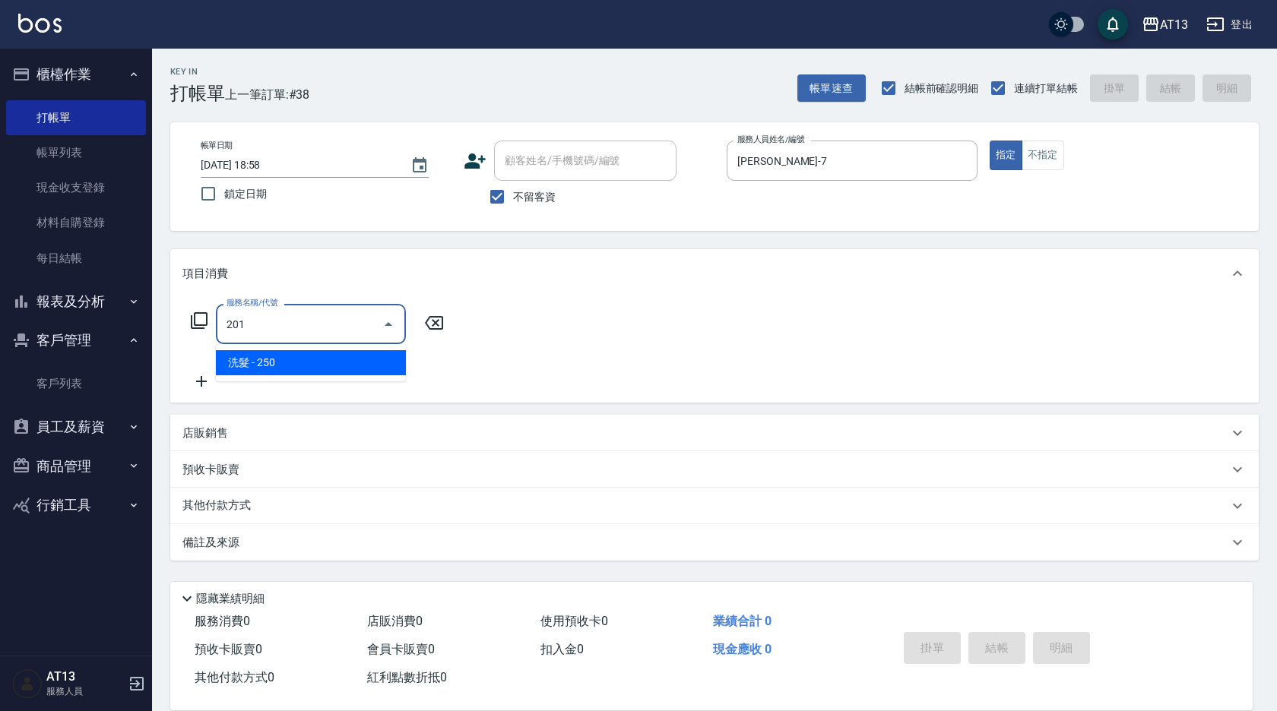
type input "洗髮(201)"
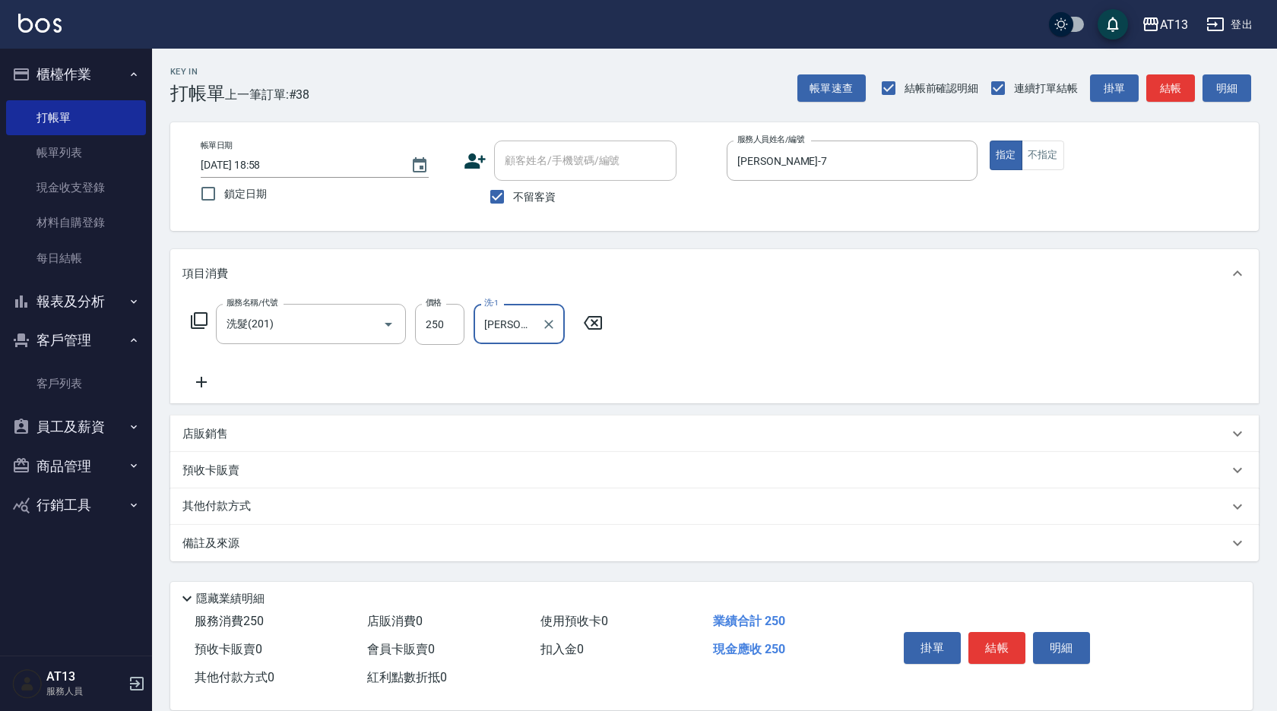
type input "[PERSON_NAME]-33"
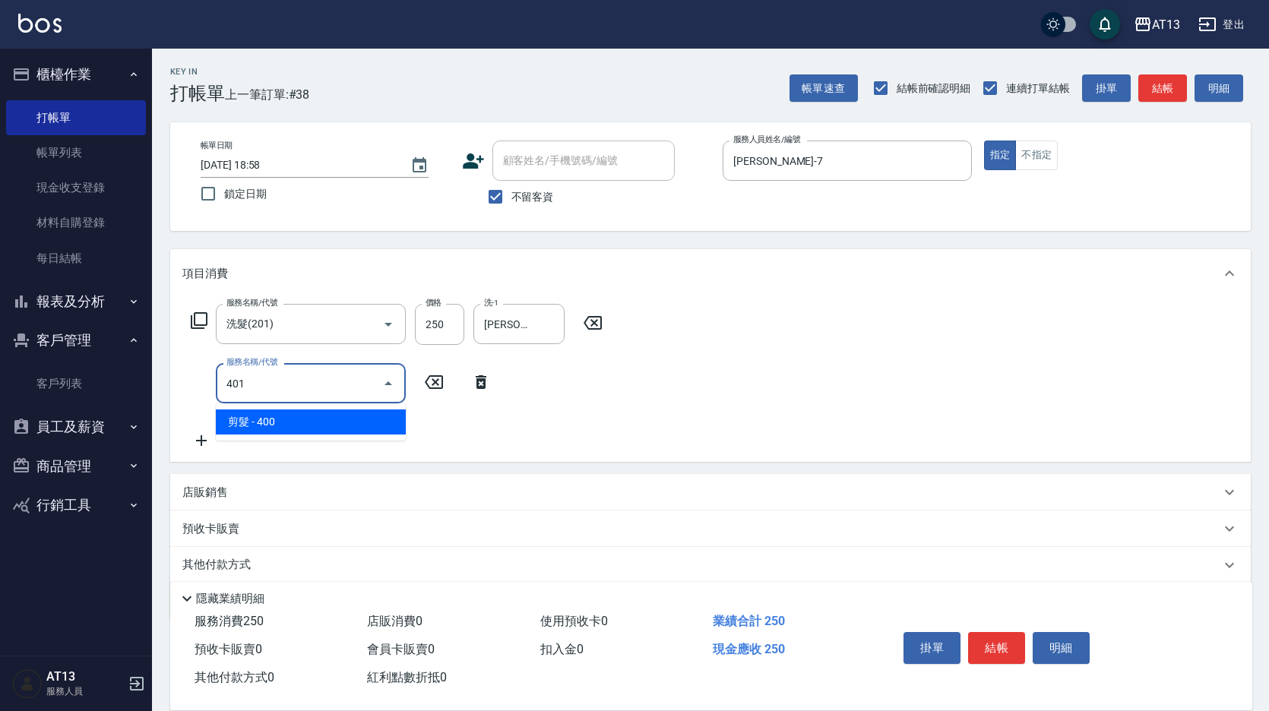
type input "剪髮(401)"
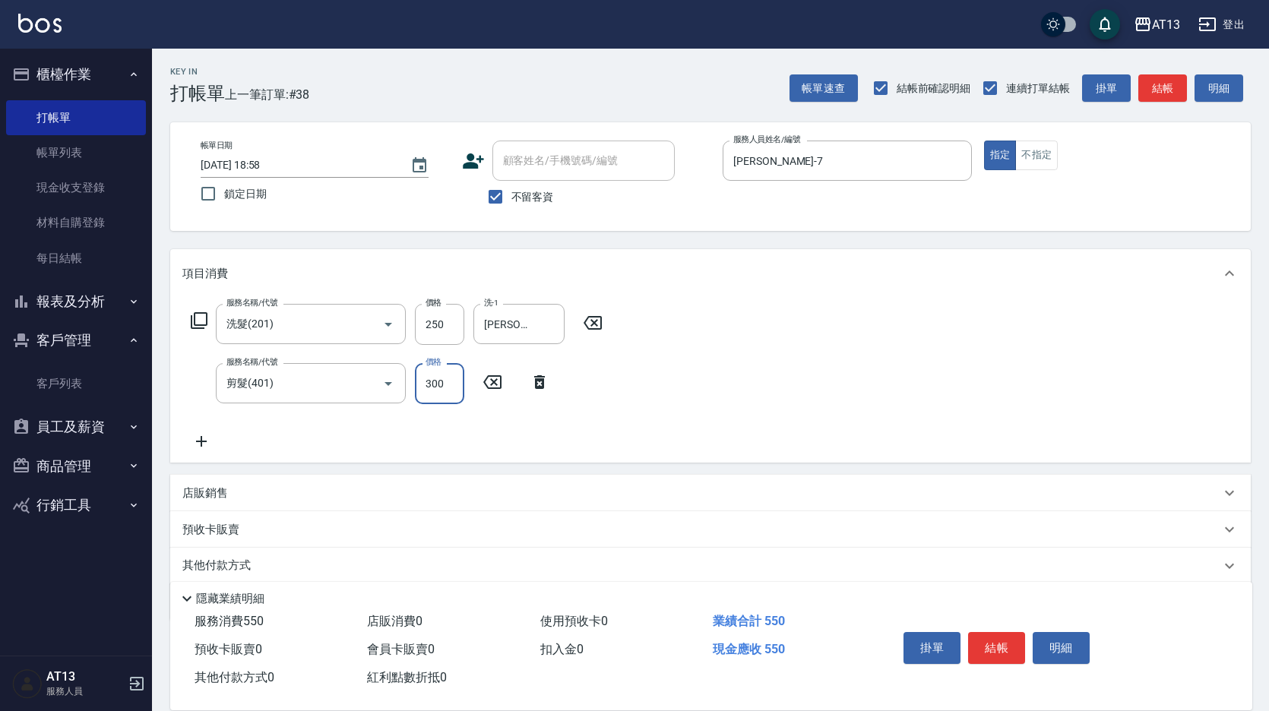
type input "300"
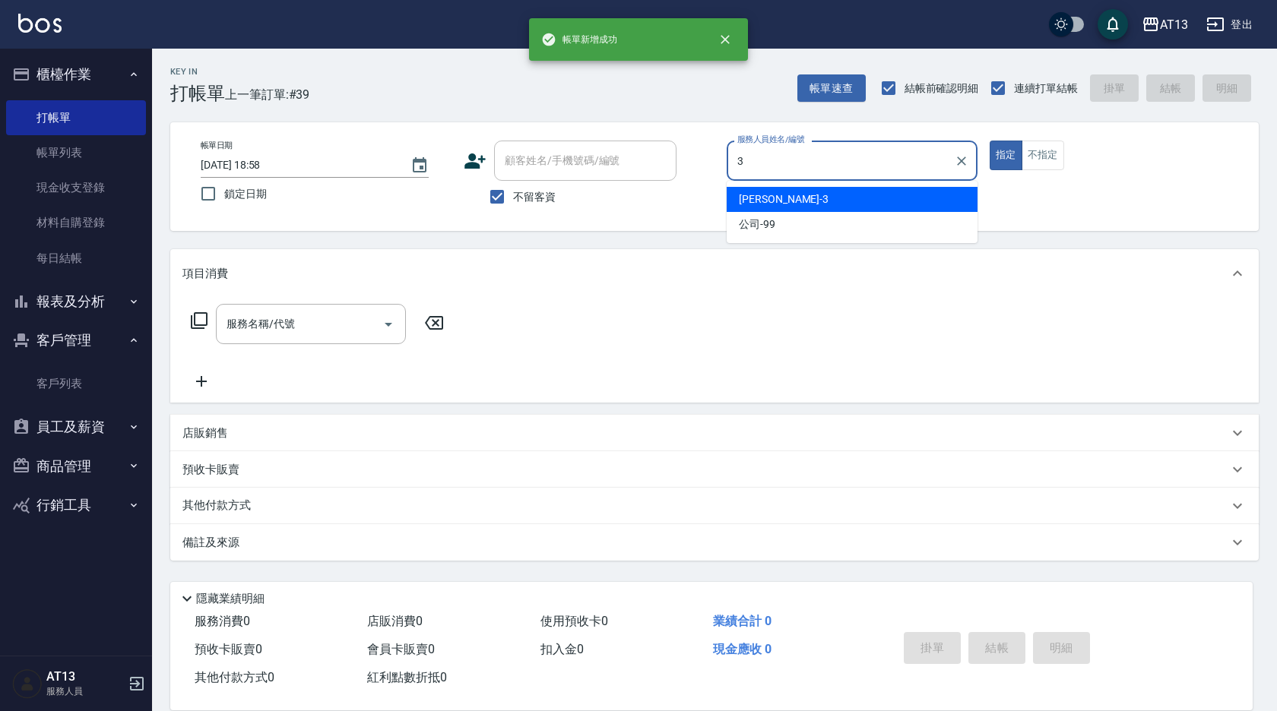
type input "[PERSON_NAME]-3"
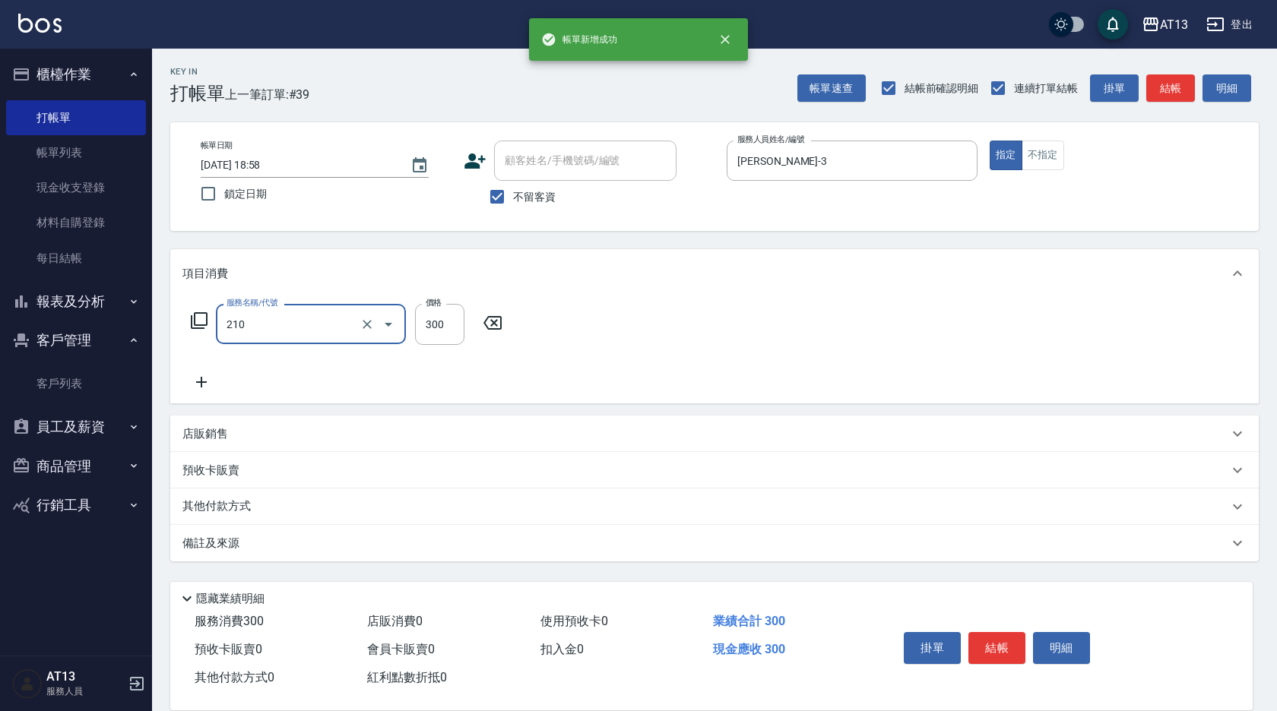
type input "[PERSON_NAME]洗髮精(210)"
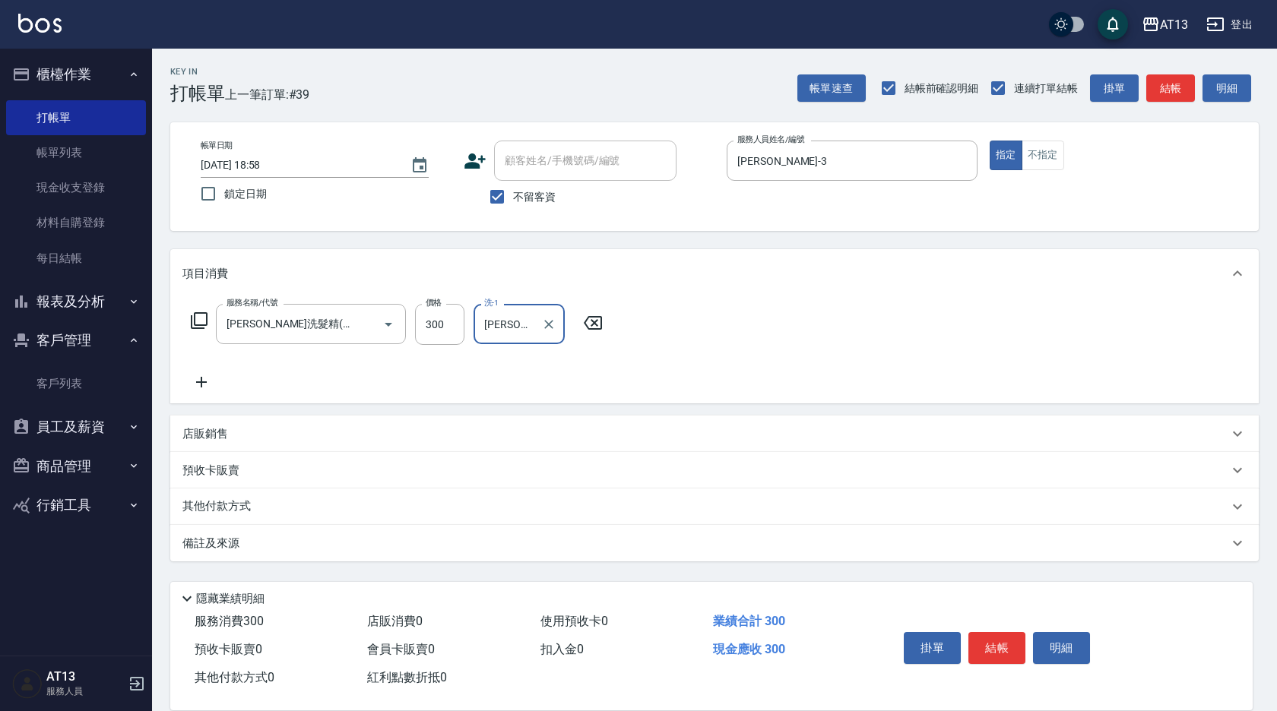
type input "[PERSON_NAME]-33"
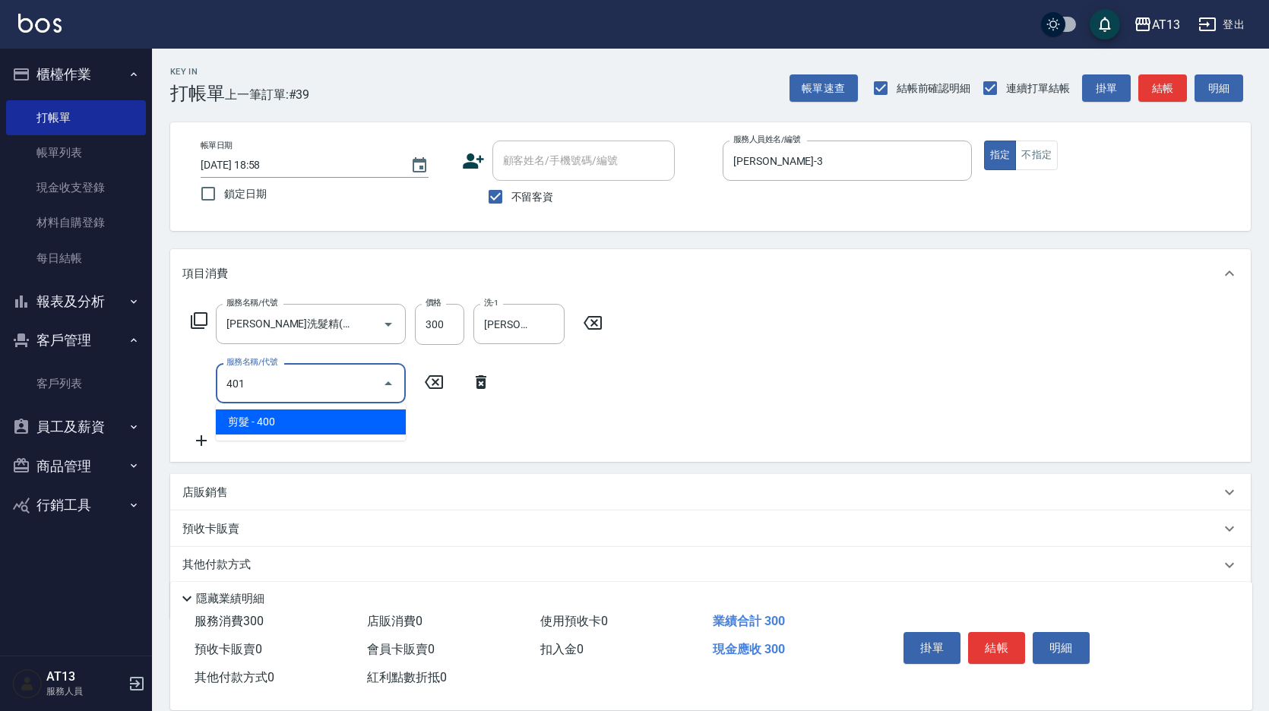
type input "剪髮(401)"
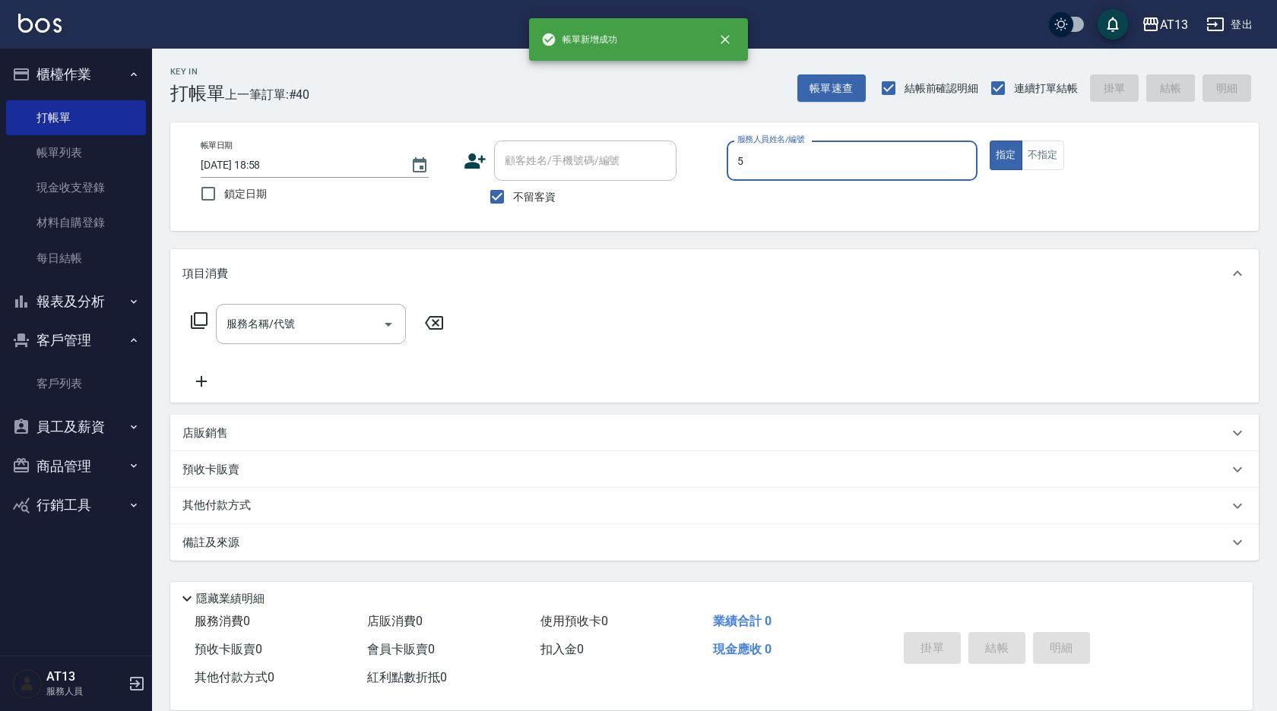
type input "[PERSON_NAME]-5"
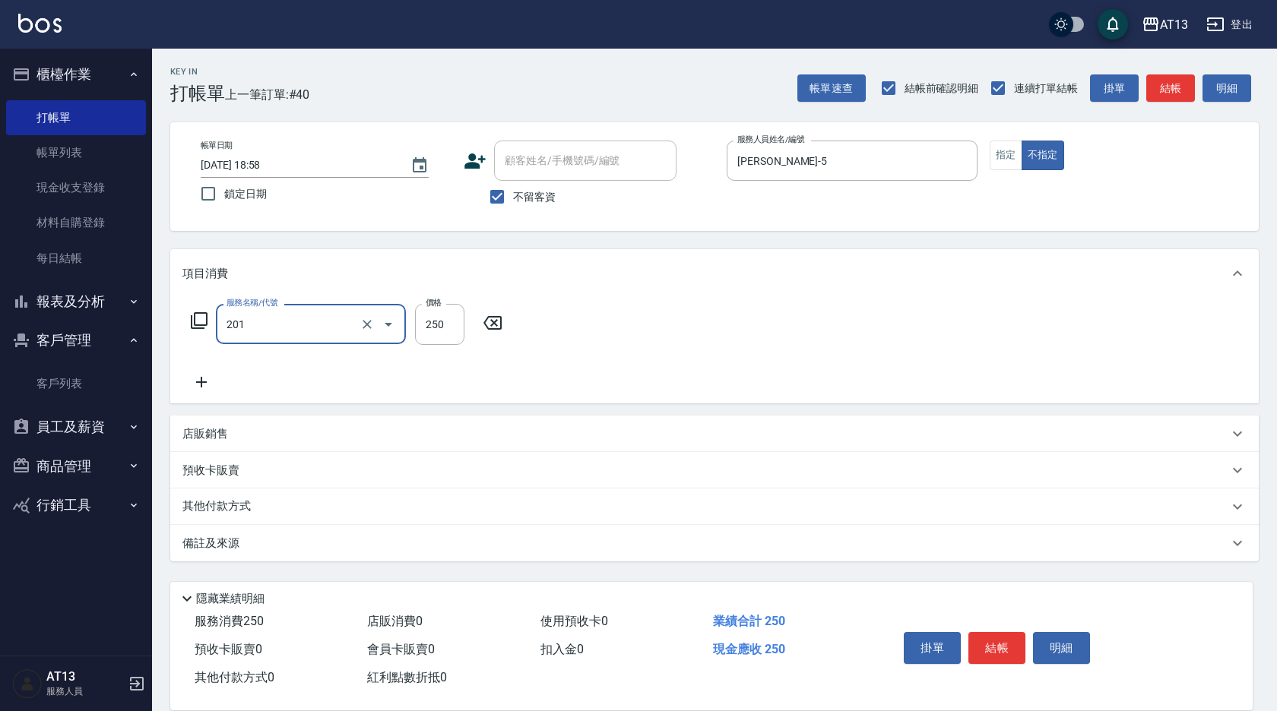
type input "洗髮(201)"
type input "[PERSON_NAME]-28"
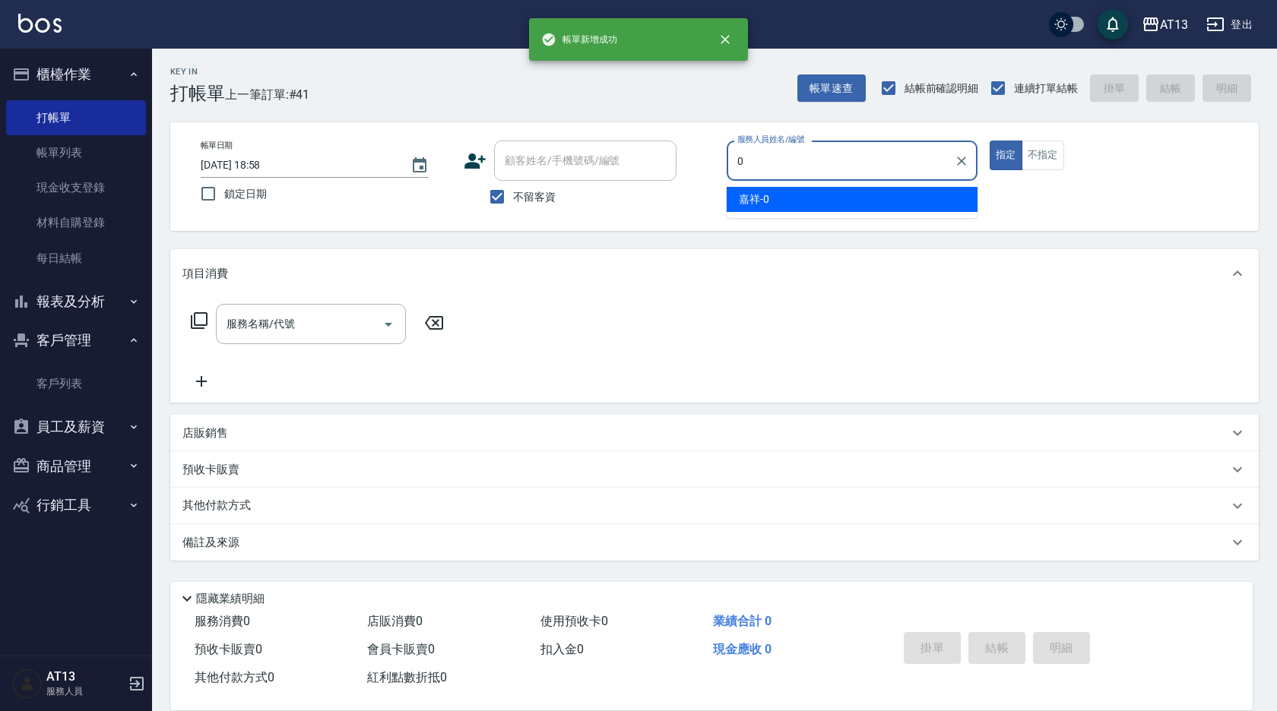
type input "嘉祥-0"
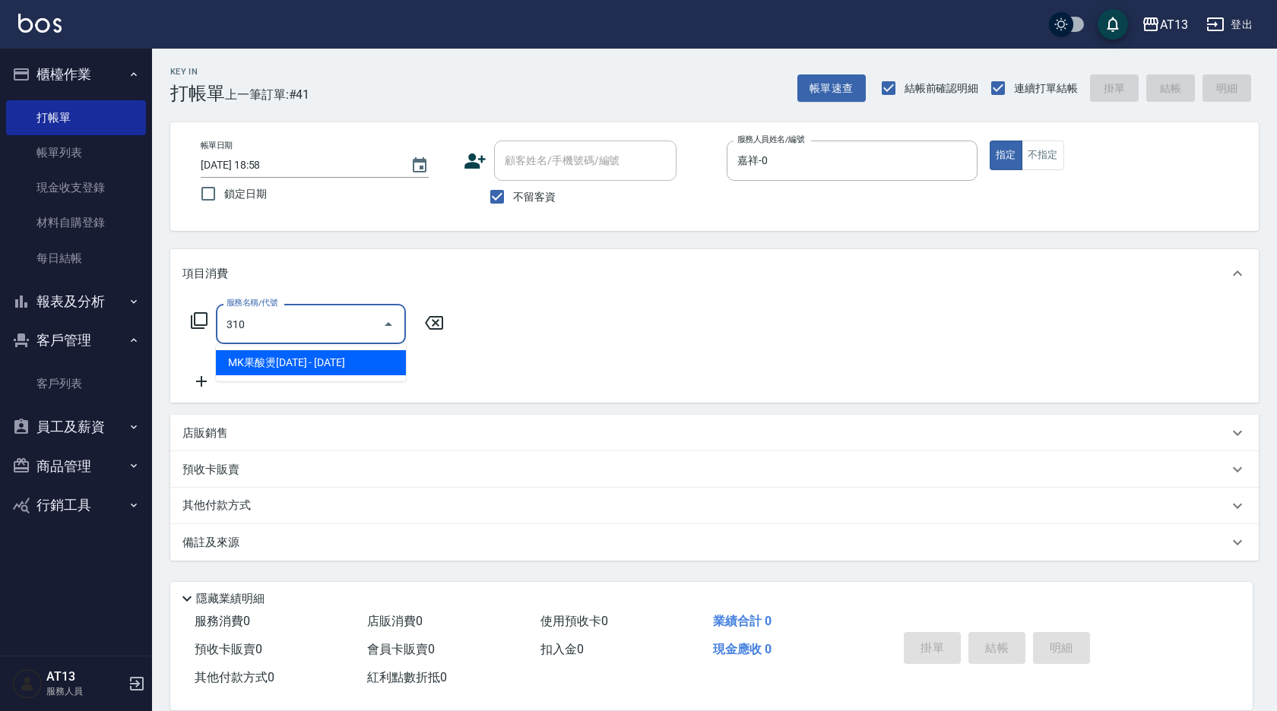
type input "MK果酸燙2000(310)"
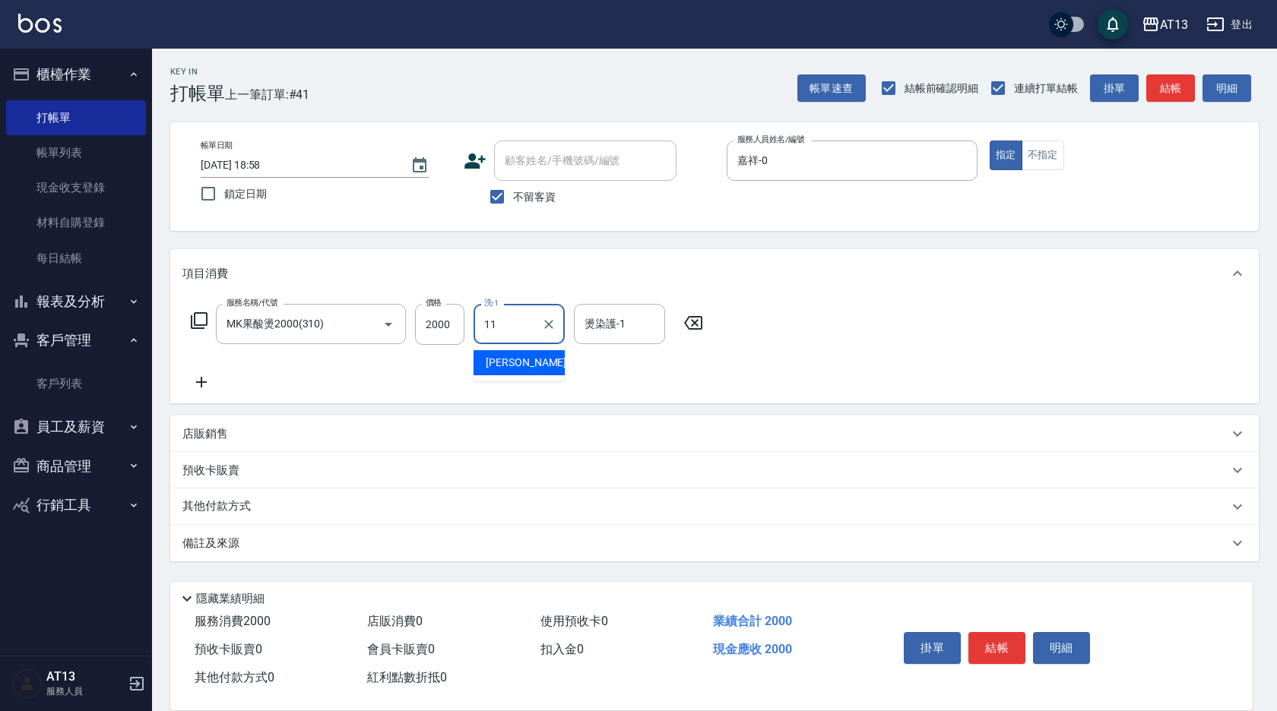
type input "[PERSON_NAME]-11"
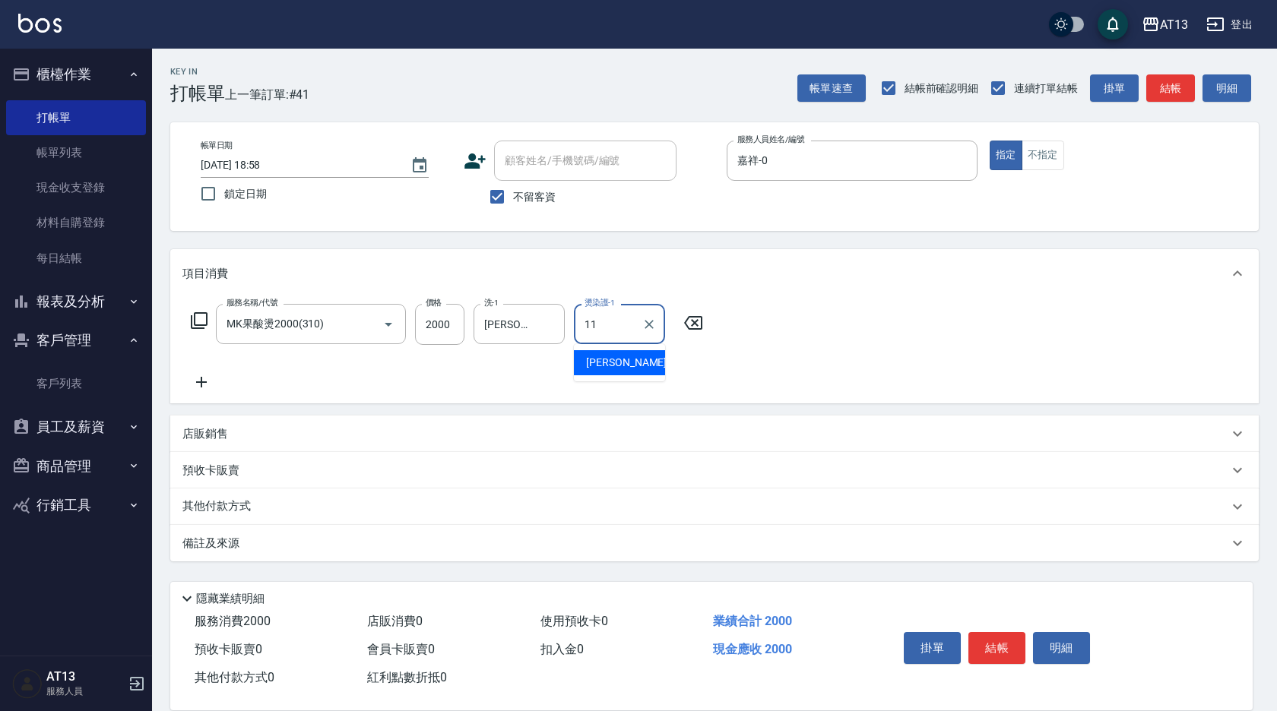
type input "[PERSON_NAME]-11"
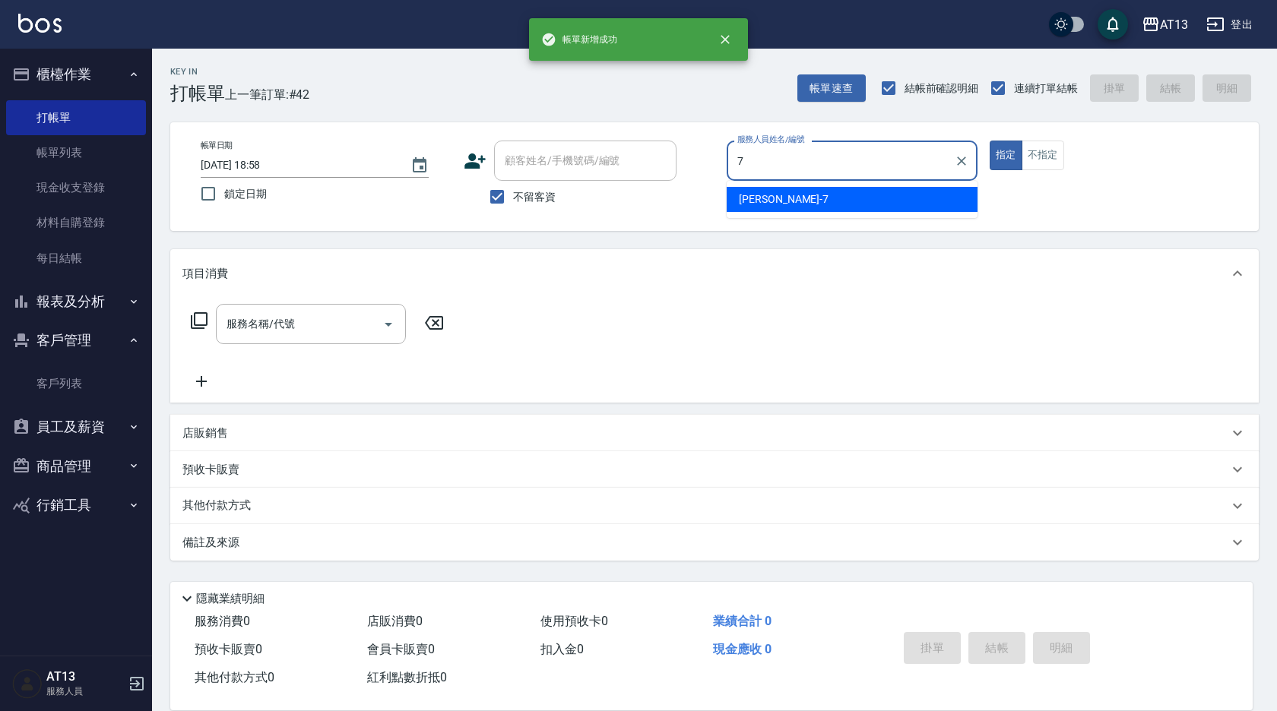
type input "[PERSON_NAME]-7"
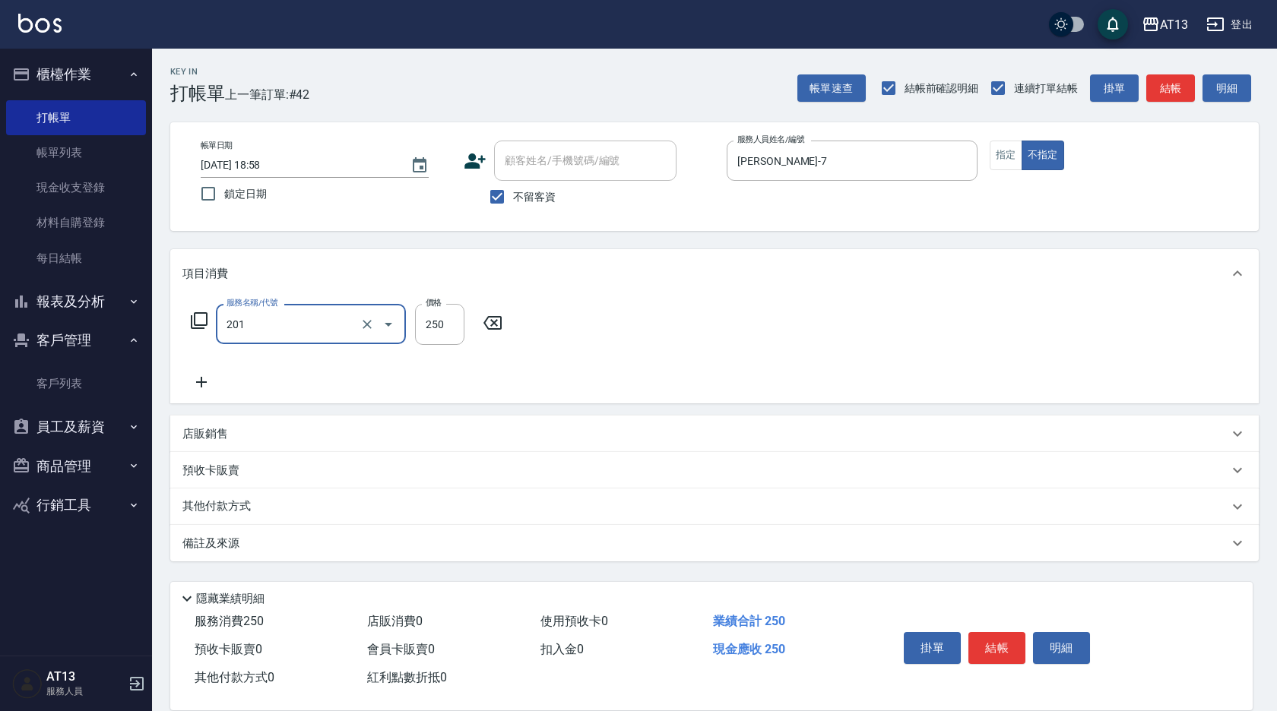
type input "洗髮(201)"
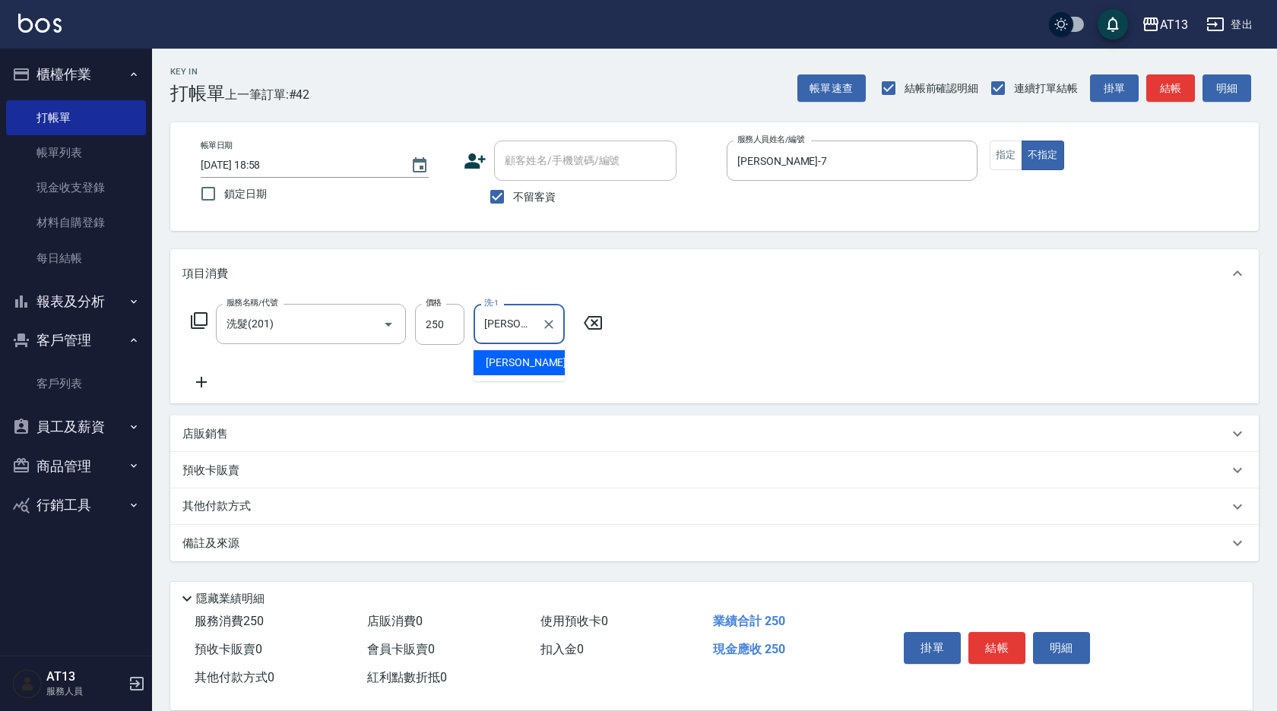
type input "[PERSON_NAME]妡-30"
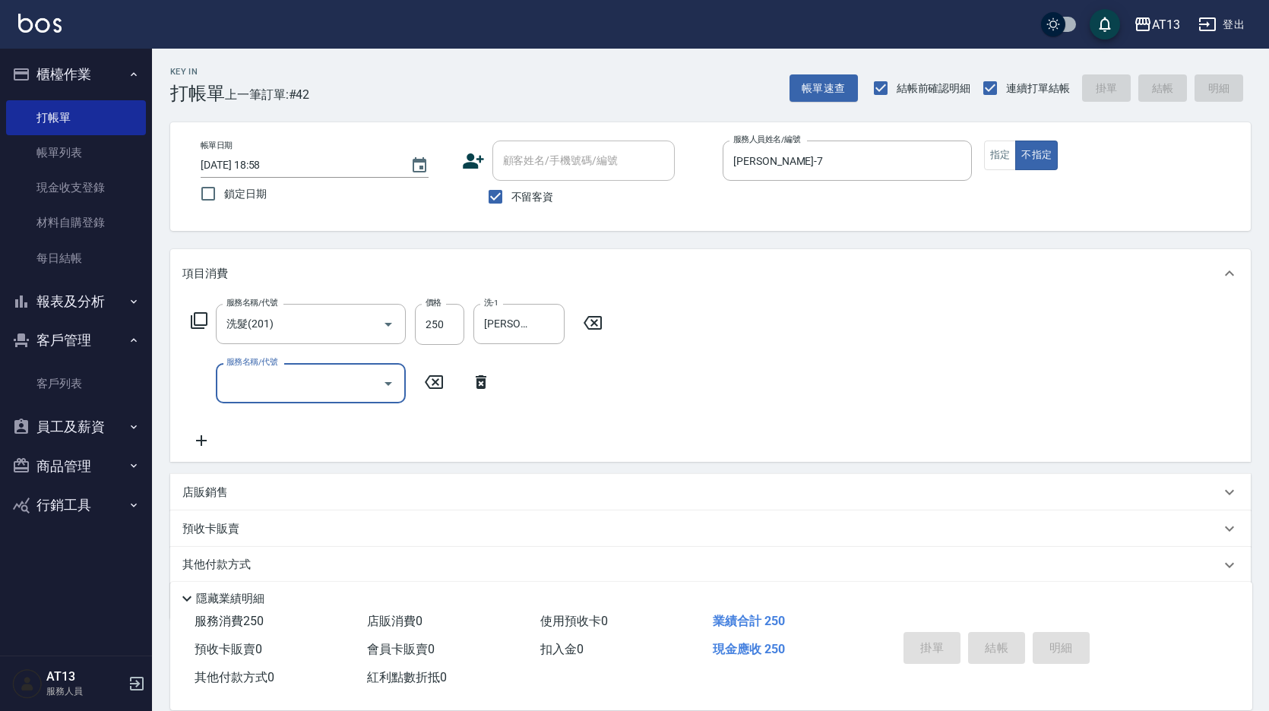
type input "[DATE] 18:59"
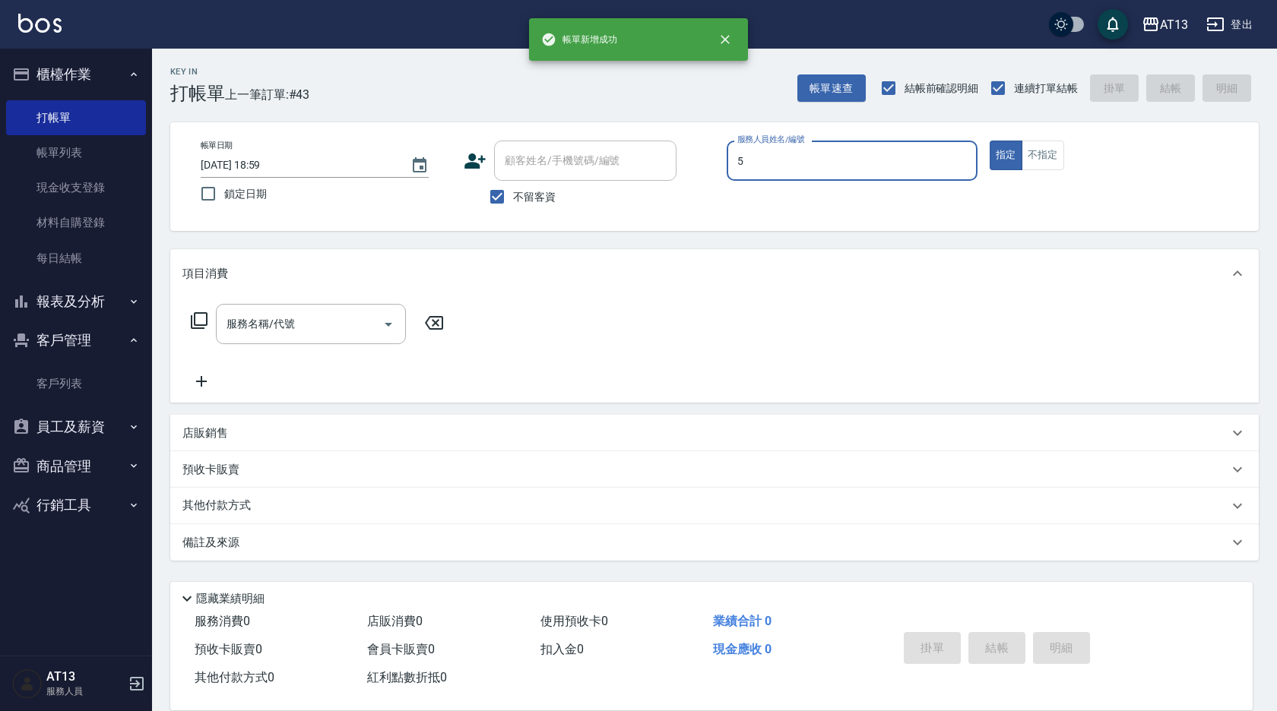
type input "[PERSON_NAME]-5"
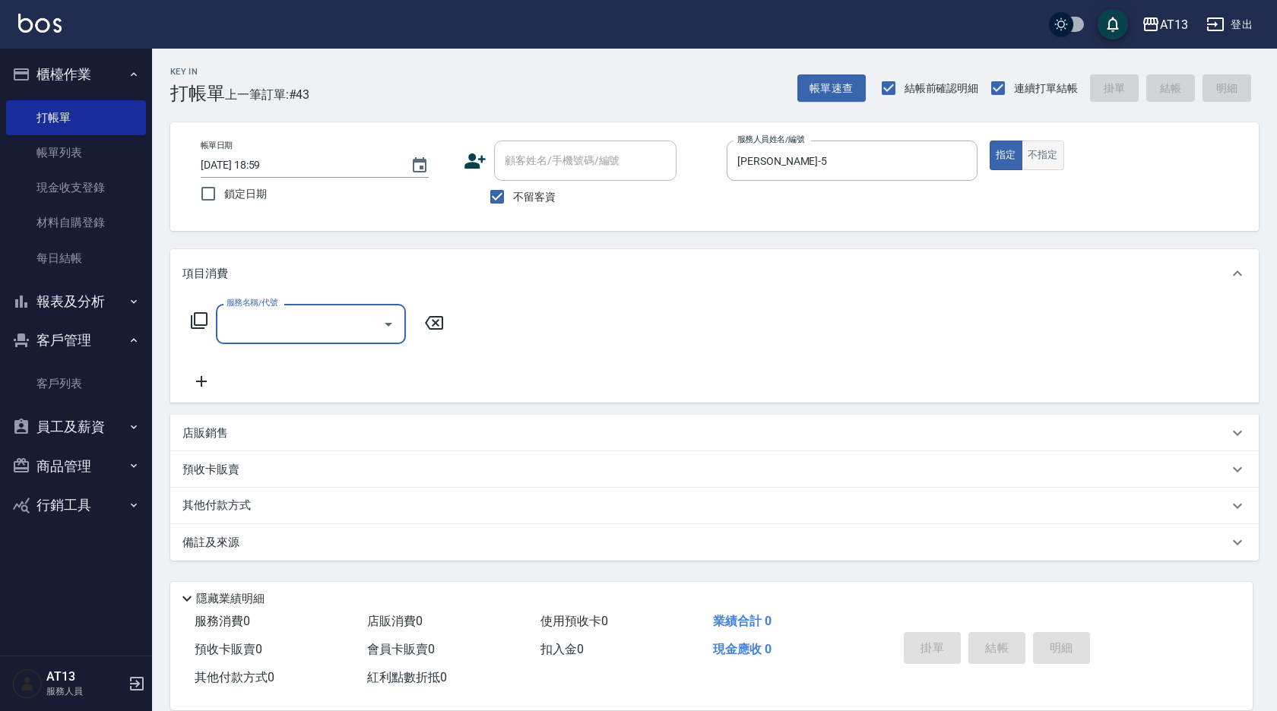
click at [1056, 147] on button "不指定" at bounding box center [1043, 156] width 43 height 30
click at [255, 329] on input "服務名稱/代號" at bounding box center [300, 324] width 154 height 27
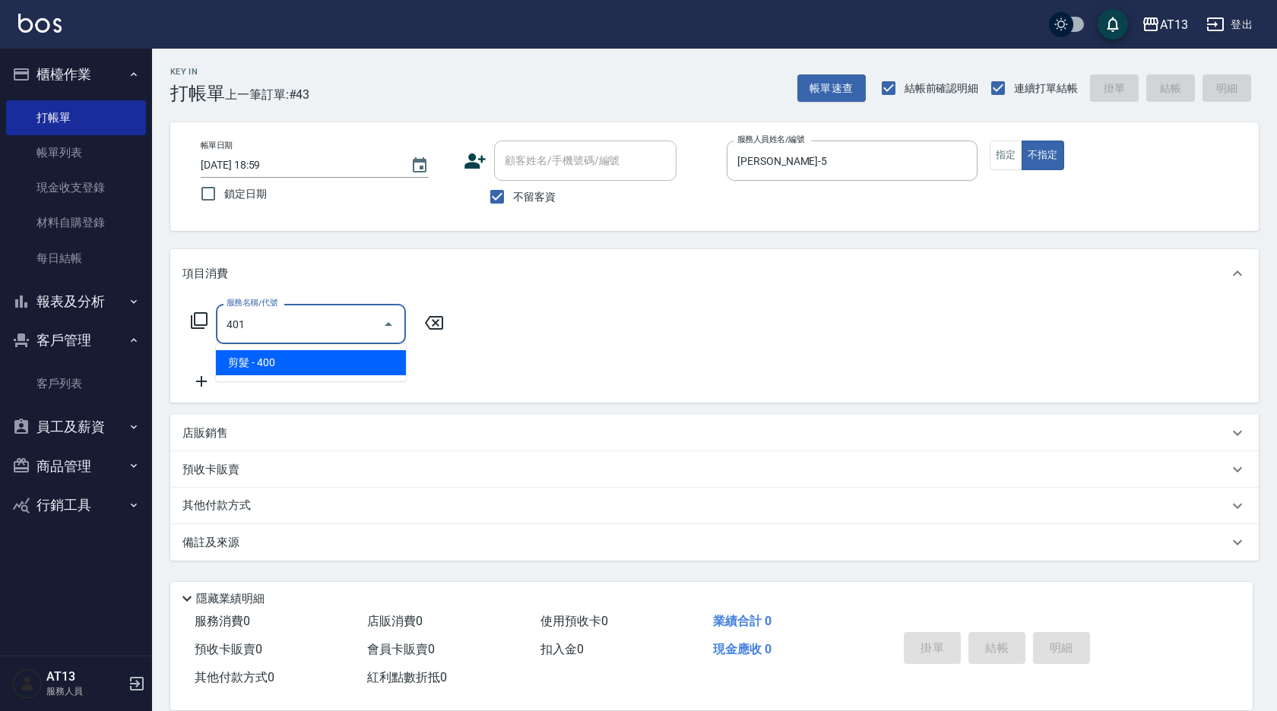
type input "剪髮(401)"
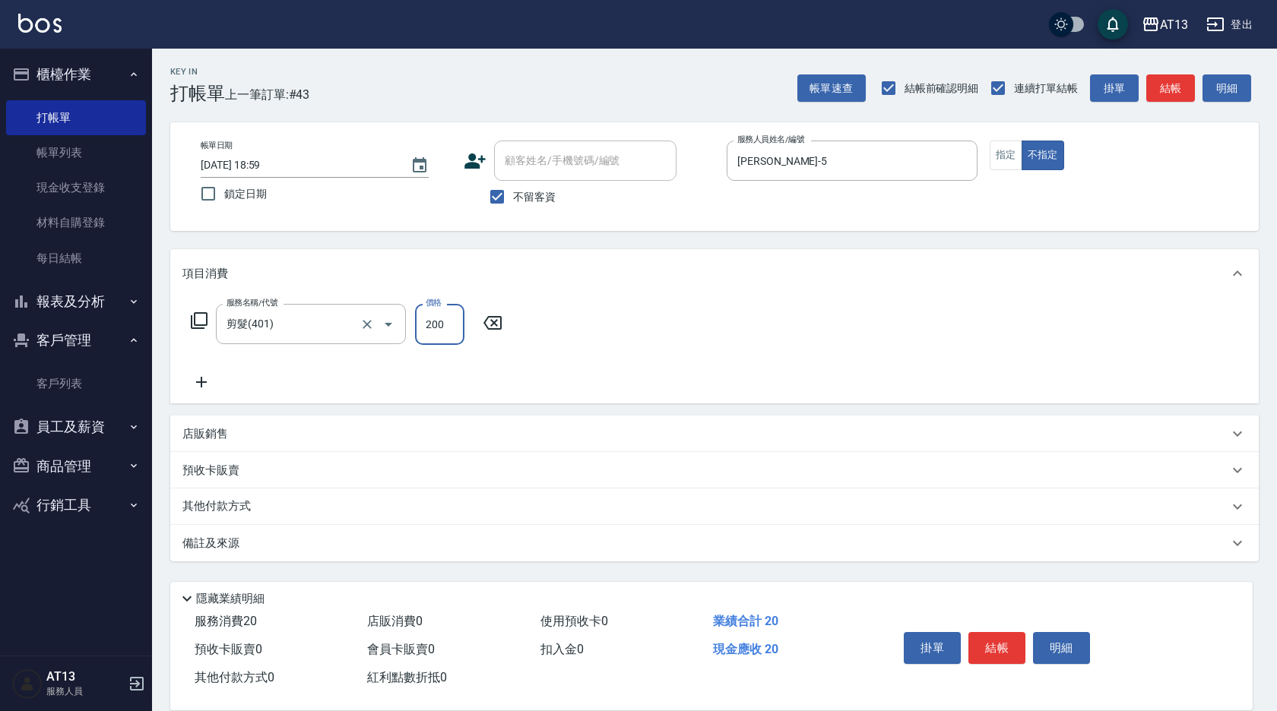
type input "200"
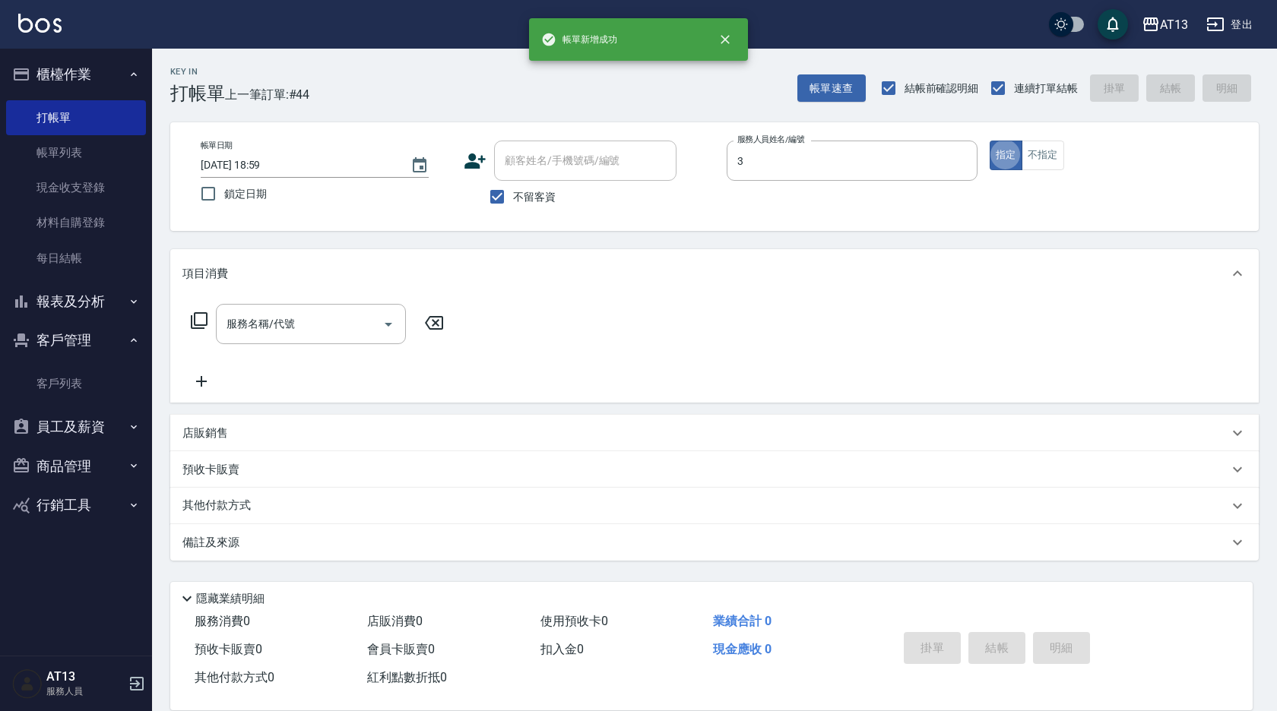
type input "[PERSON_NAME]-3"
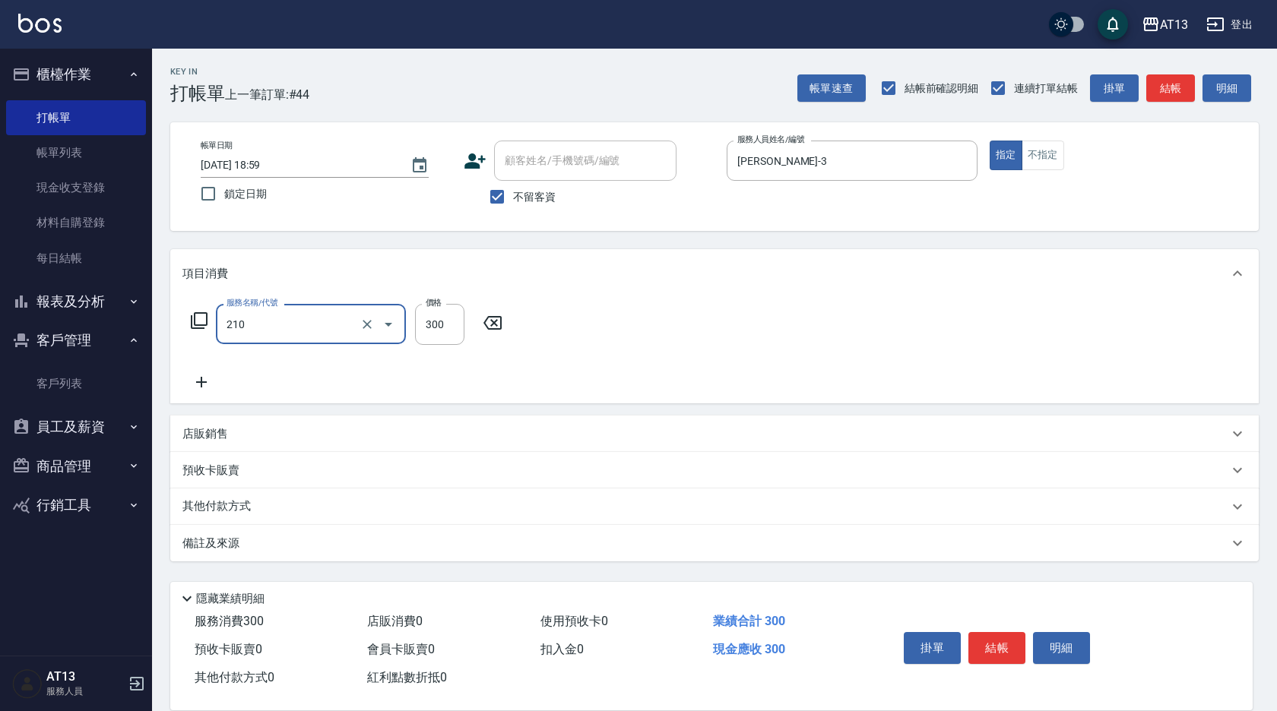
type input "[PERSON_NAME]洗髮精(210)"
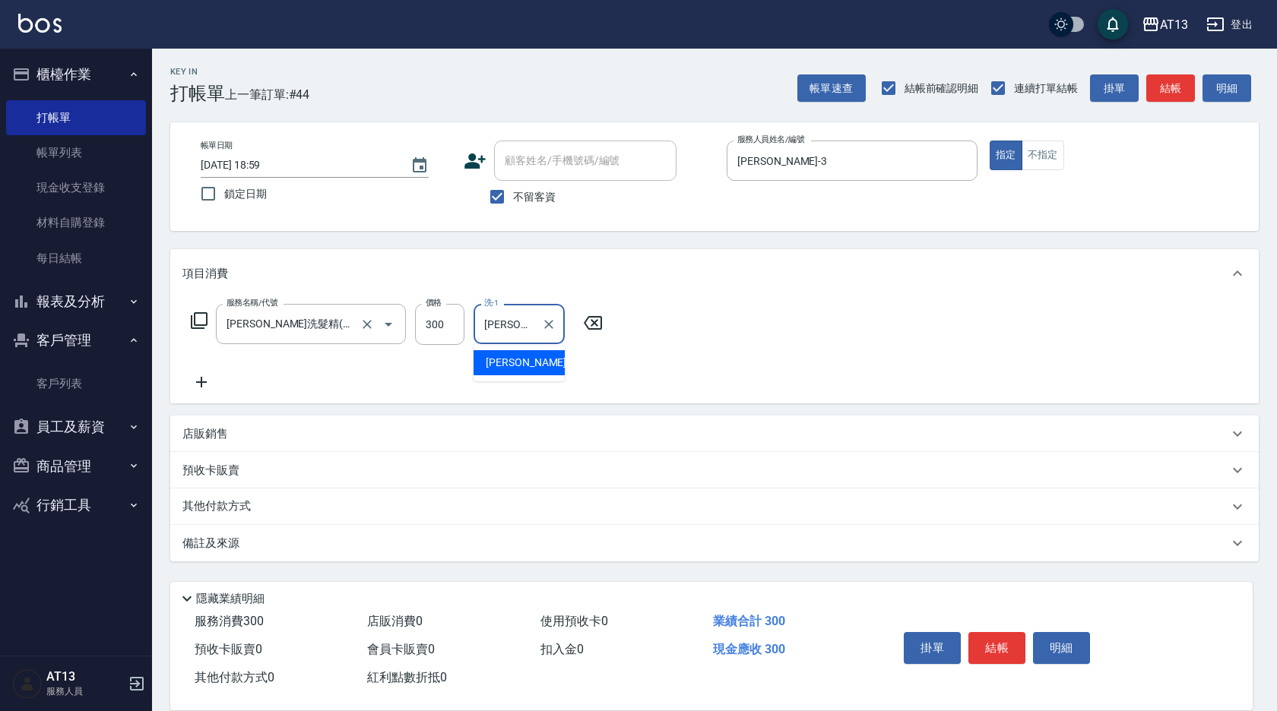
type input "[PERSON_NAME]-28"
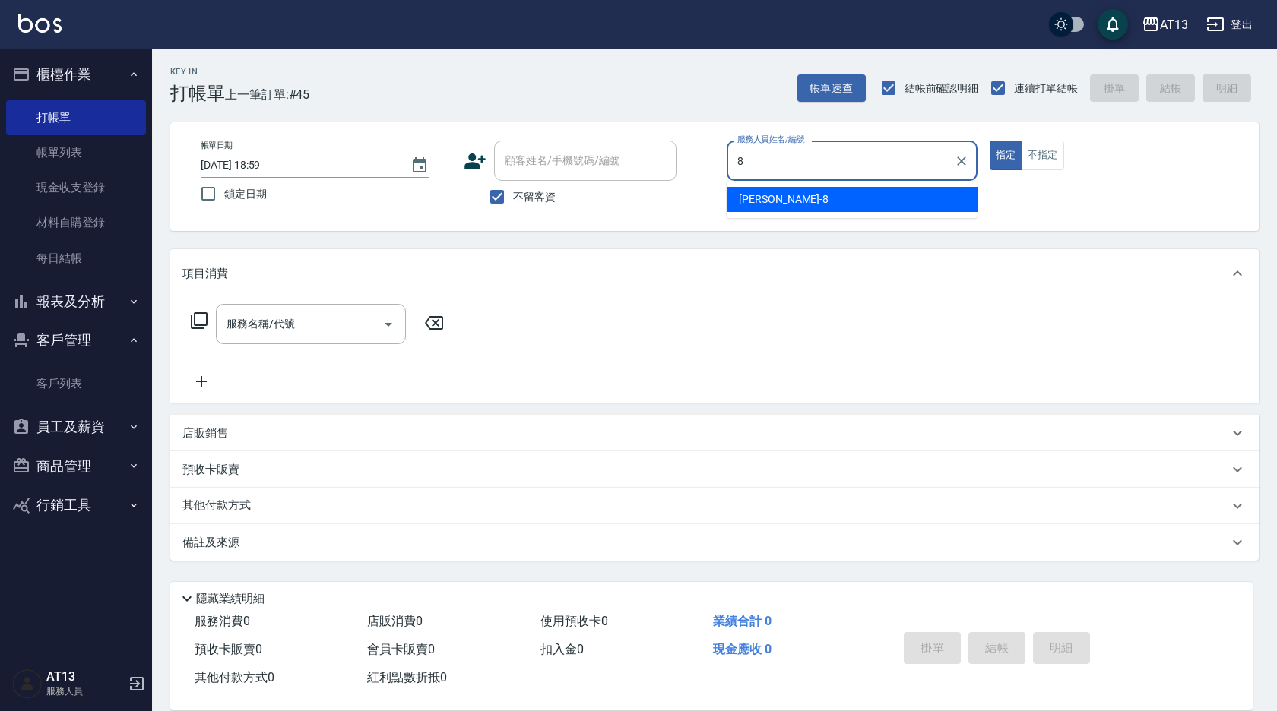
type input "[PERSON_NAME]-8"
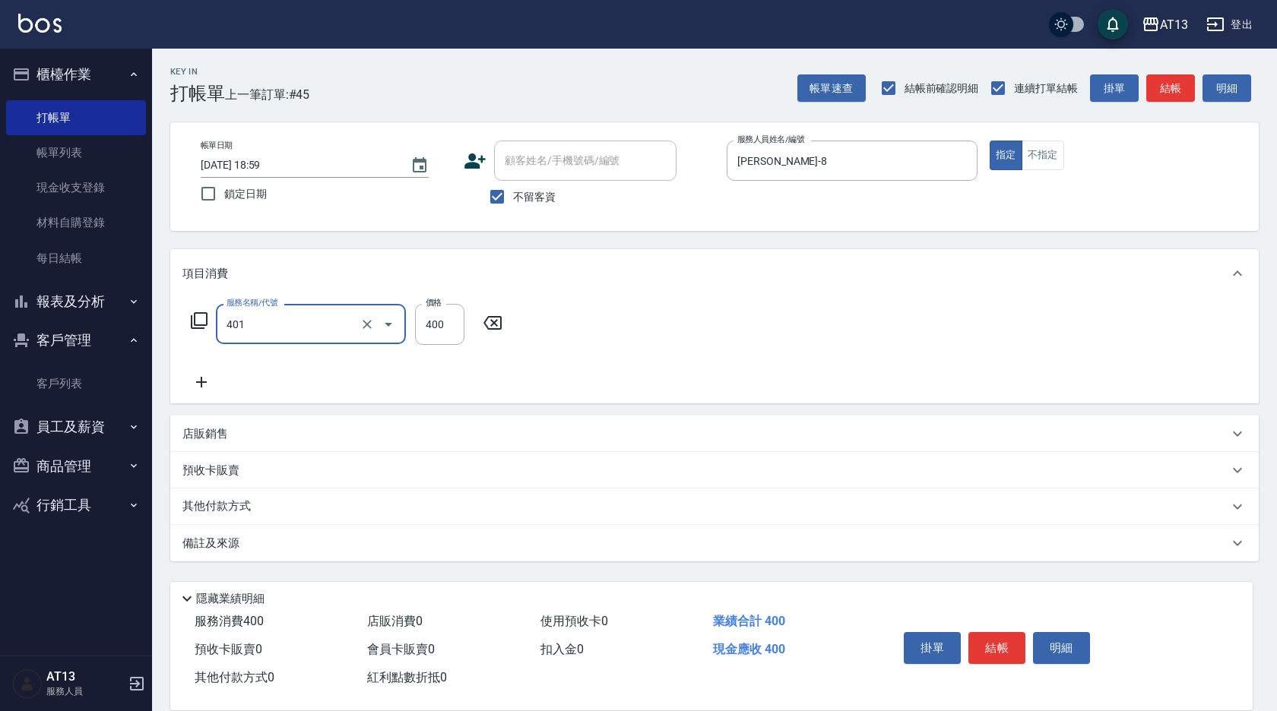
type input "剪髮(401)"
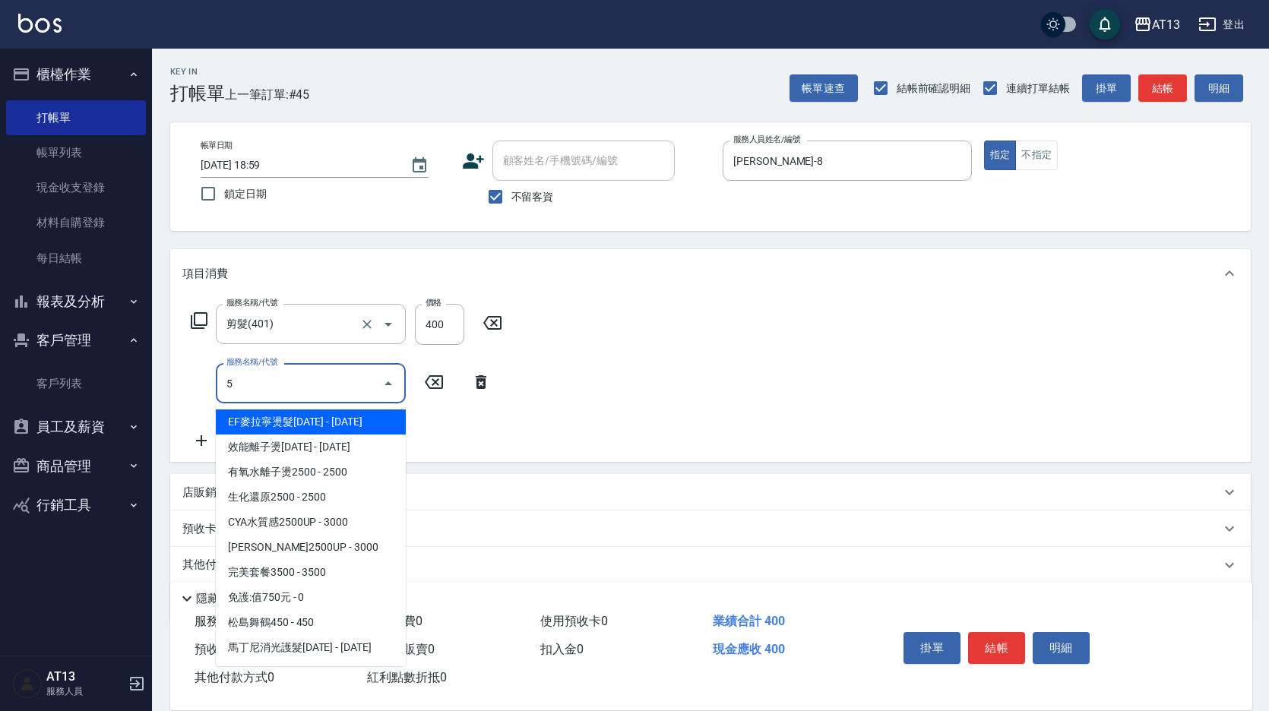
type input "5"
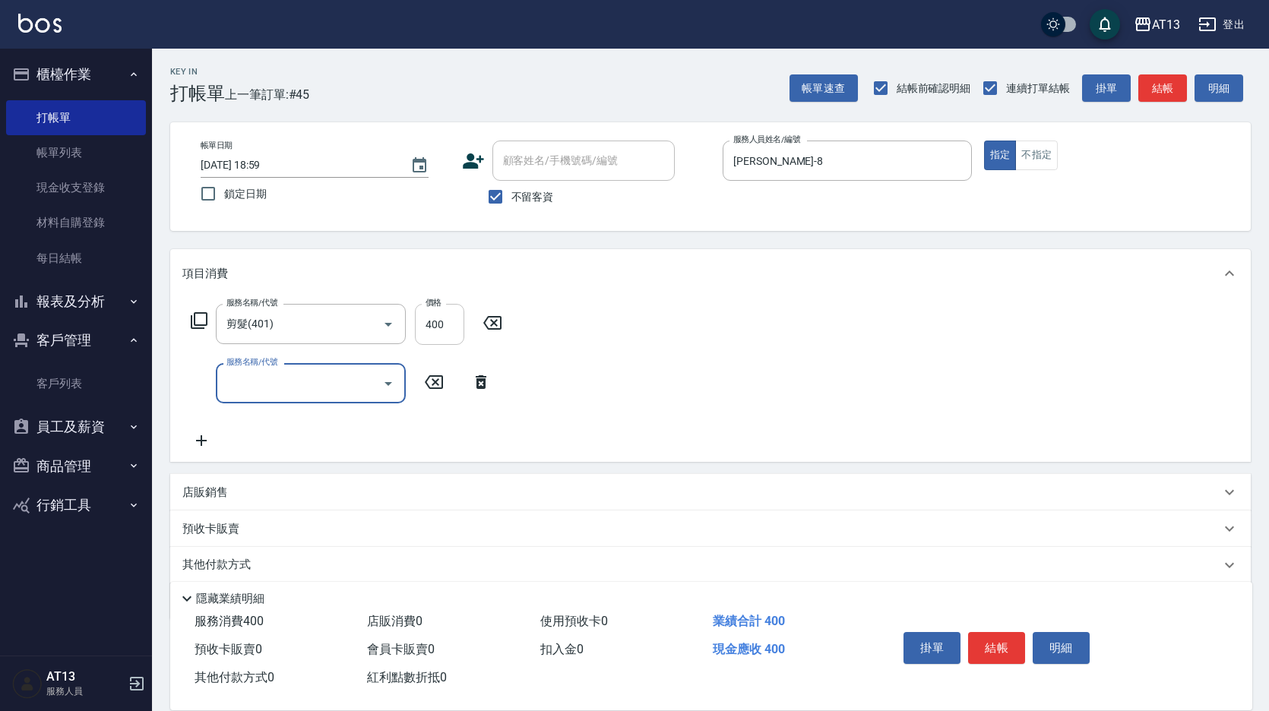
click at [437, 322] on input "400" at bounding box center [439, 324] width 49 height 41
type input "50"
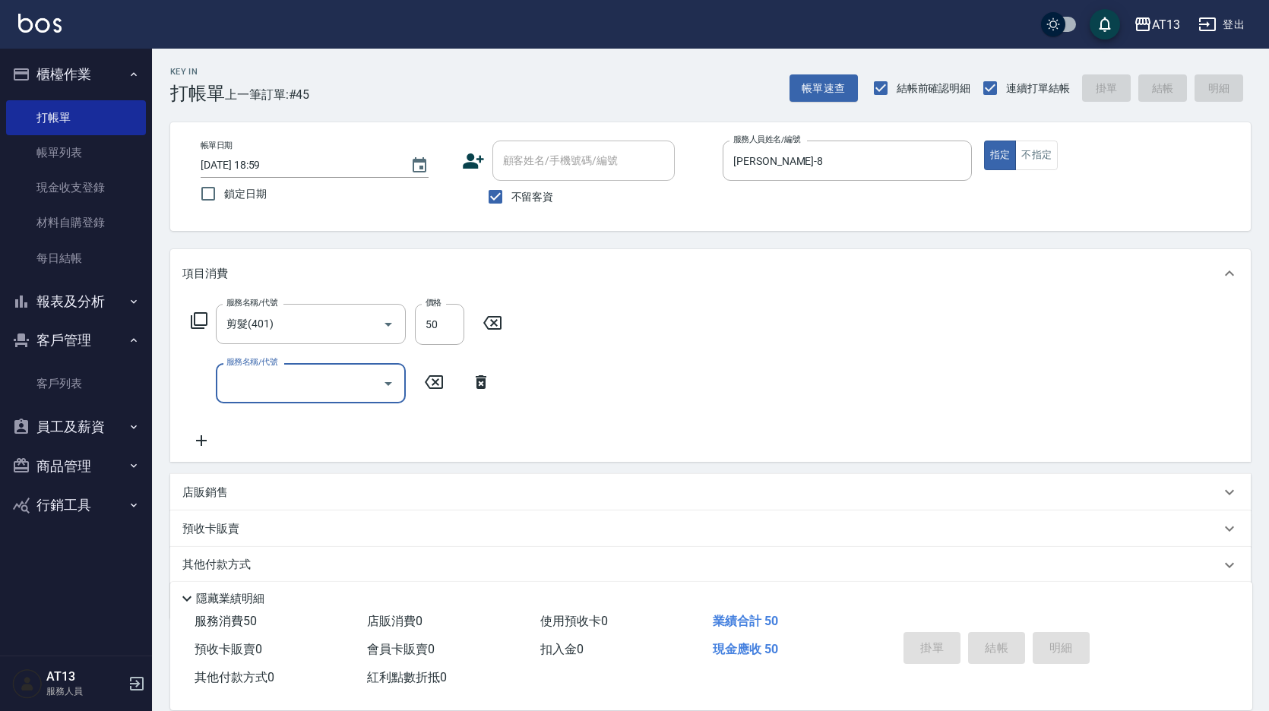
type input "[DATE] 19:00"
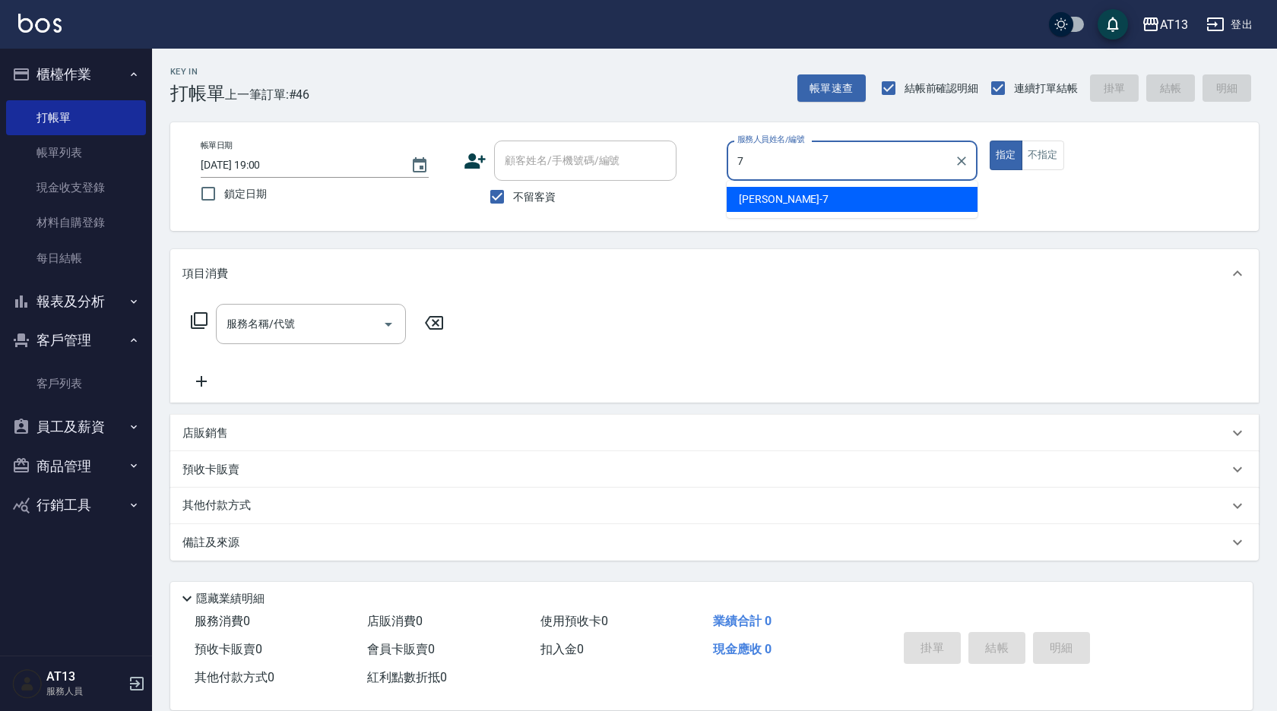
type input "[PERSON_NAME]-7"
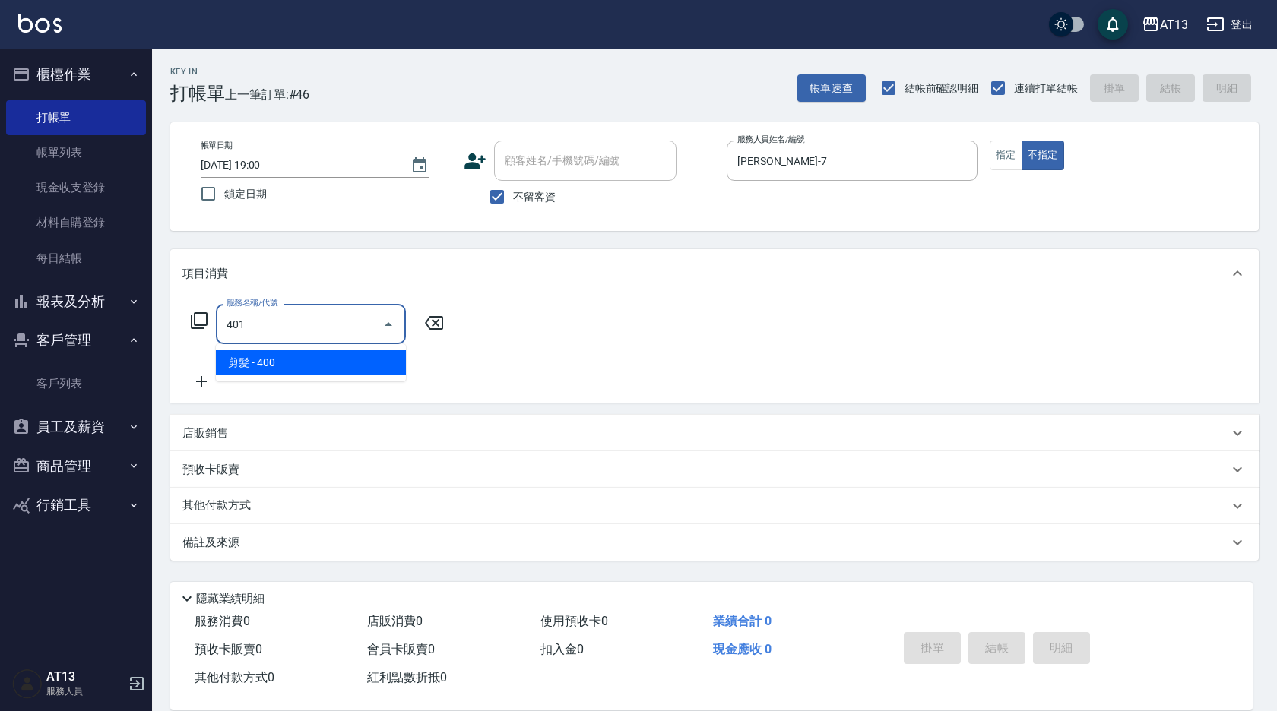
type input "剪髮(401)"
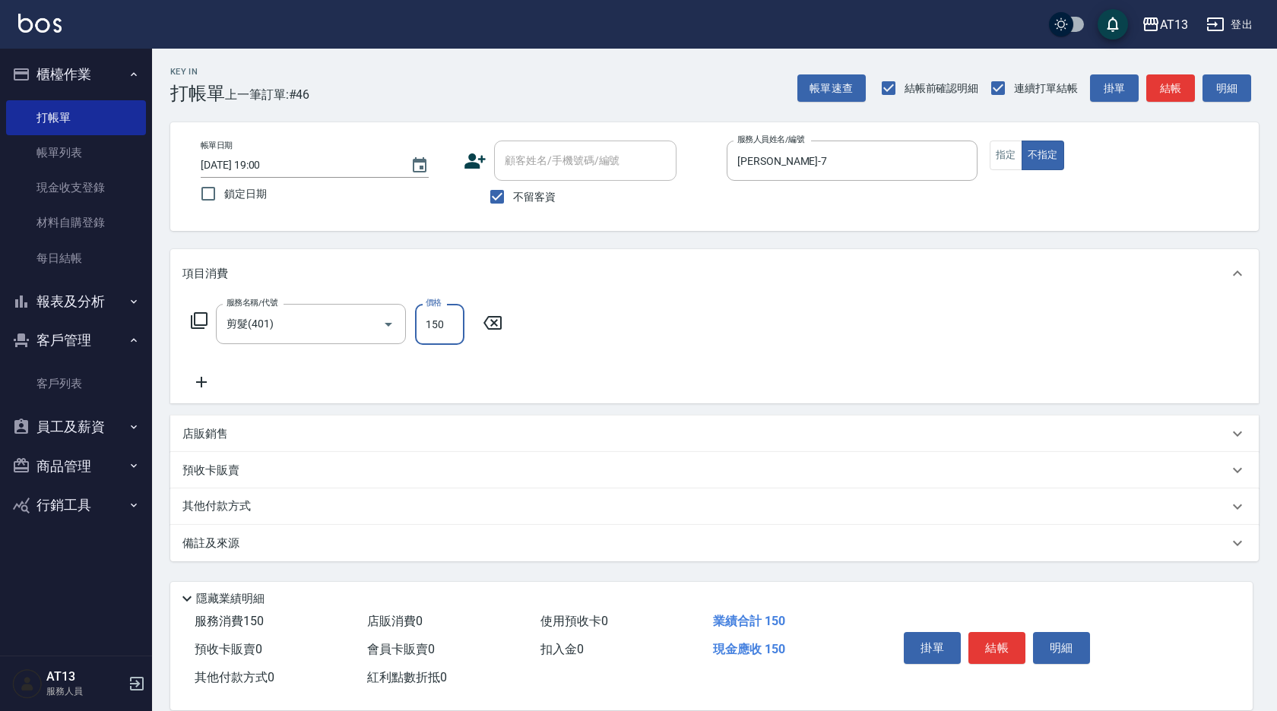
type input "150"
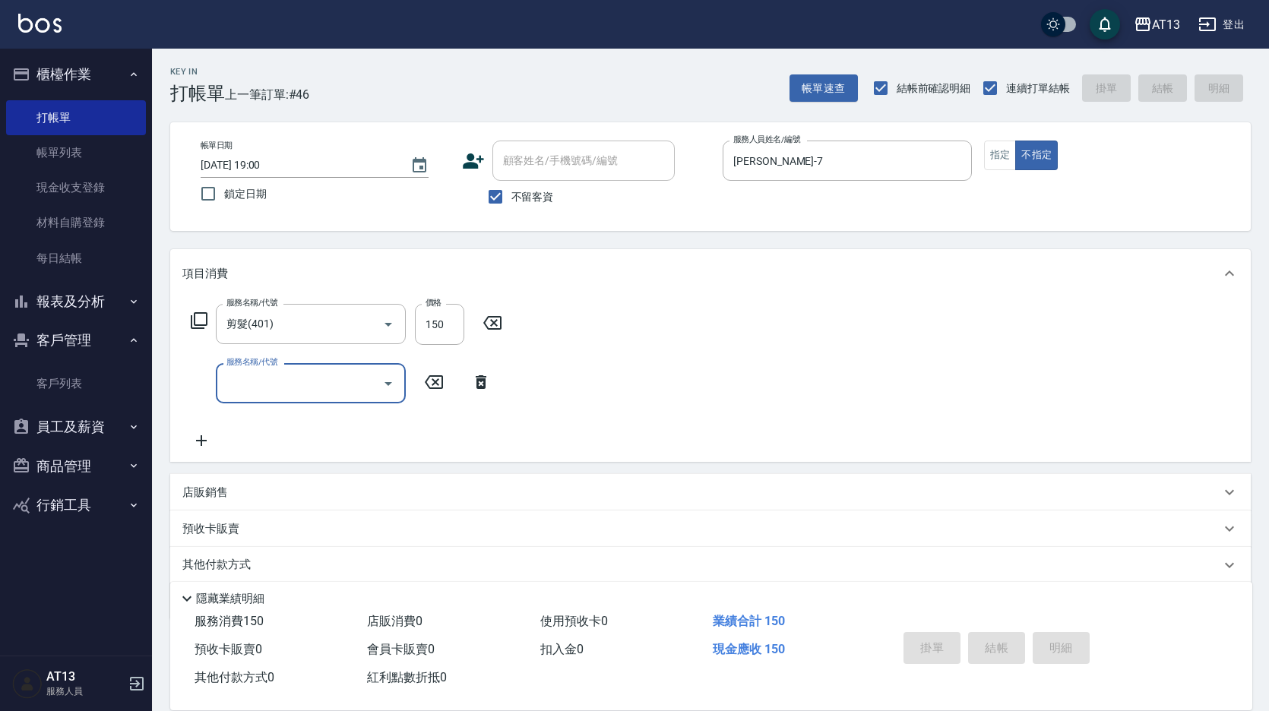
type input "[DATE] 19:01"
